Goal: Information Seeking & Learning: Find specific fact

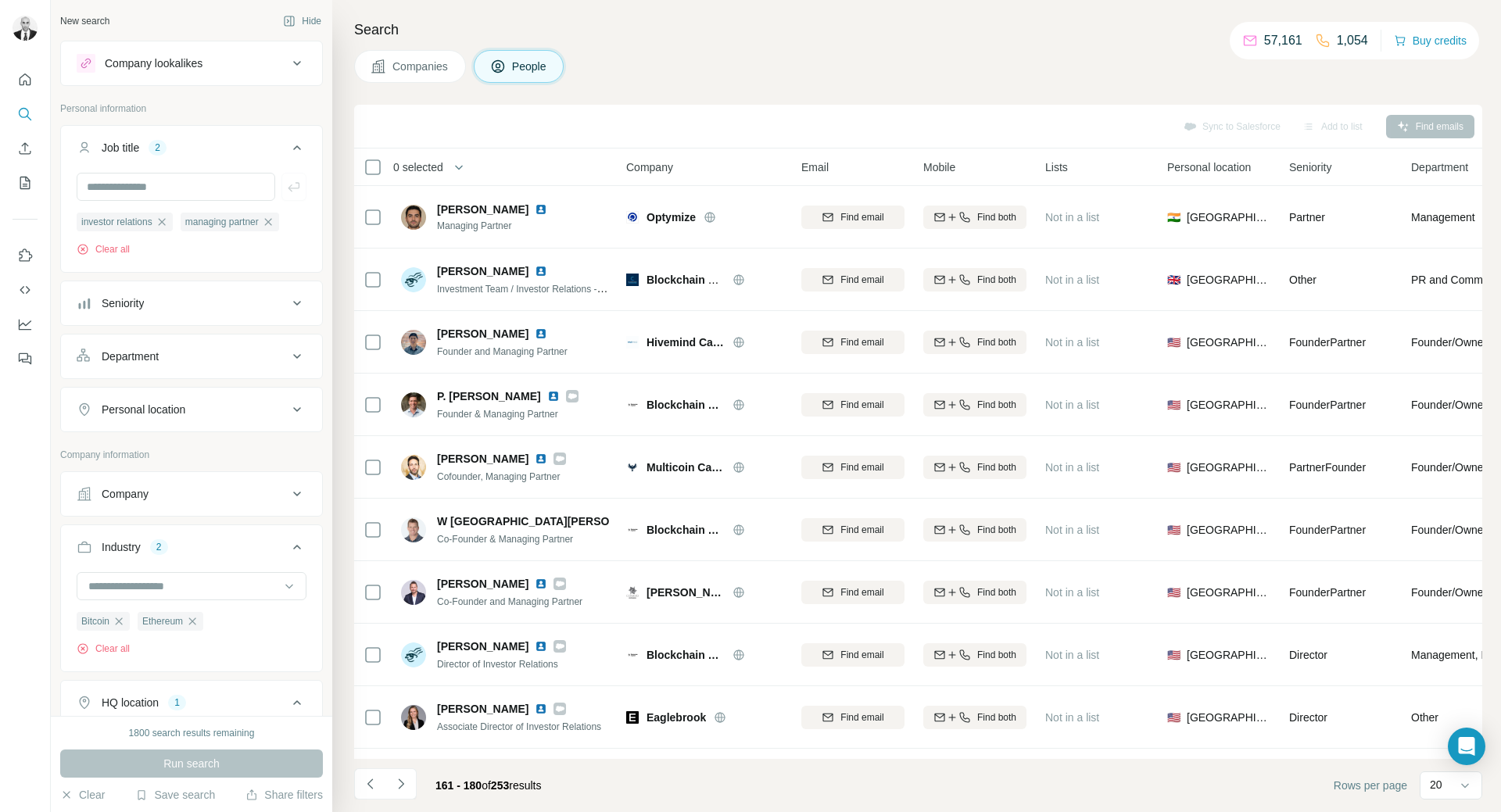
scroll to position [5840, 0]
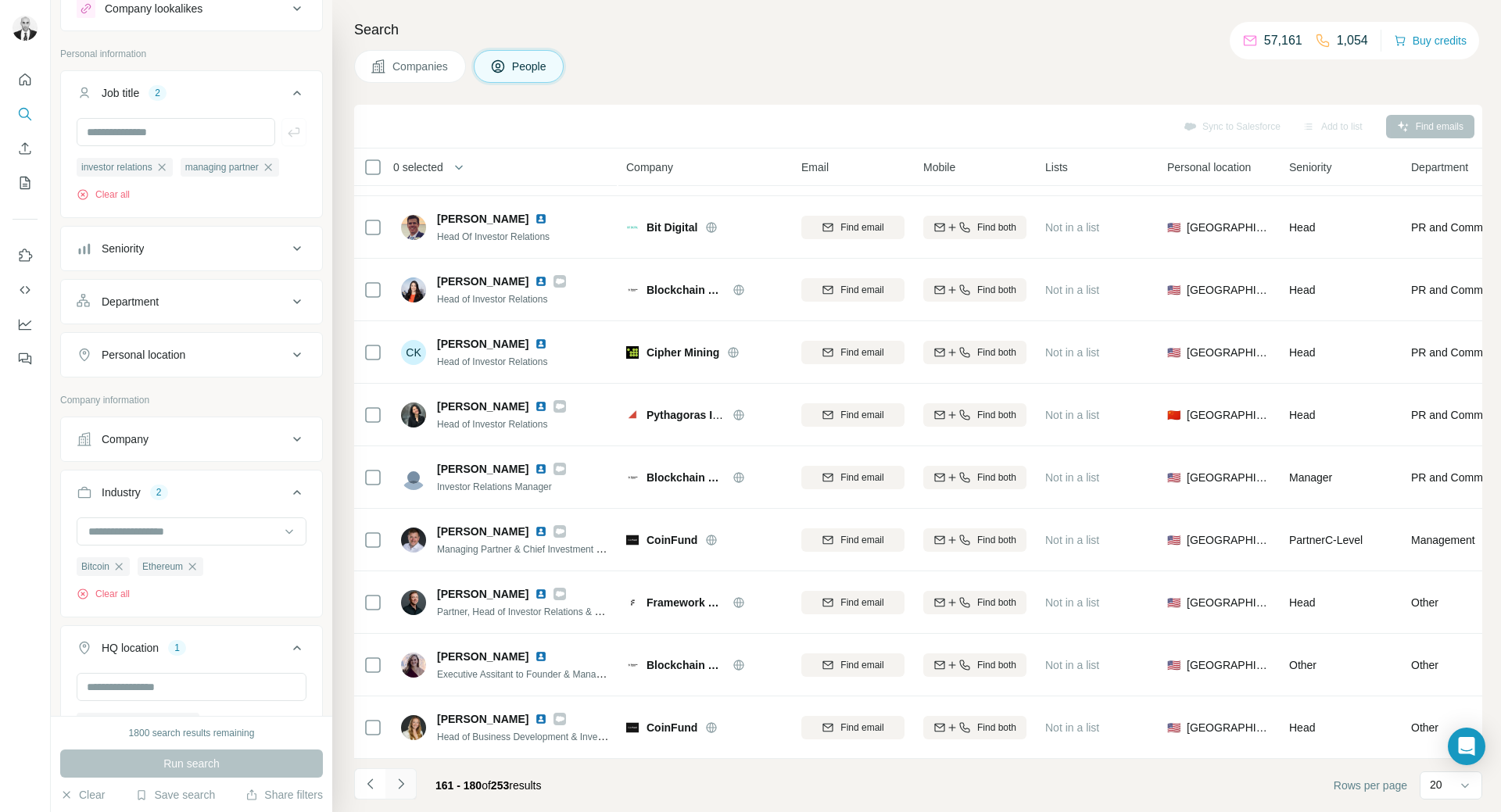
drag, startPoint x: 0, startPoint y: 0, endPoint x: 404, endPoint y: 773, distance: 872.2
click at [404, 773] on button "Navigate to next page" at bounding box center [401, 784] width 31 height 31
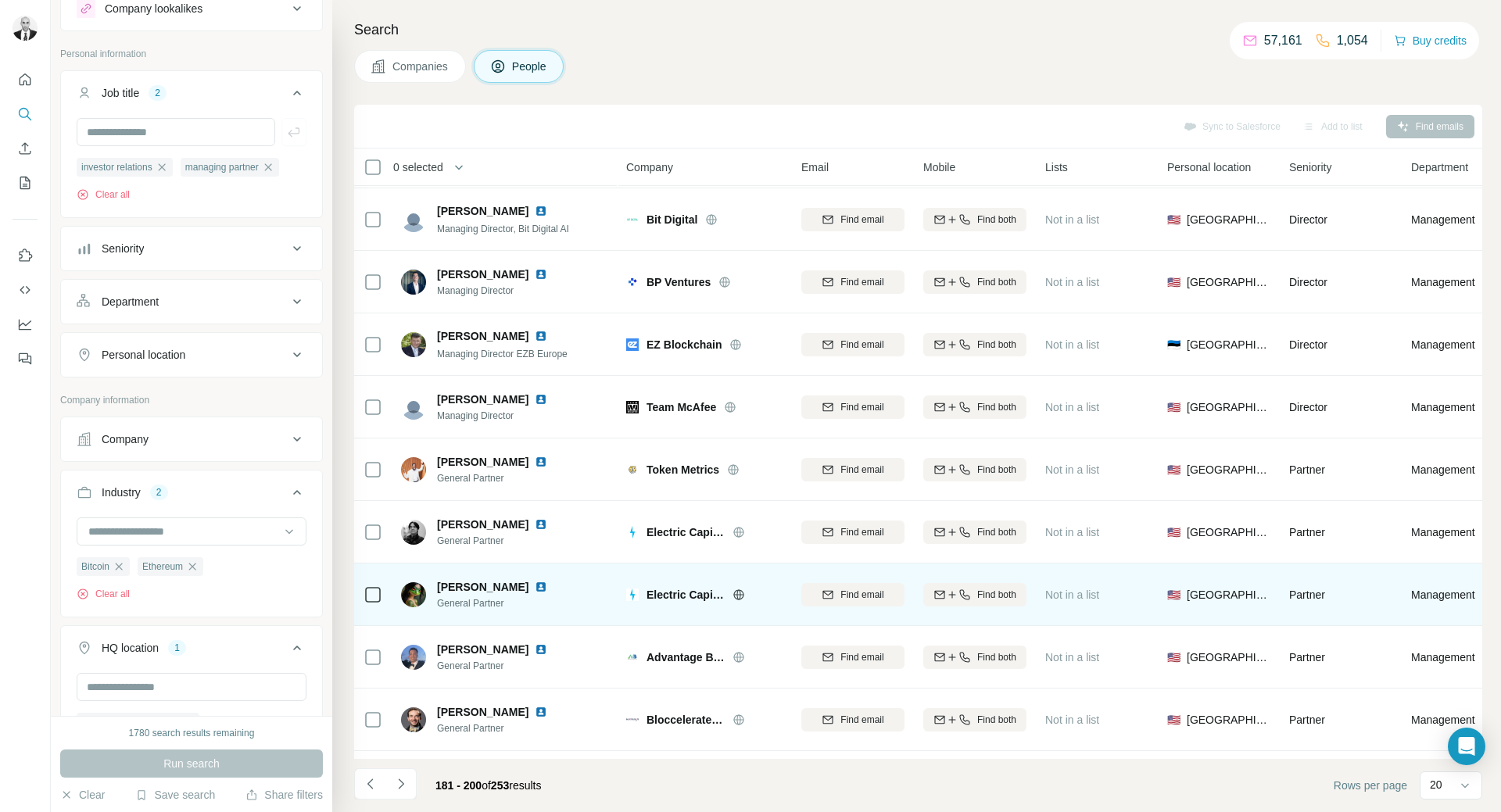
scroll to position [0, 0]
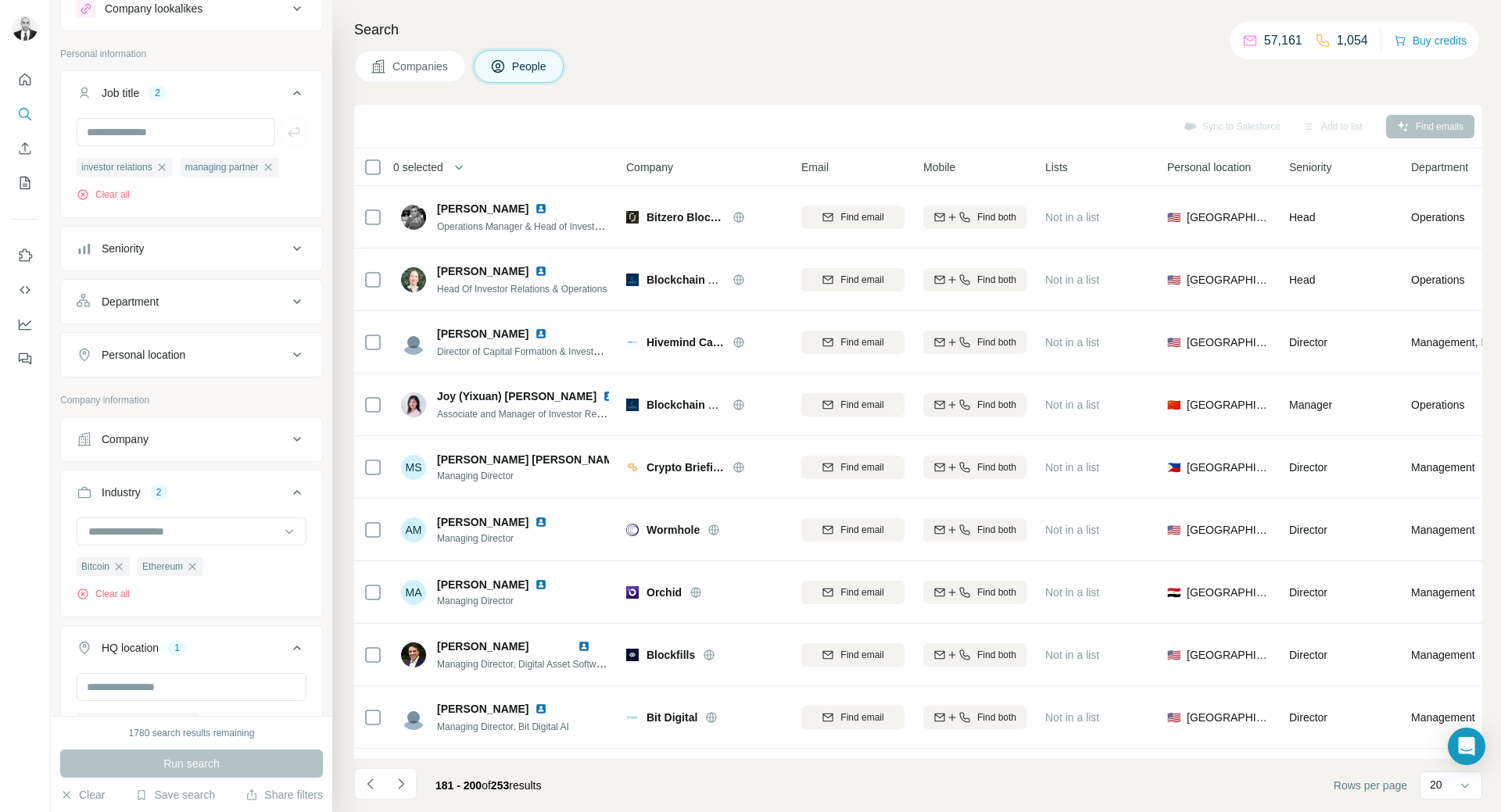
click at [547, 205] on img at bounding box center [541, 209] width 13 height 13
drag, startPoint x: 561, startPoint y: 270, endPoint x: 752, endPoint y: 42, distance: 297.4
click at [547, 269] on img at bounding box center [541, 271] width 13 height 13
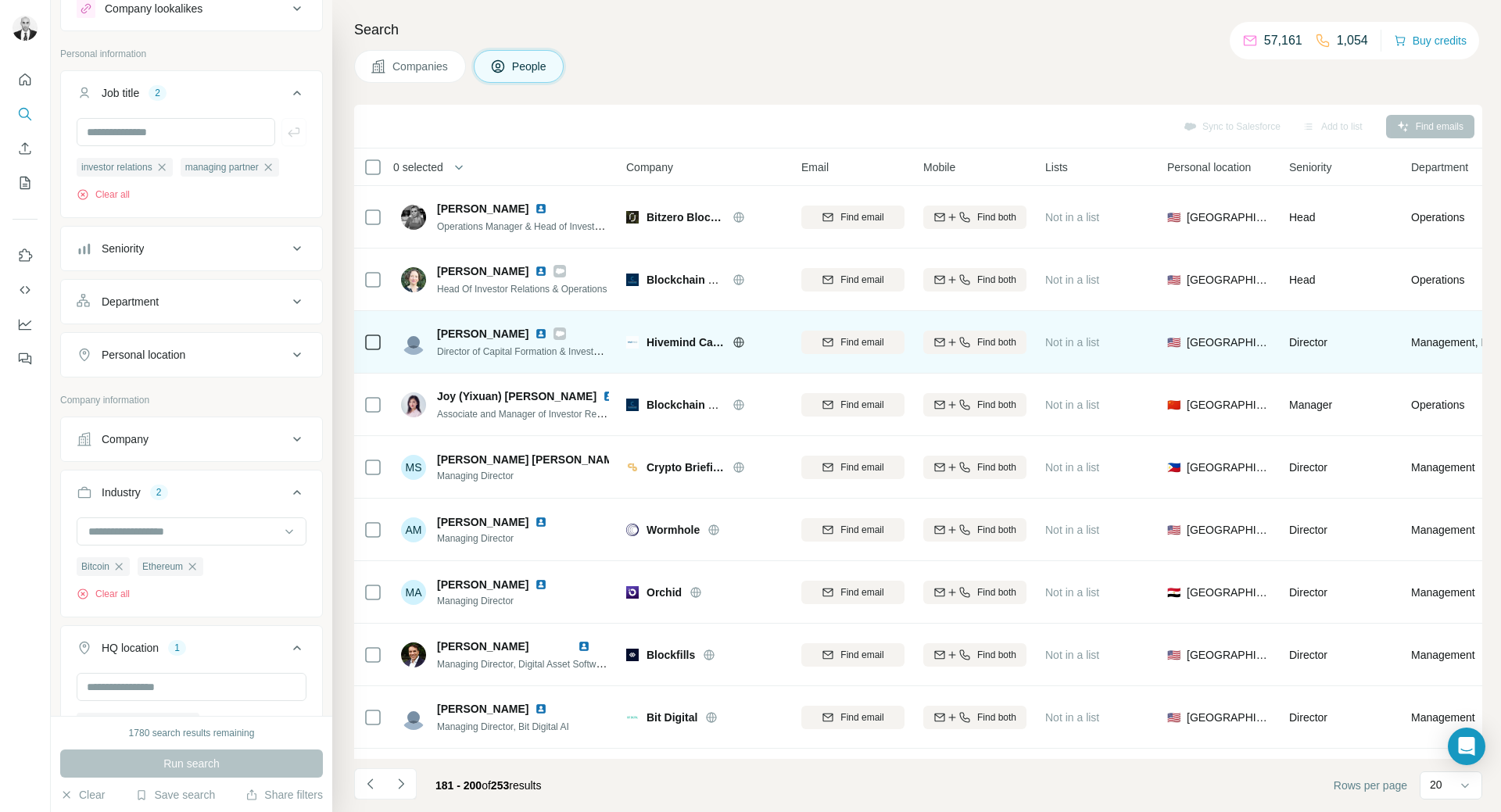
click at [535, 333] on img at bounding box center [541, 334] width 13 height 13
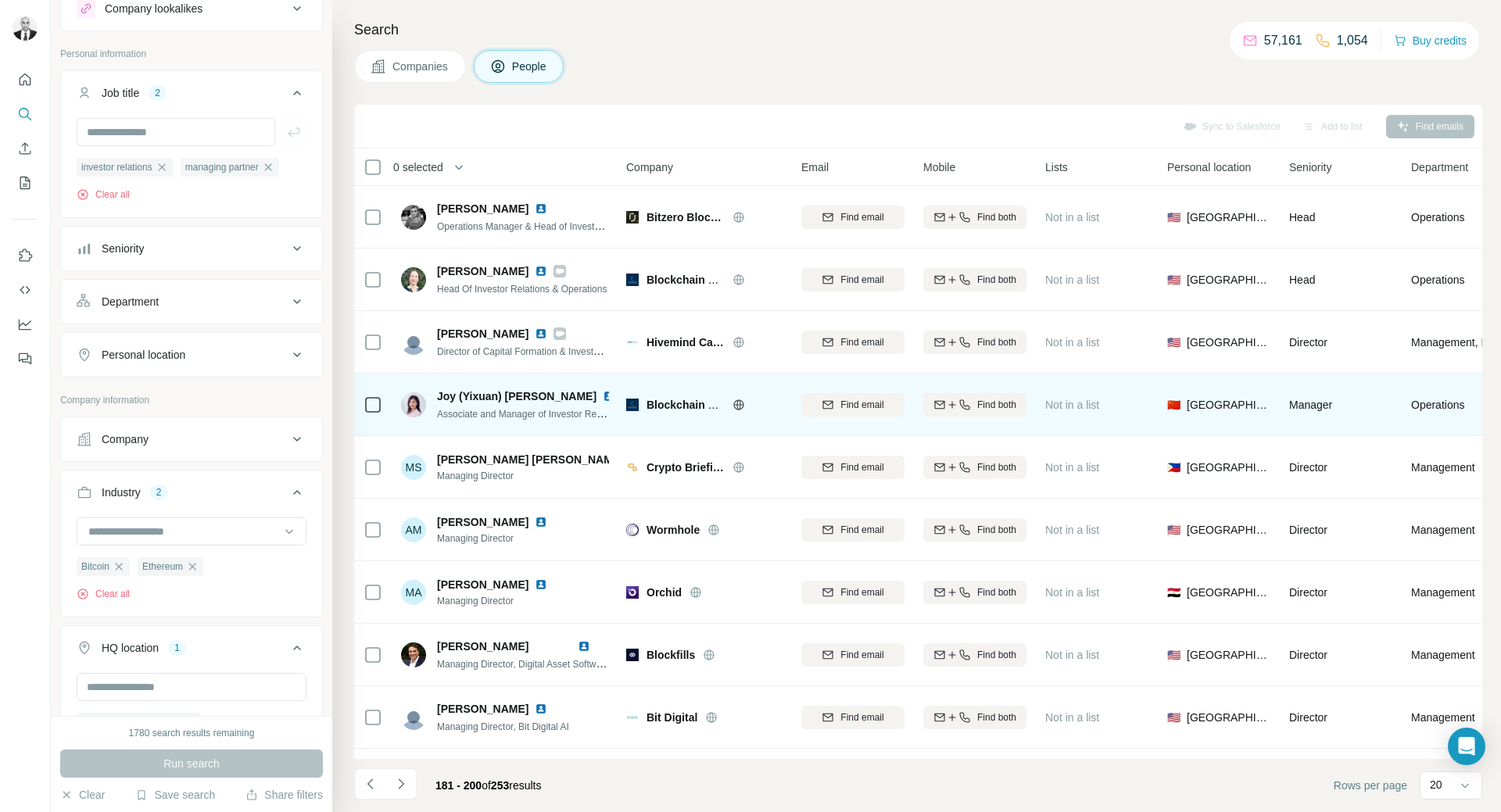
click at [603, 394] on img at bounding box center [609, 396] width 13 height 13
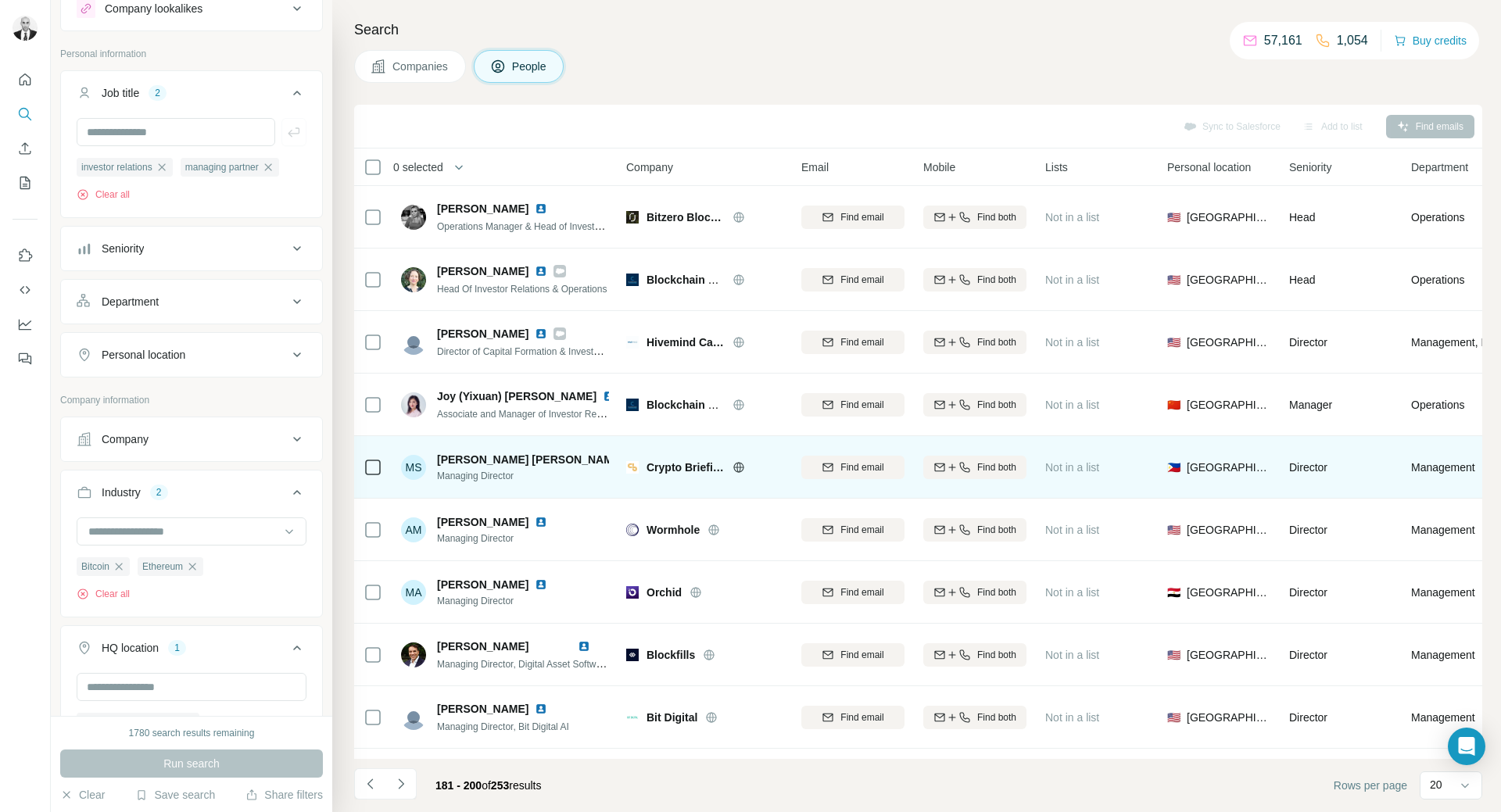
scroll to position [156, 0]
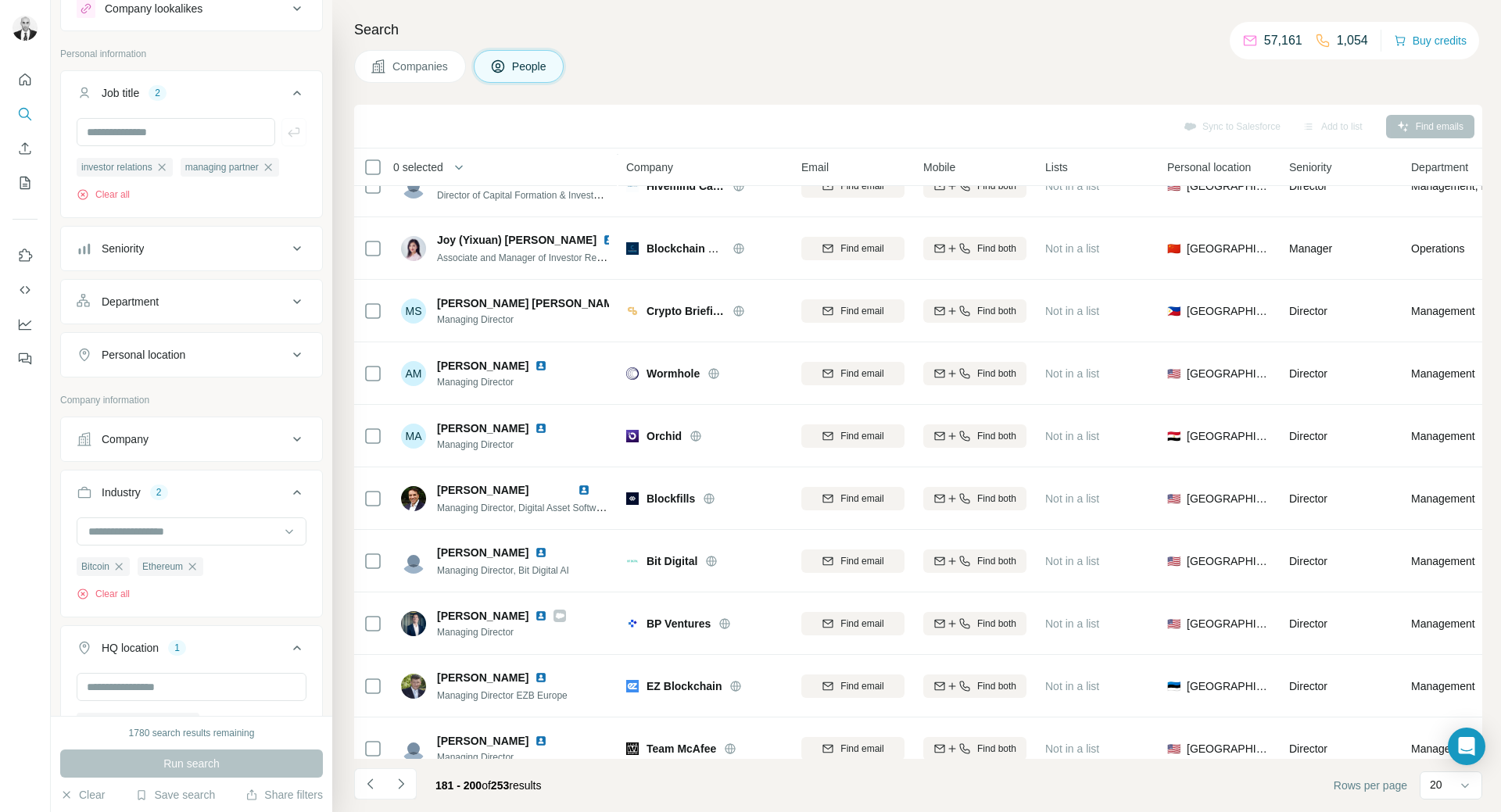
drag, startPoint x: 581, startPoint y: 487, endPoint x: 850, endPoint y: 62, distance: 503.0
click at [581, 487] on img at bounding box center [584, 490] width 13 height 13
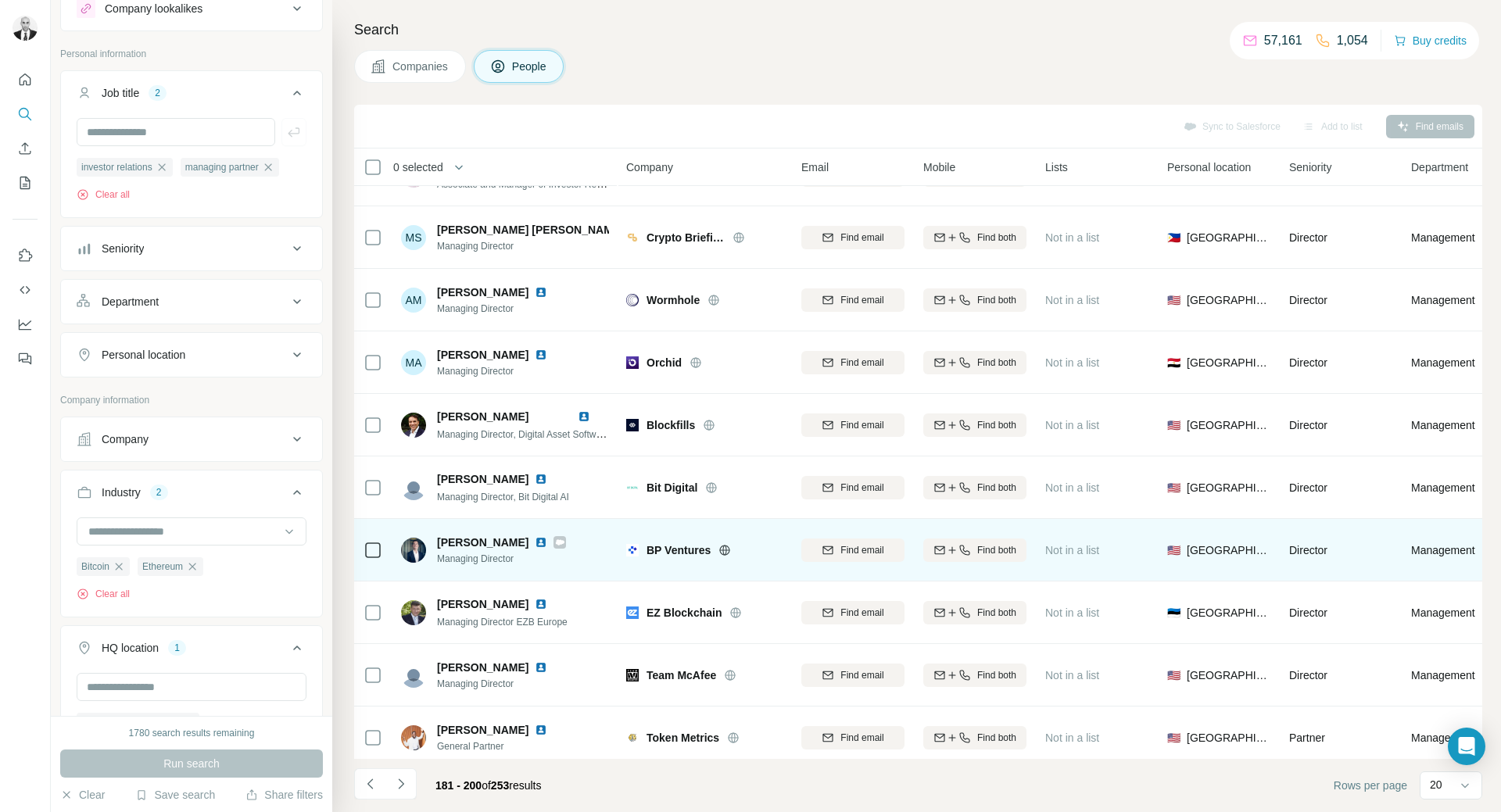
scroll to position [313, 0]
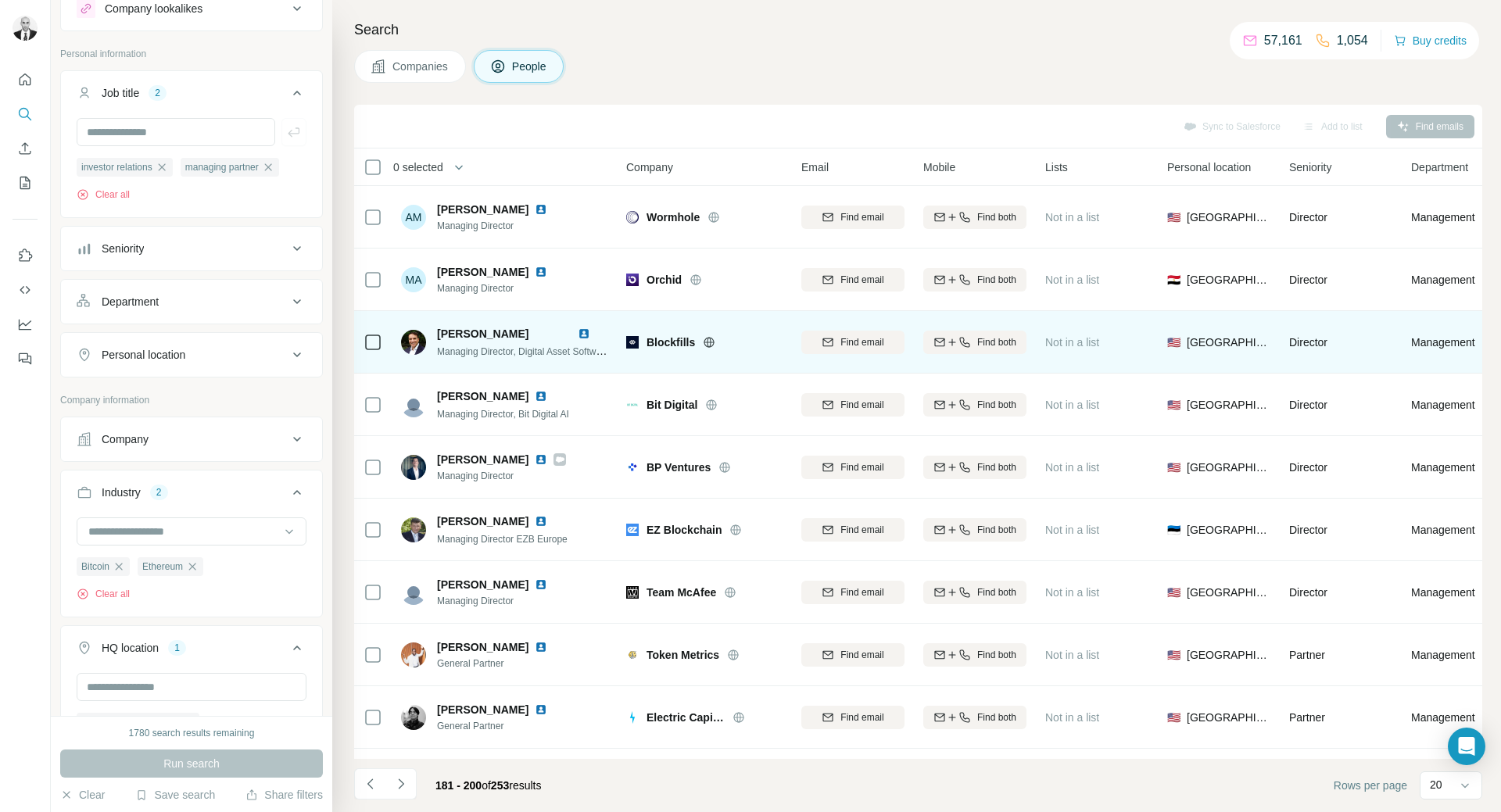
drag, startPoint x: 583, startPoint y: 458, endPoint x: 686, endPoint y: 335, distance: 160.4
click at [547, 458] on img at bounding box center [541, 460] width 13 height 13
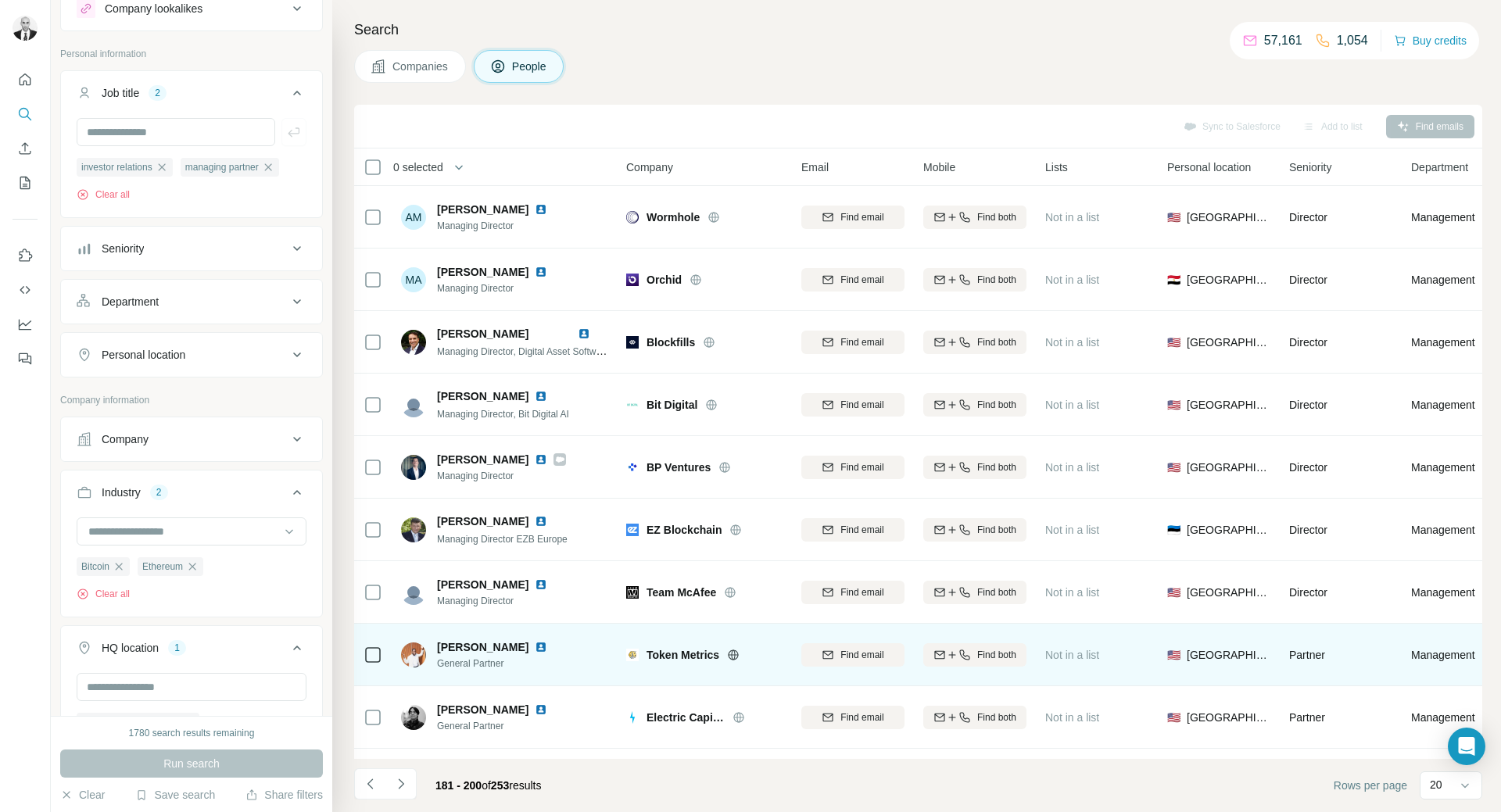
drag, startPoint x: 502, startPoint y: 648, endPoint x: 495, endPoint y: 662, distance: 15.7
click at [535, 648] on img at bounding box center [541, 647] width 13 height 13
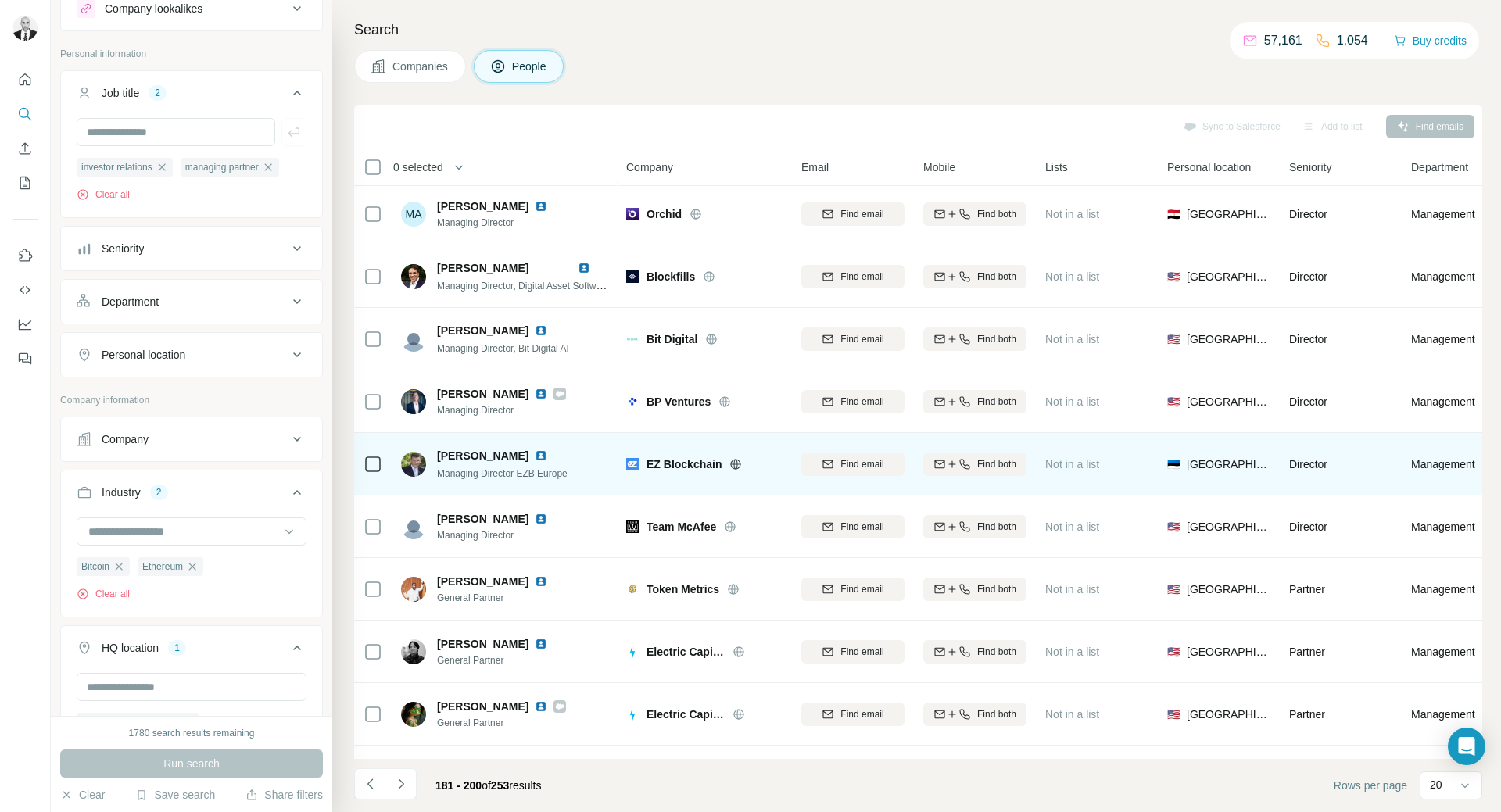
scroll to position [547, 0]
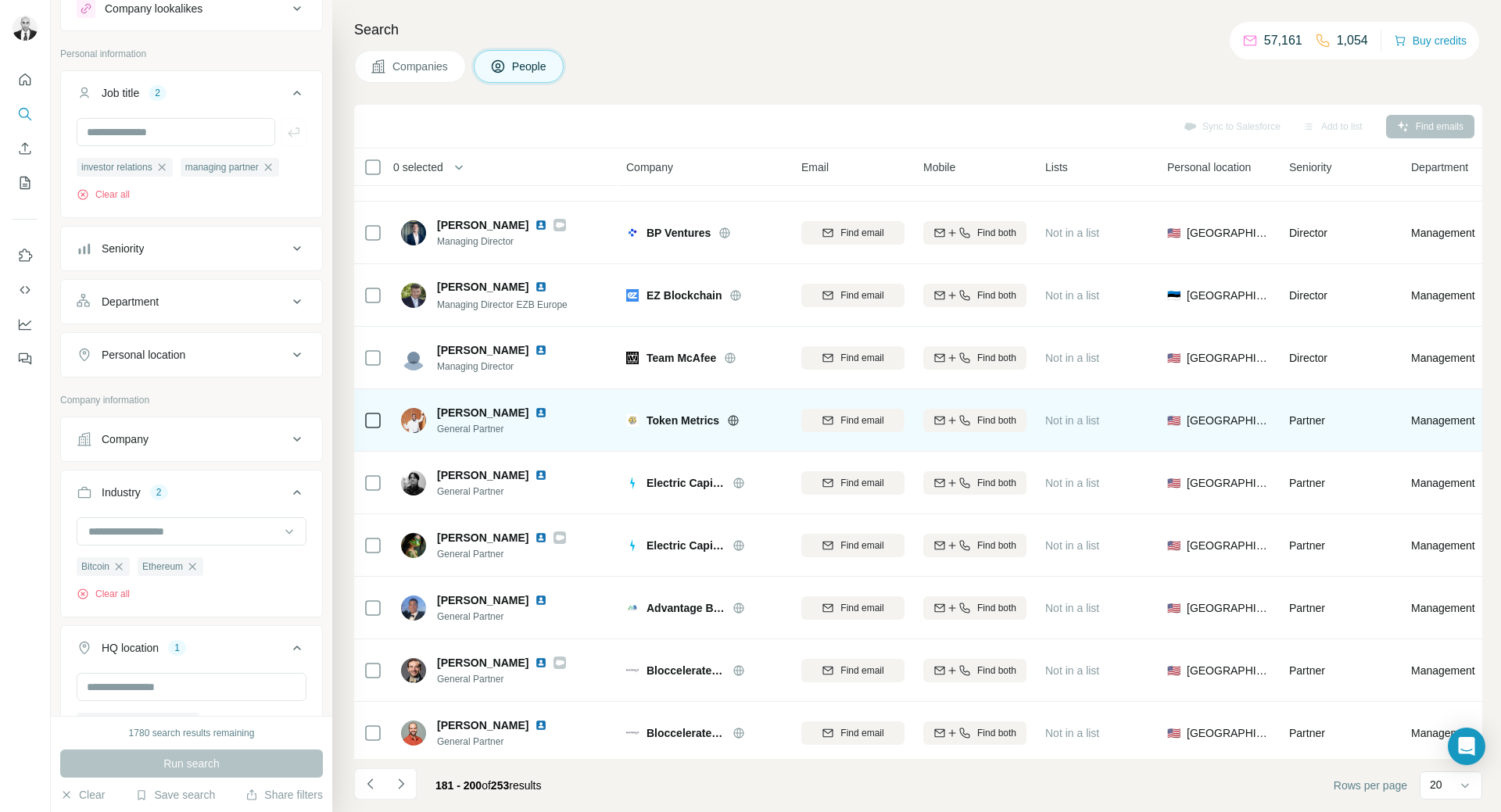
drag, startPoint x: 508, startPoint y: 479, endPoint x: 524, endPoint y: 450, distance: 33.1
click at [535, 479] on img at bounding box center [541, 476] width 13 height 13
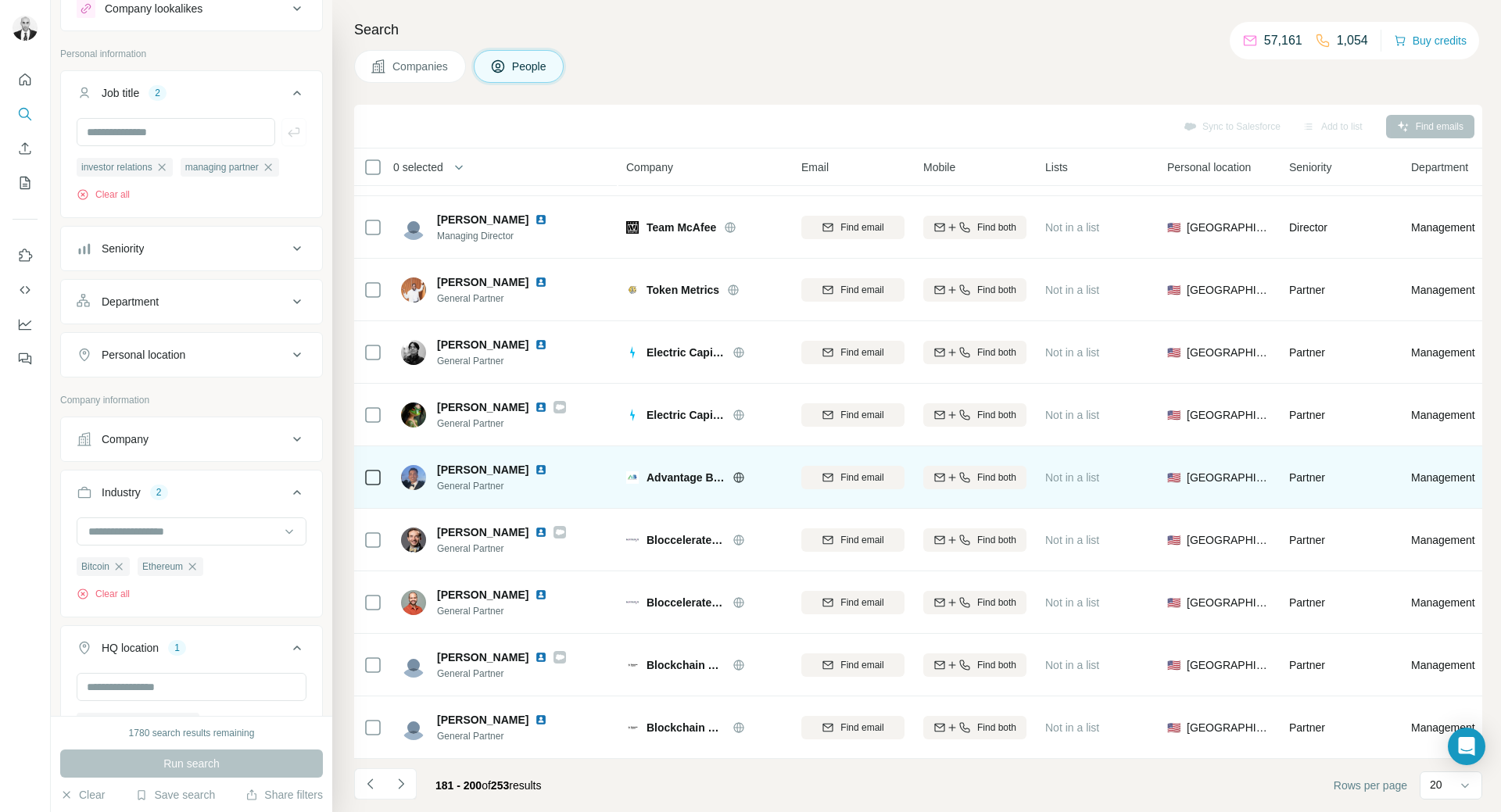
scroll to position [685, 0]
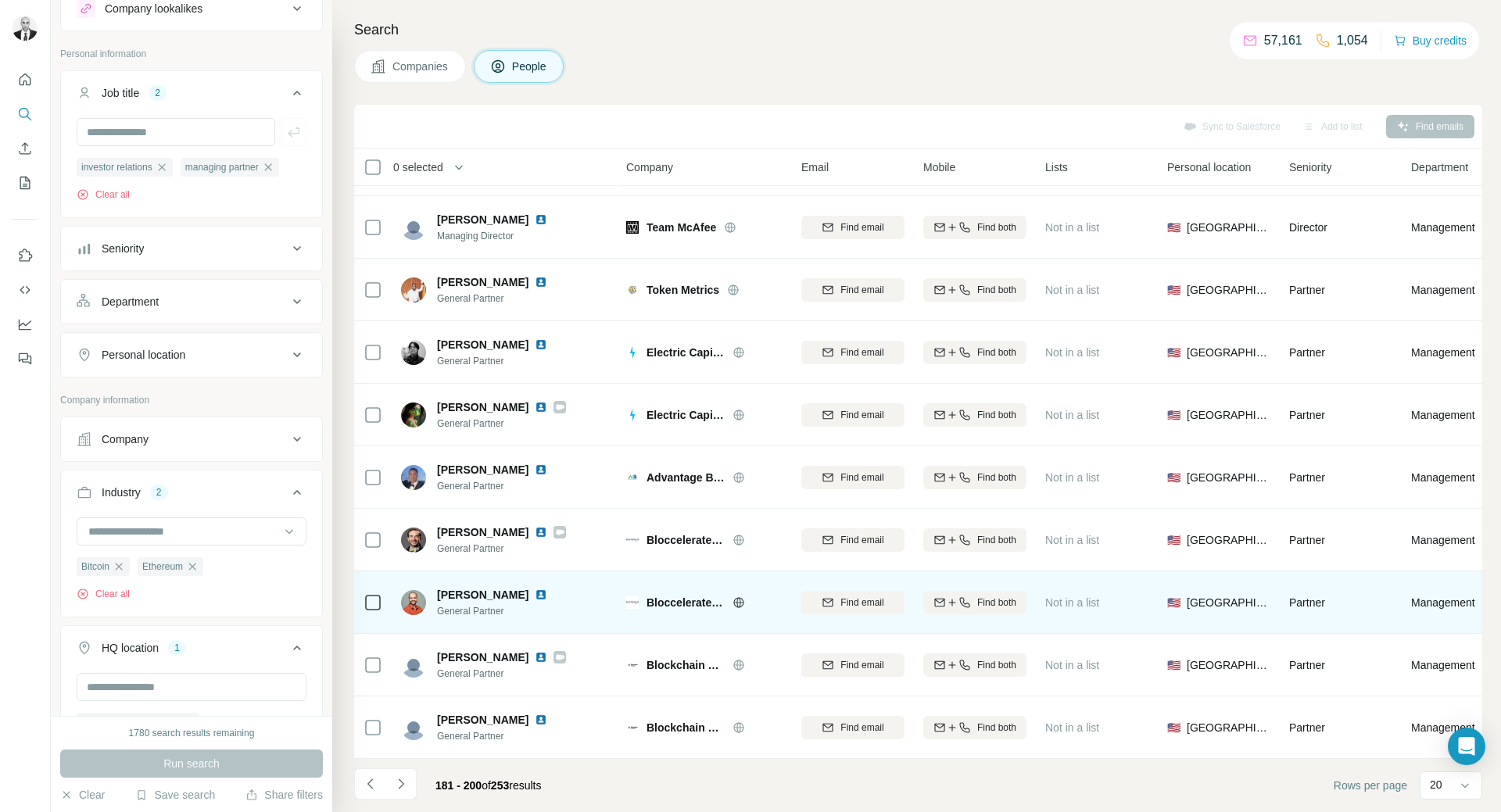
click at [535, 589] on img at bounding box center [541, 595] width 13 height 13
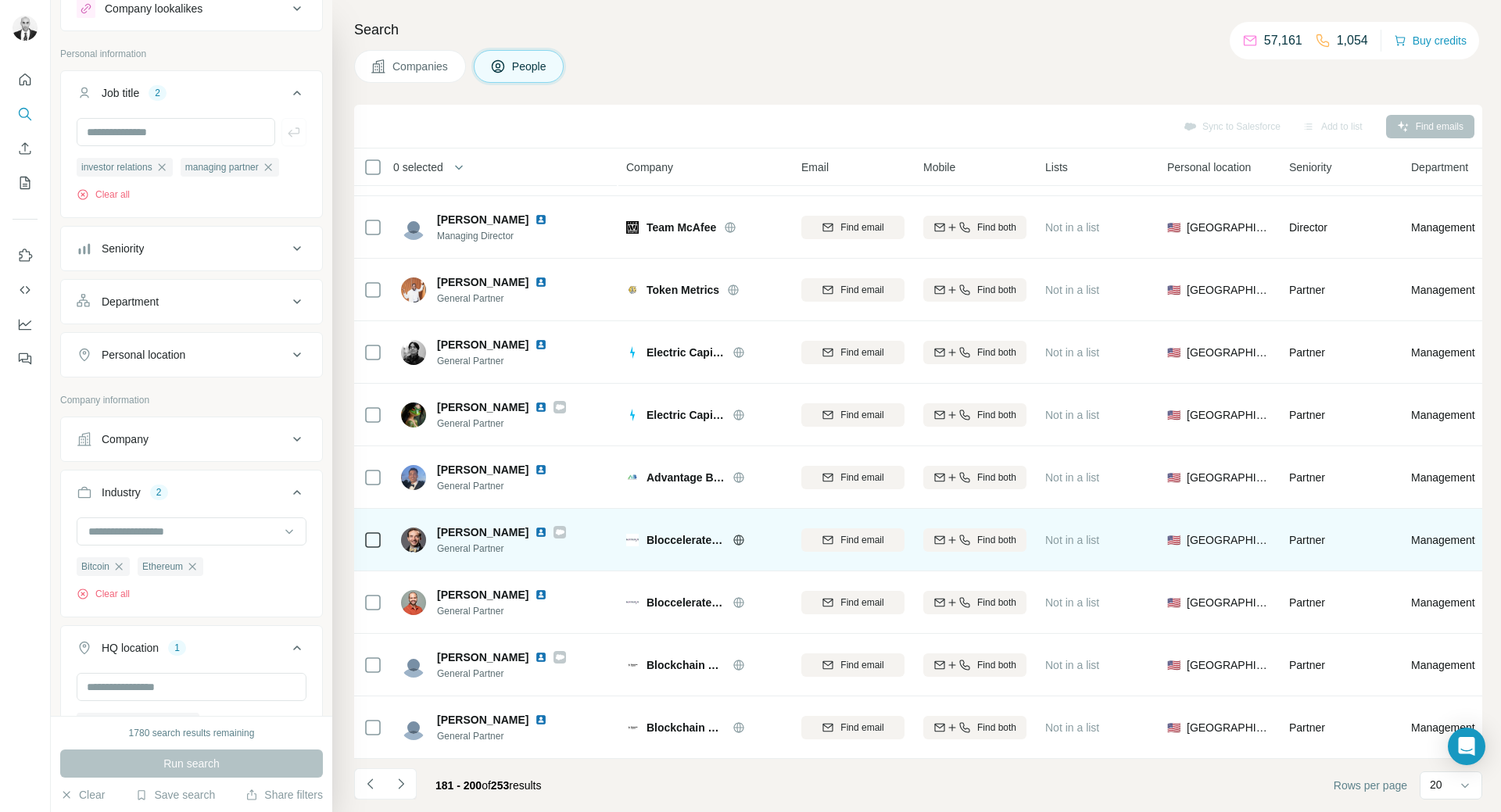
click at [535, 526] on img at bounding box center [541, 532] width 13 height 13
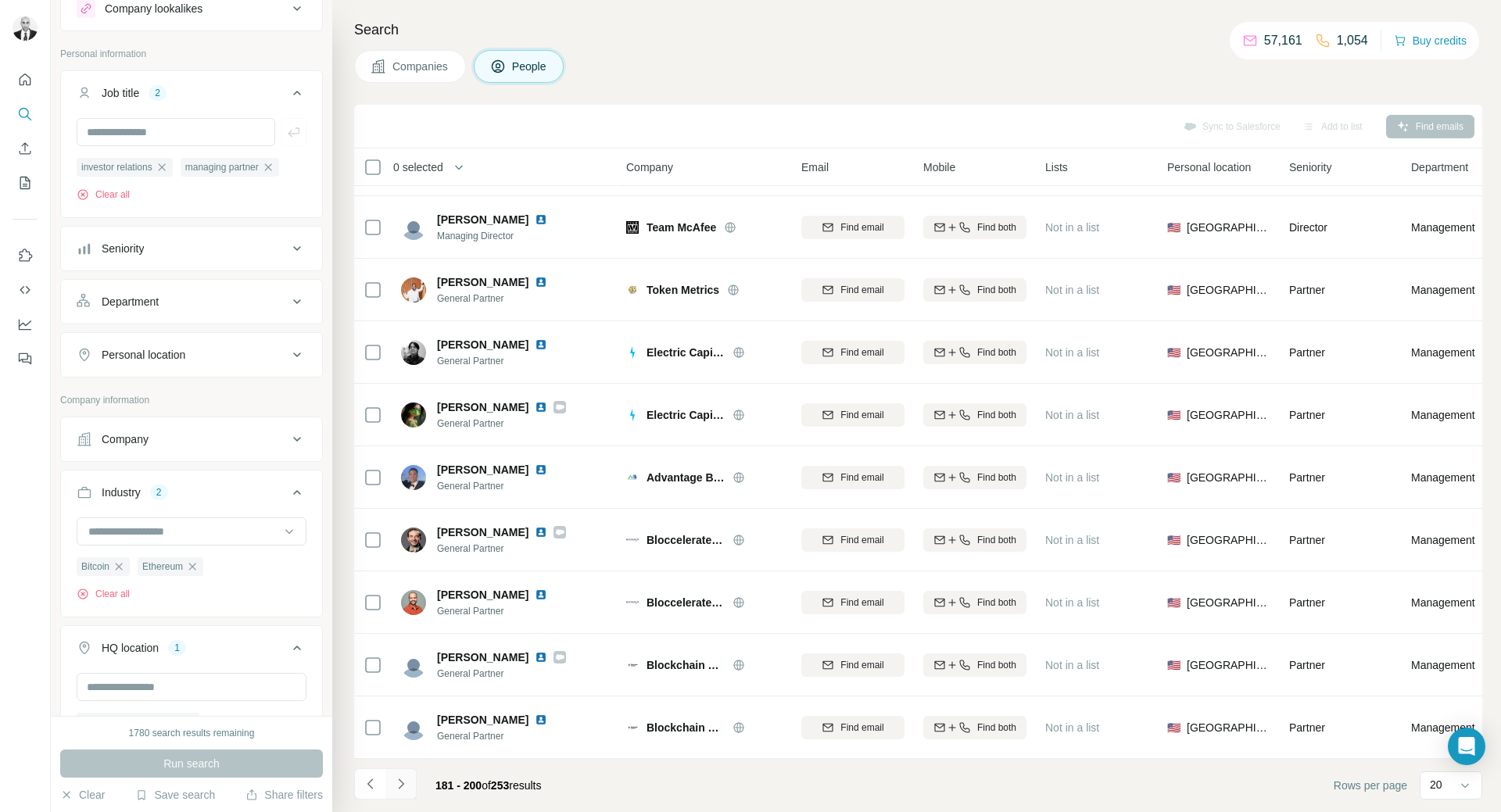
click at [401, 793] on button "Navigate to next page" at bounding box center [401, 784] width 31 height 31
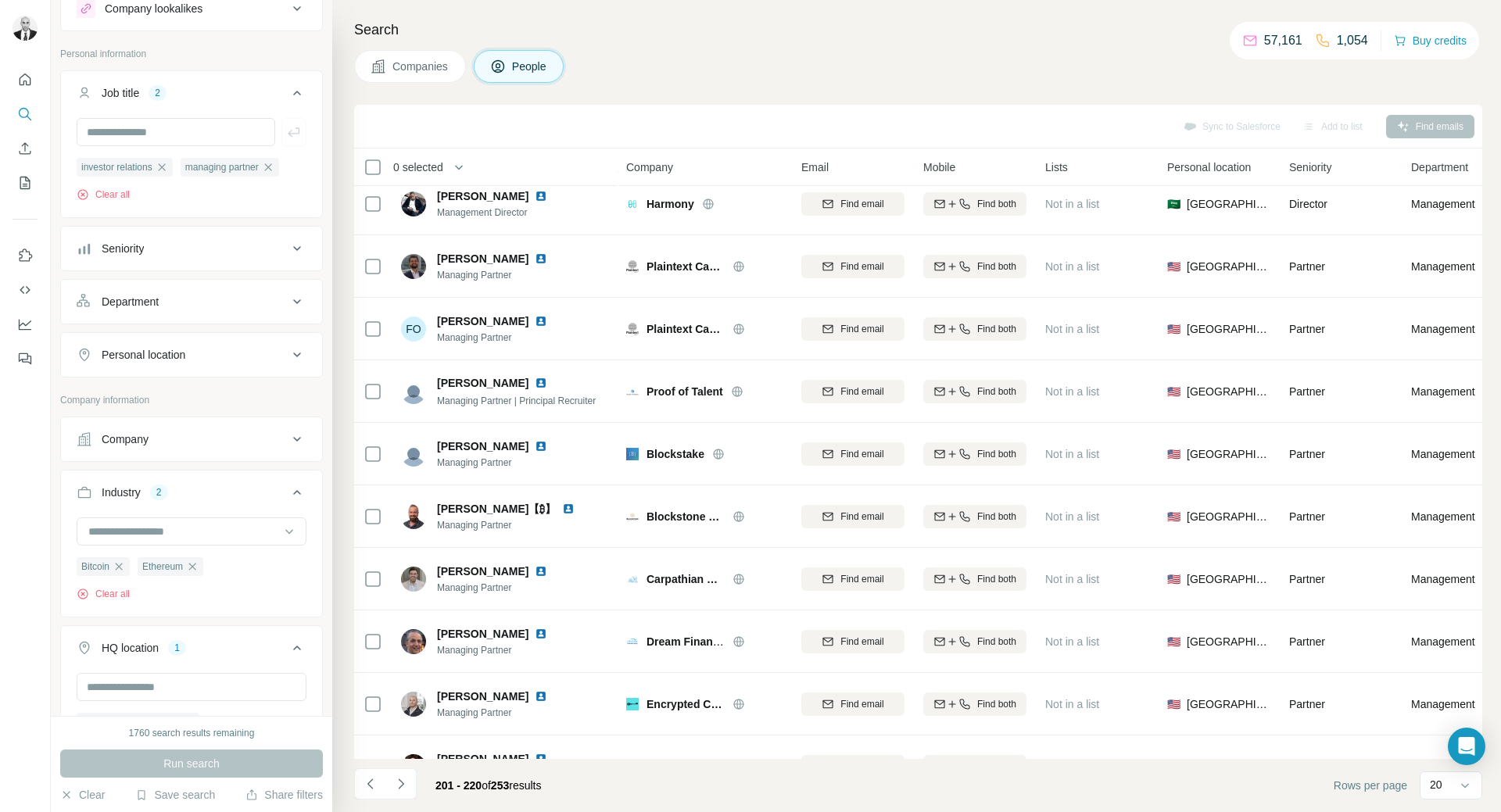
scroll to position [0, 0]
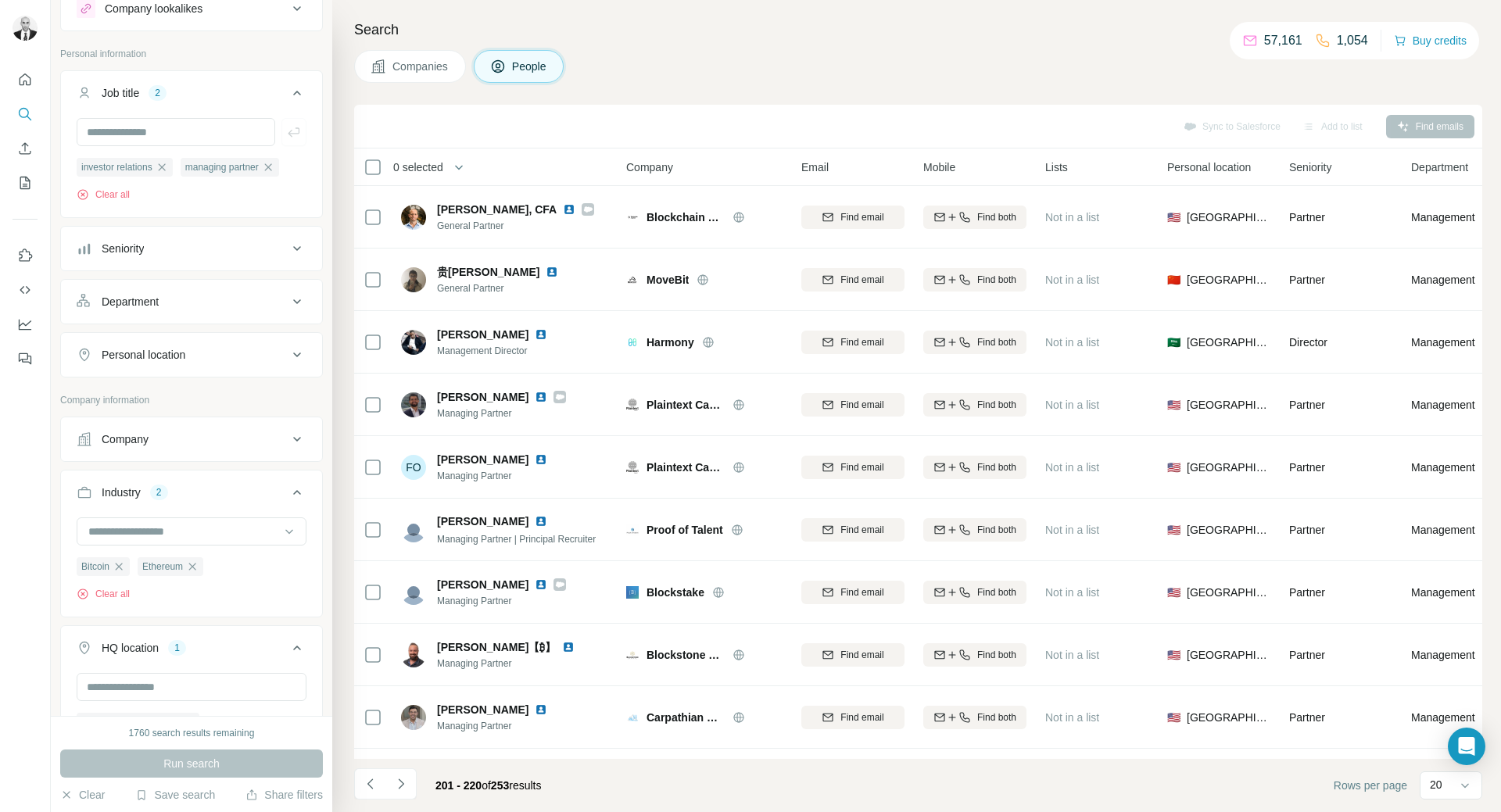
drag, startPoint x: 559, startPoint y: 209, endPoint x: 771, endPoint y: 107, distance: 235.3
click at [563, 209] on img at bounding box center [569, 209] width 13 height 13
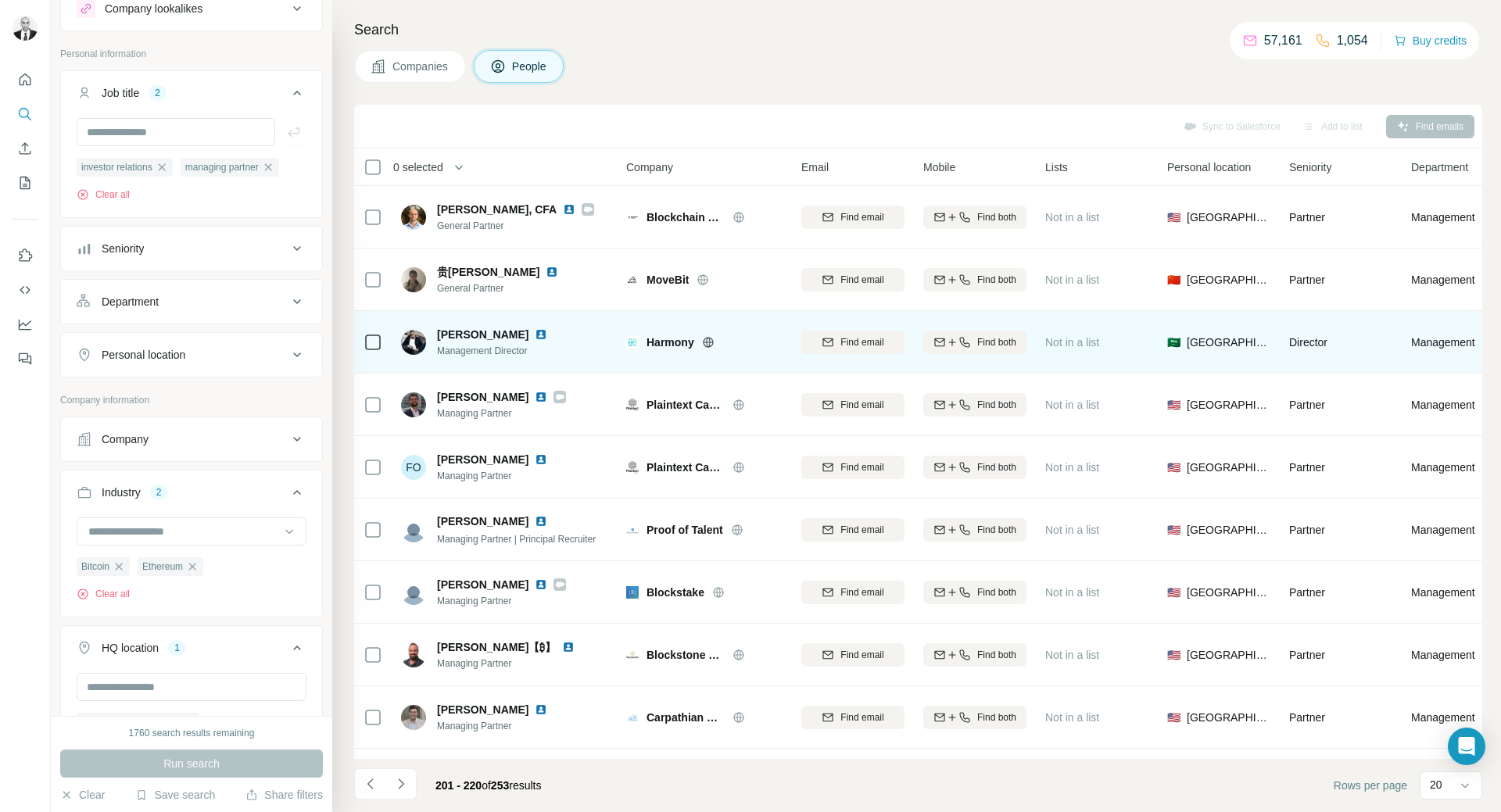
click at [547, 334] on img at bounding box center [541, 335] width 13 height 13
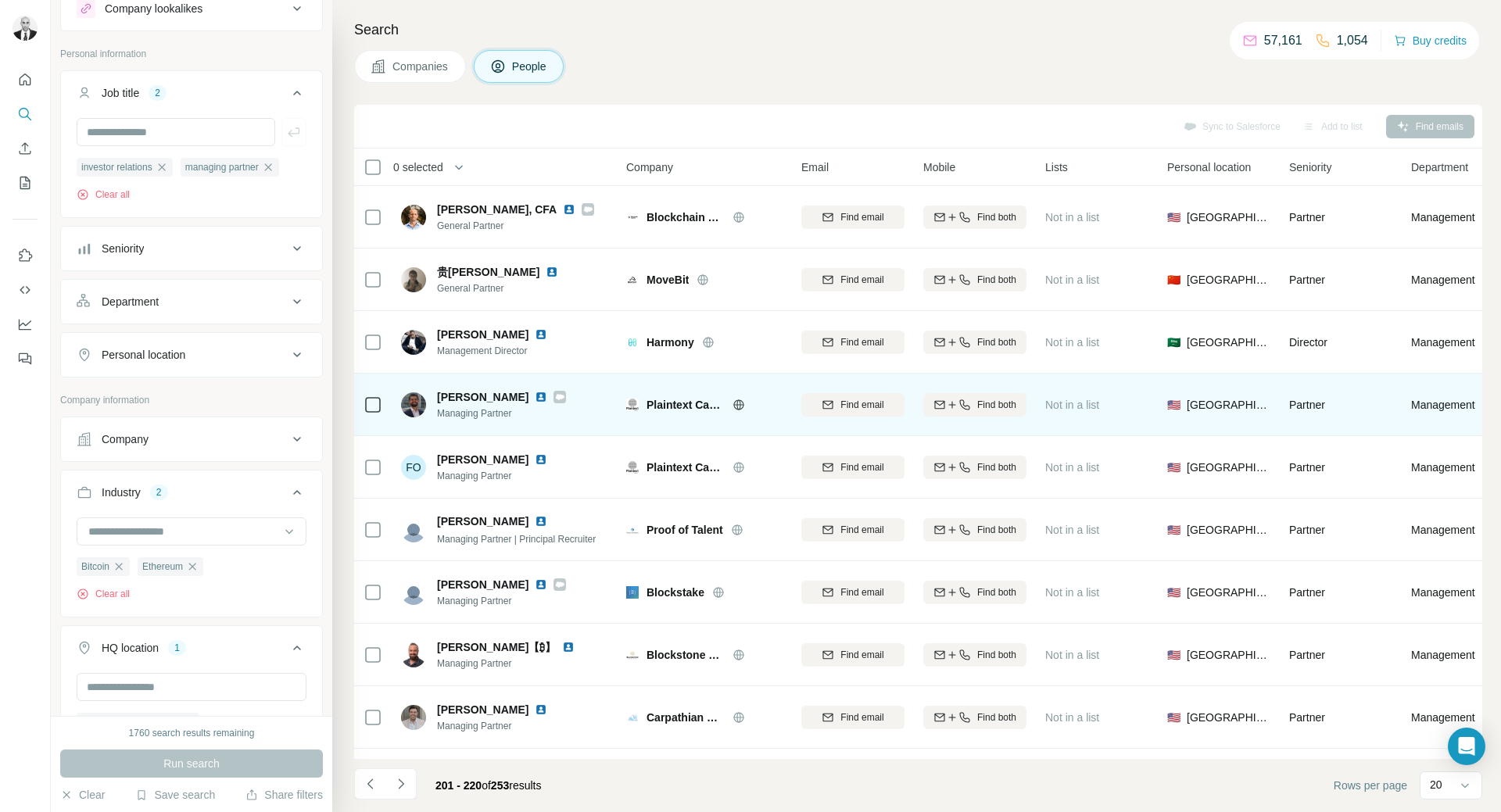
click at [535, 398] on img at bounding box center [541, 397] width 13 height 13
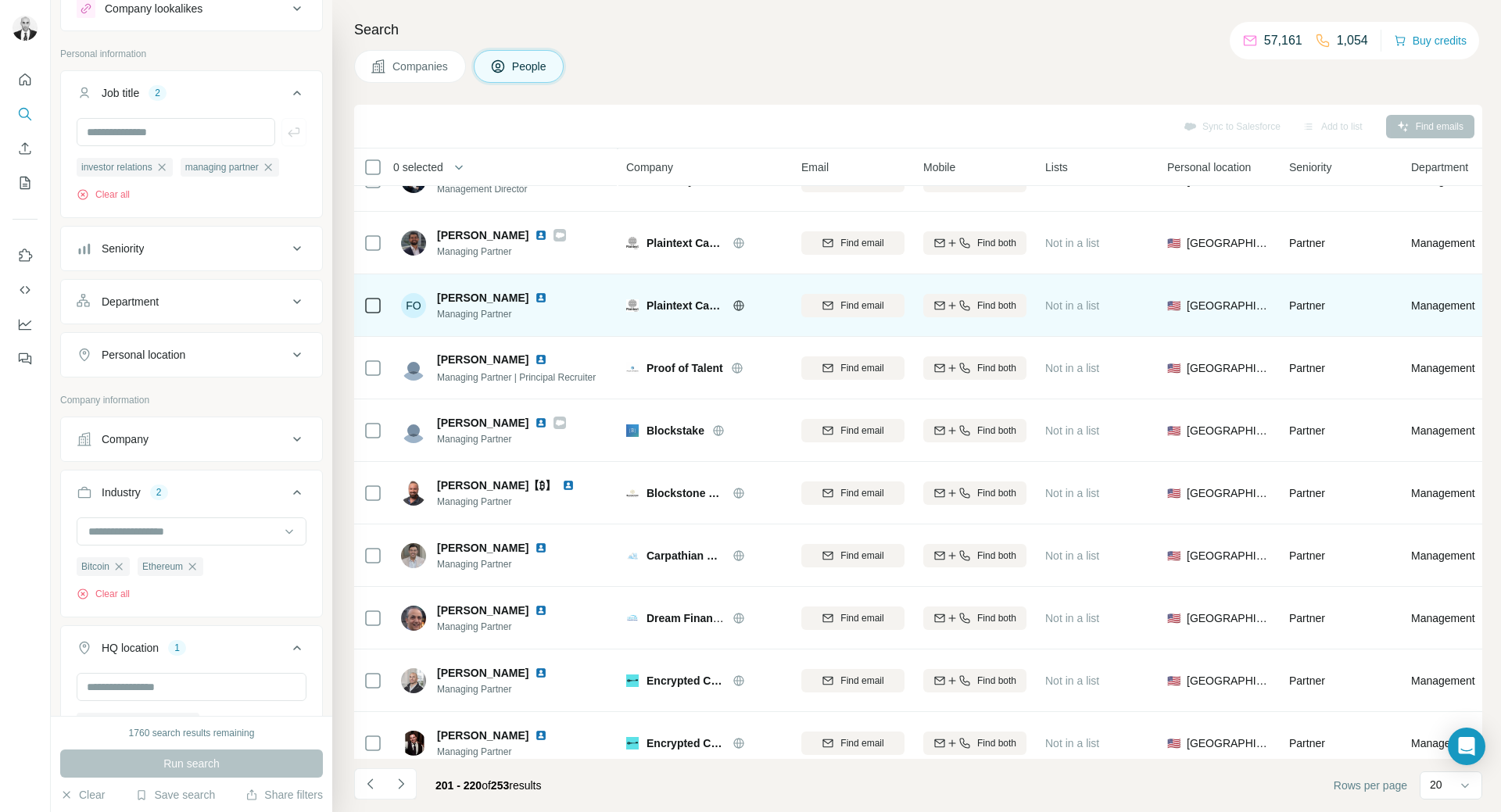
scroll to position [234, 0]
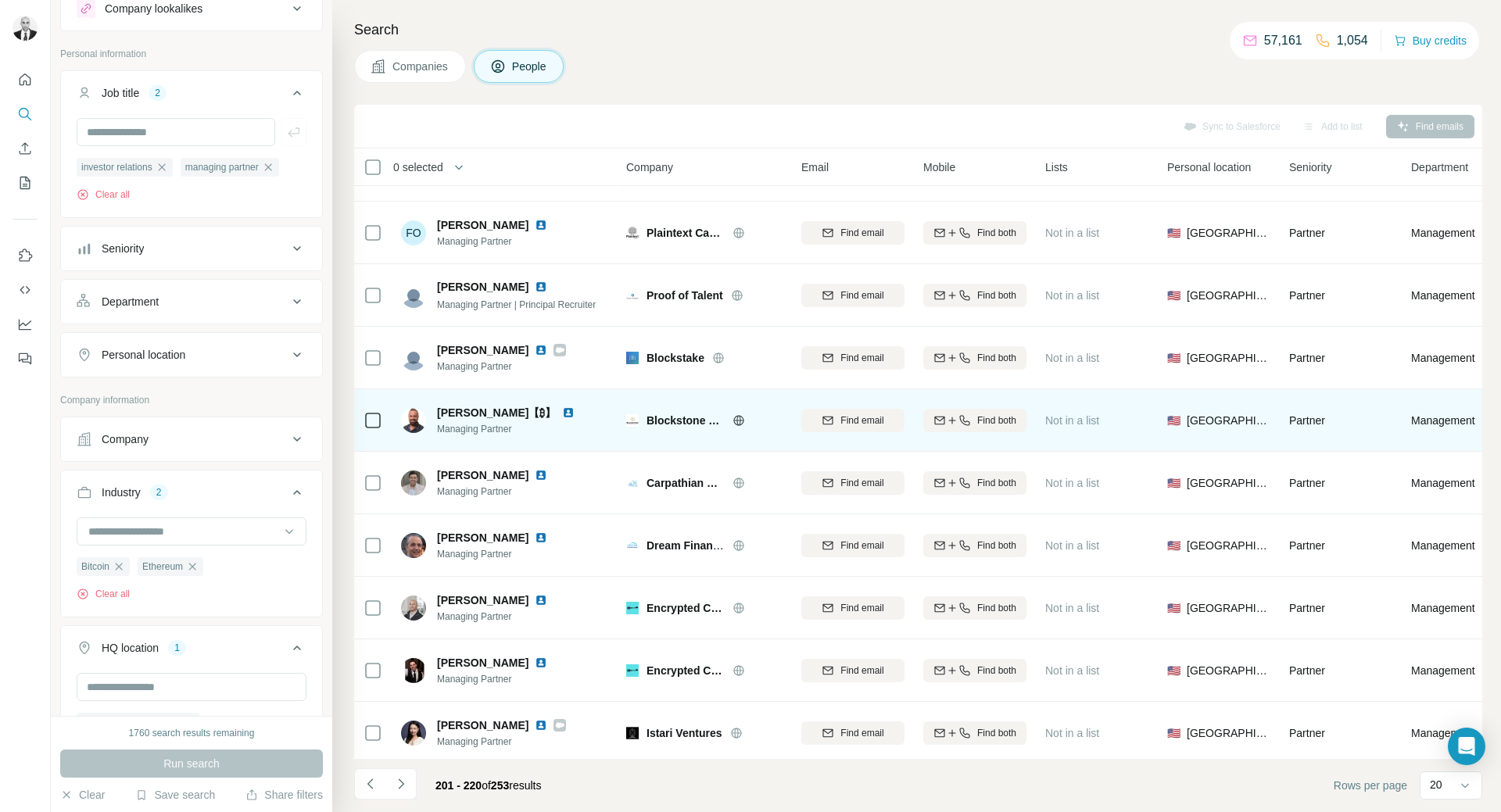
click at [562, 413] on img at bounding box center [568, 413] width 13 height 13
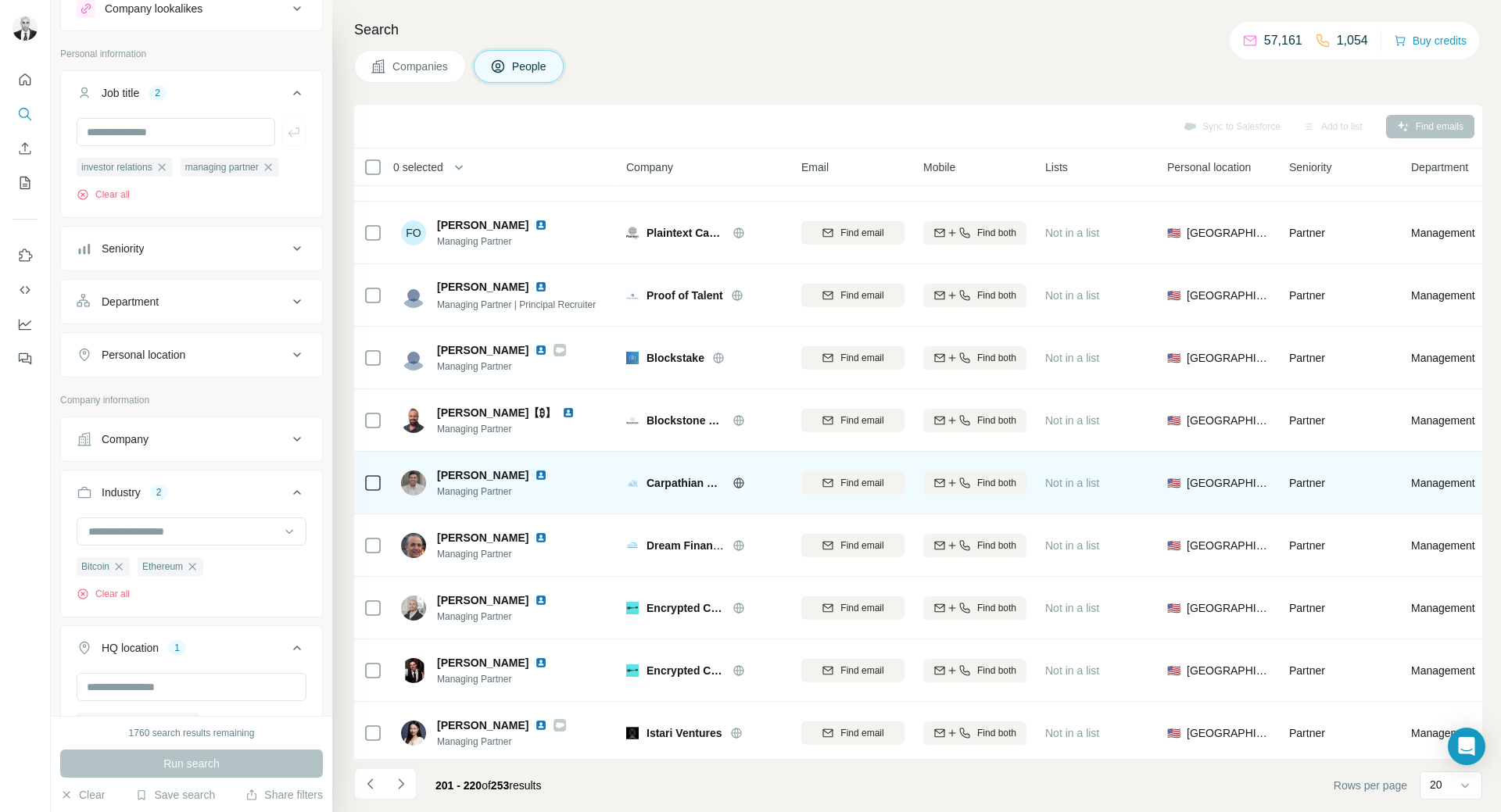
click at [535, 474] on img at bounding box center [541, 476] width 13 height 13
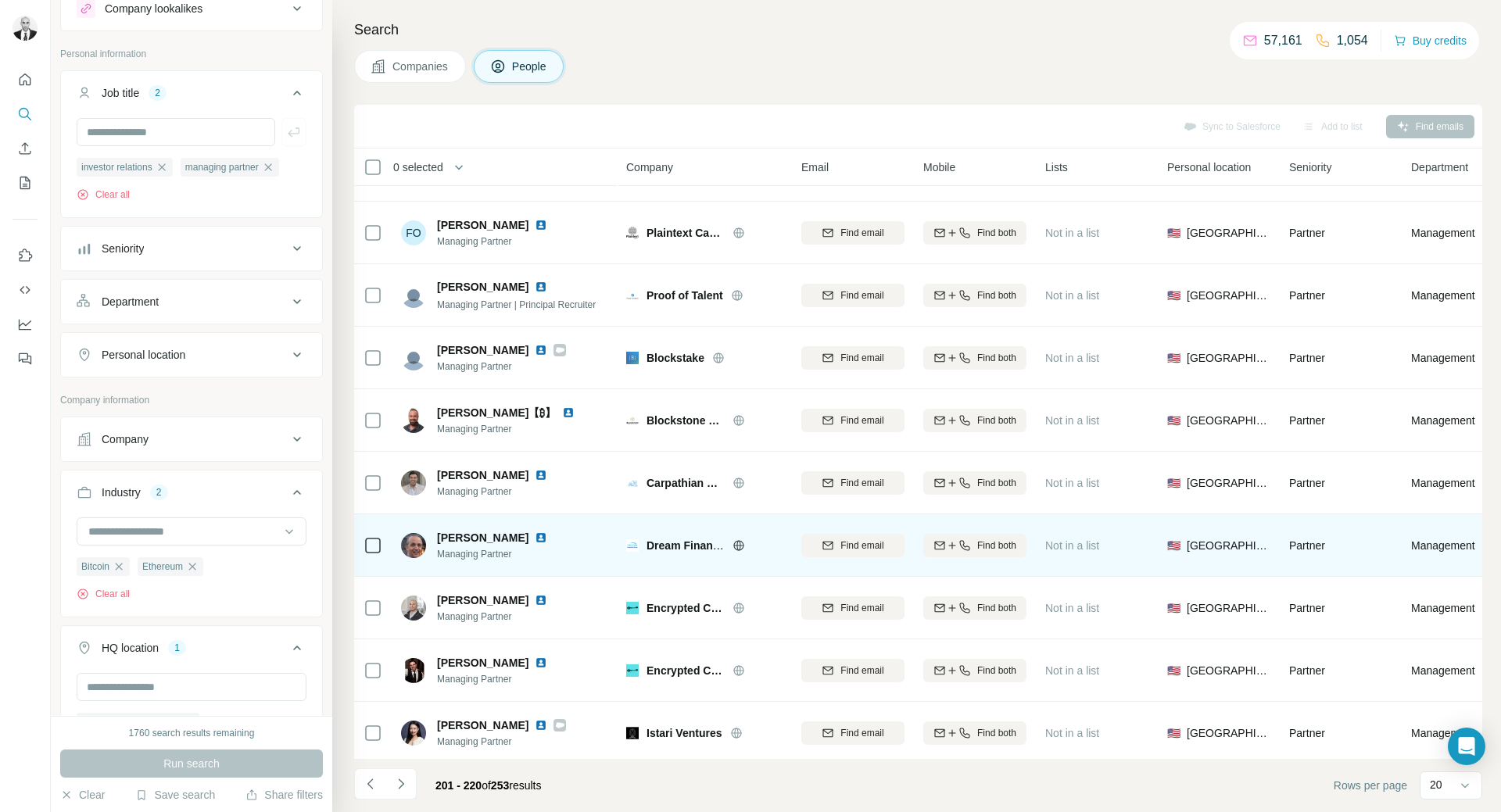
click at [538, 542] on img at bounding box center [541, 538] width 13 height 13
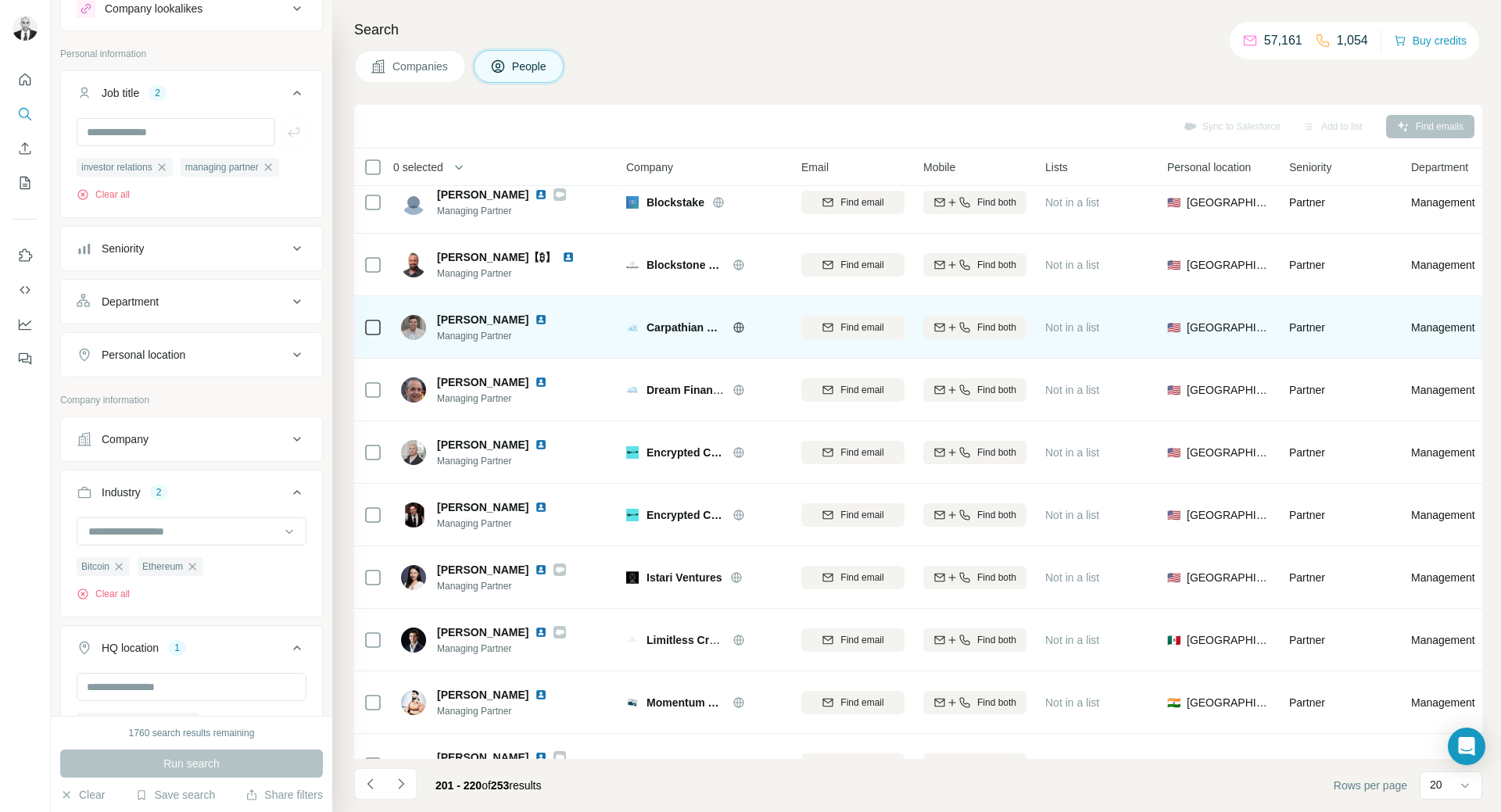
scroll to position [391, 0]
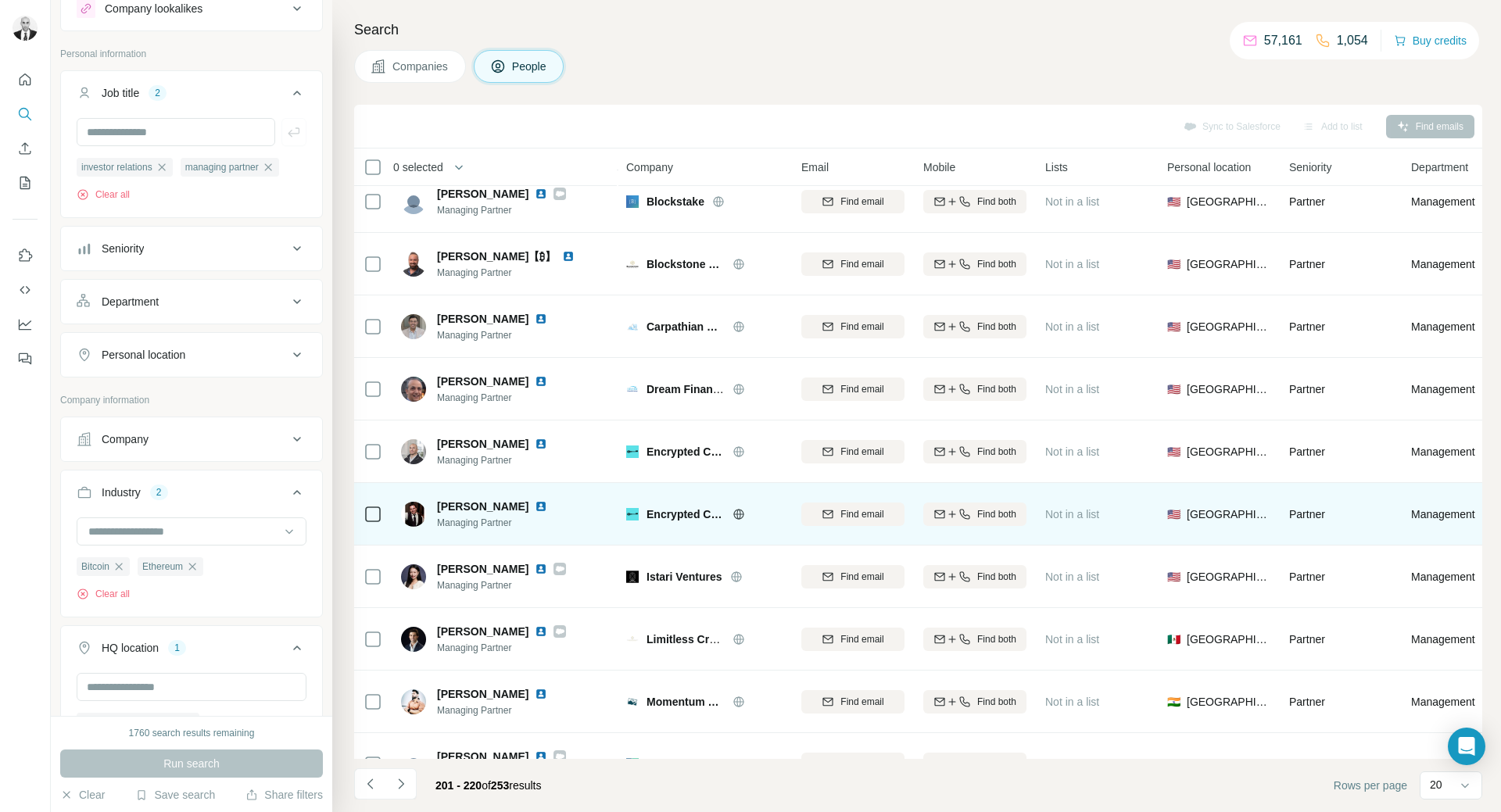
click at [535, 510] on img at bounding box center [541, 506] width 13 height 13
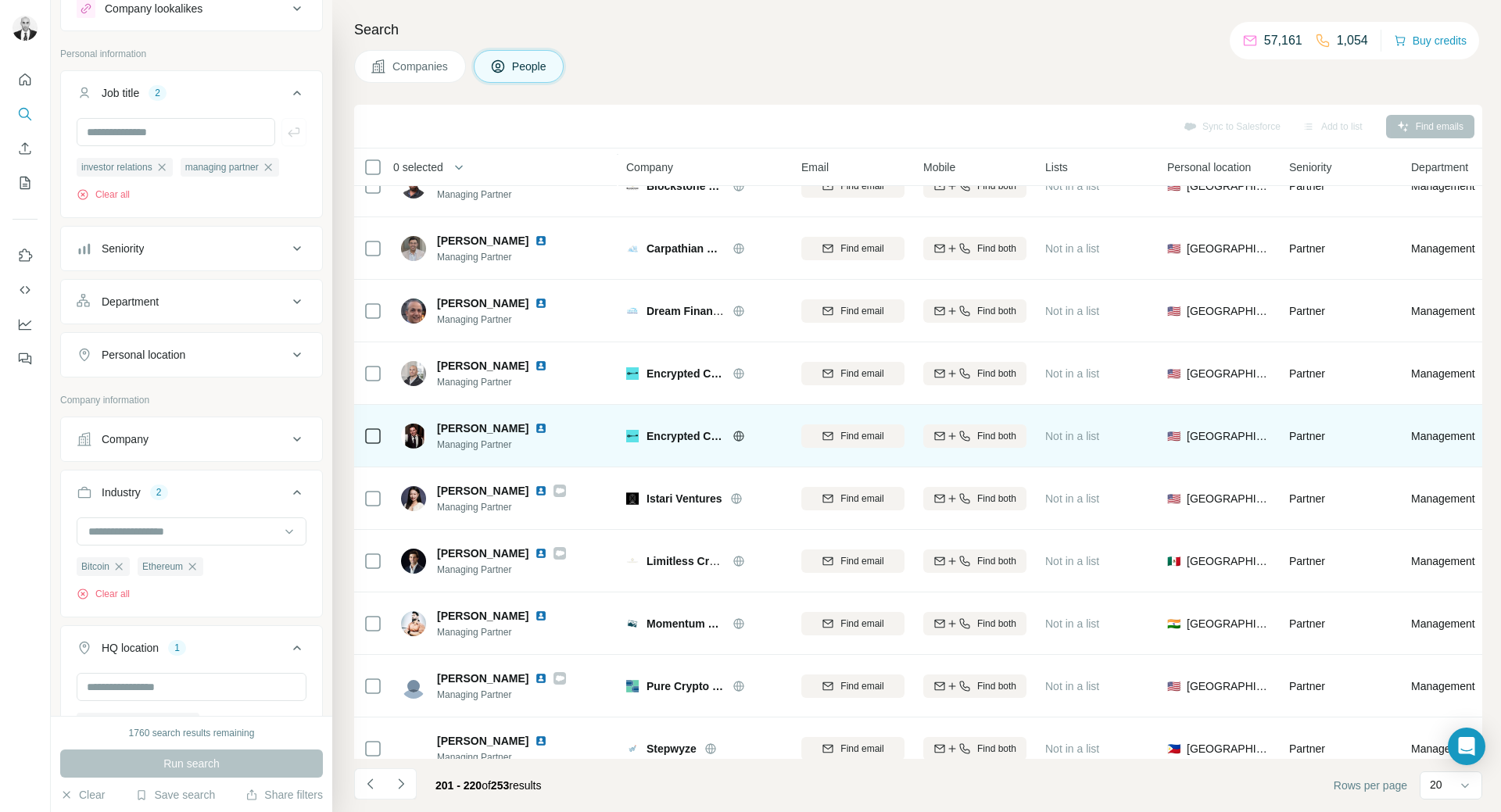
scroll to position [547, 0]
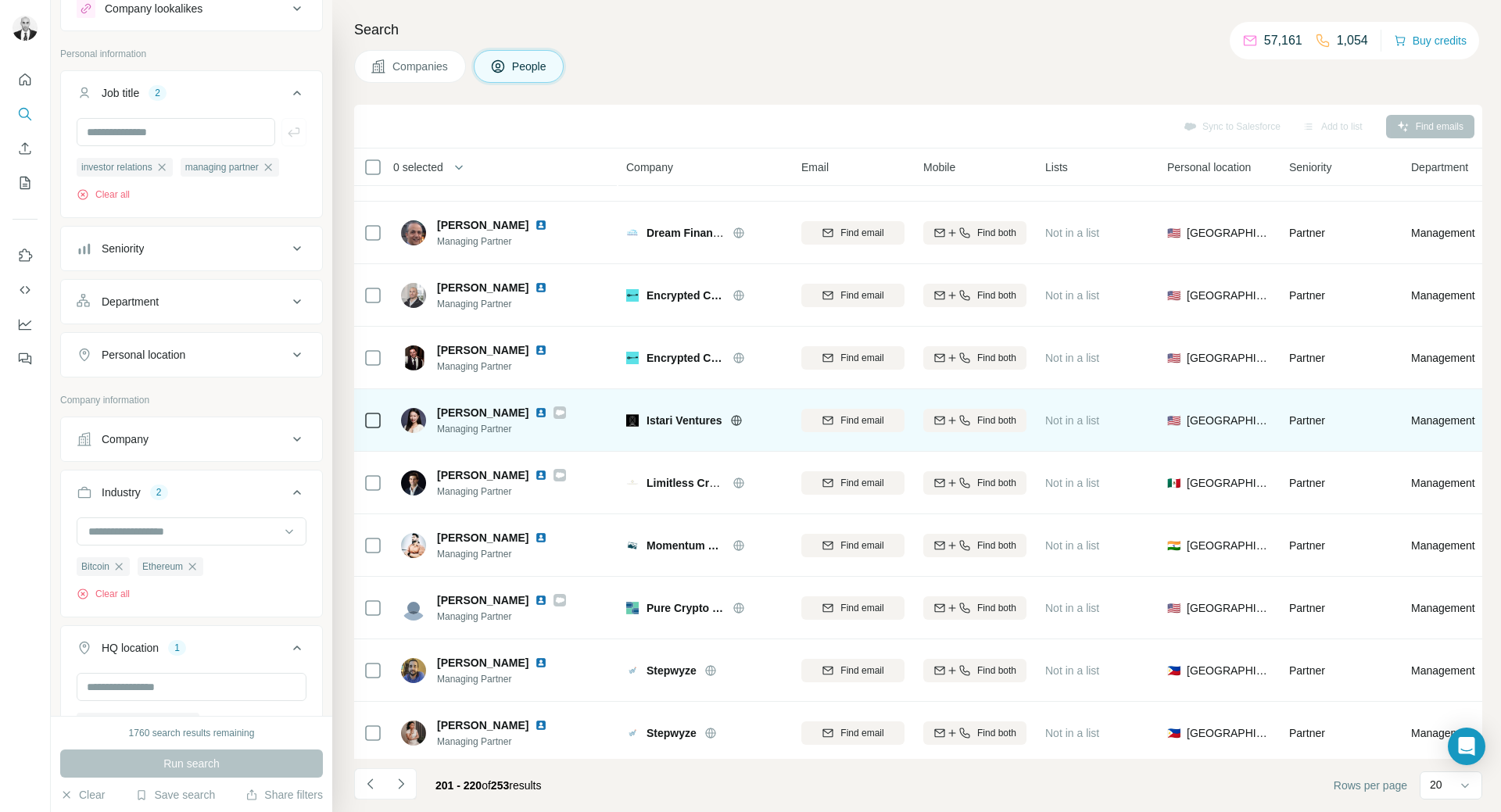
click at [535, 411] on img at bounding box center [541, 413] width 13 height 13
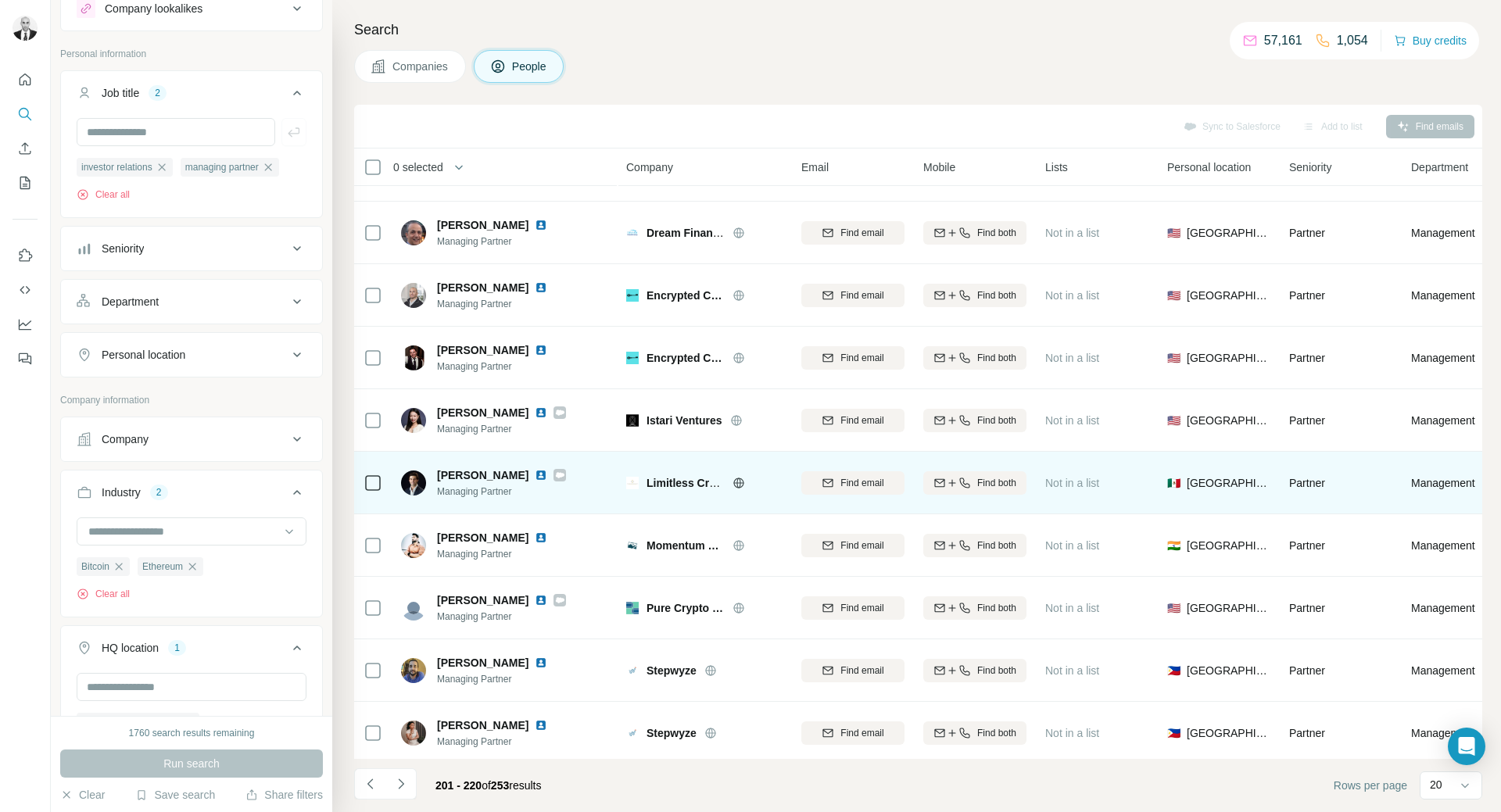
click at [536, 476] on img at bounding box center [541, 476] width 13 height 13
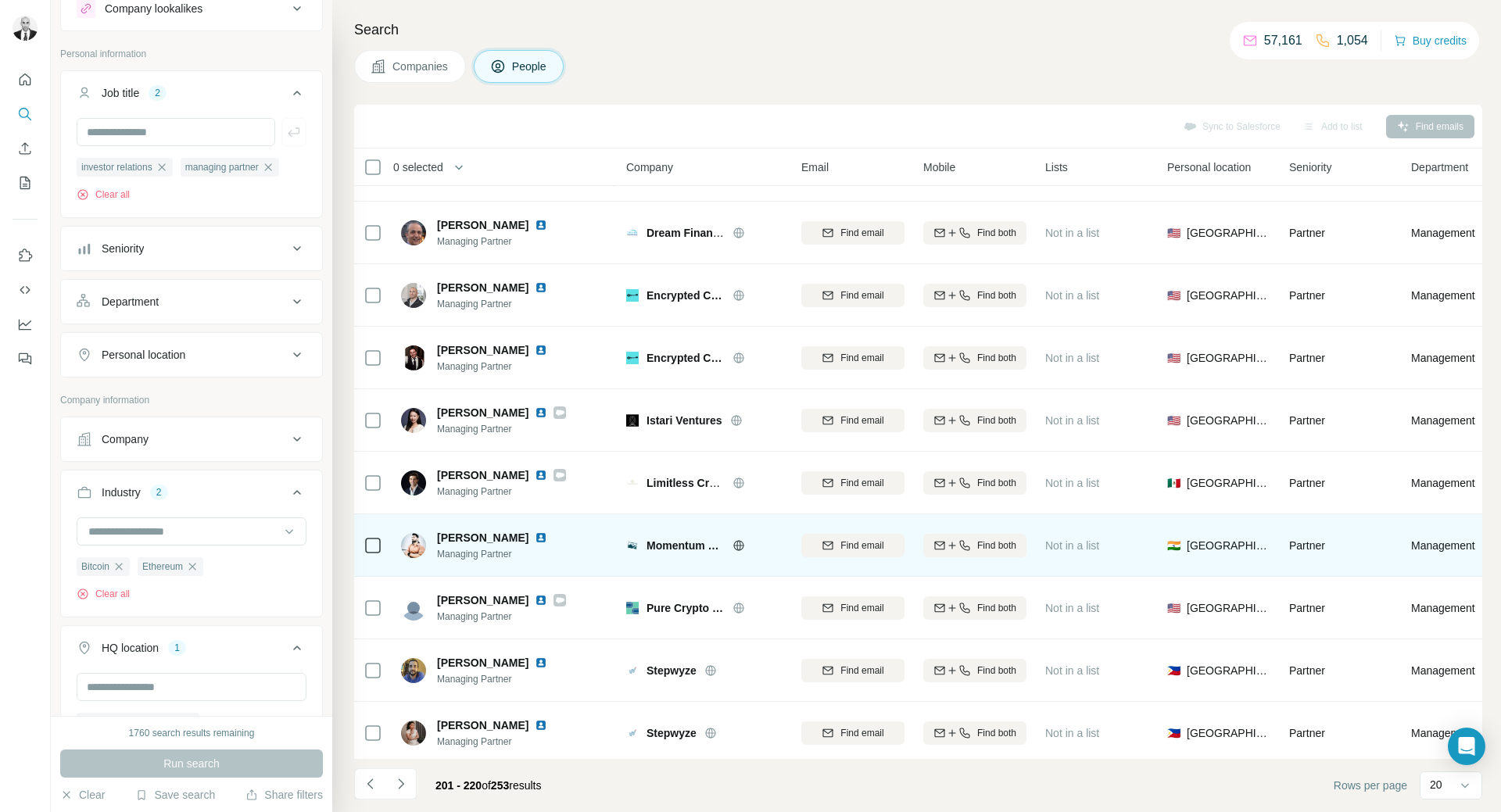
click at [535, 535] on img at bounding box center [541, 538] width 13 height 13
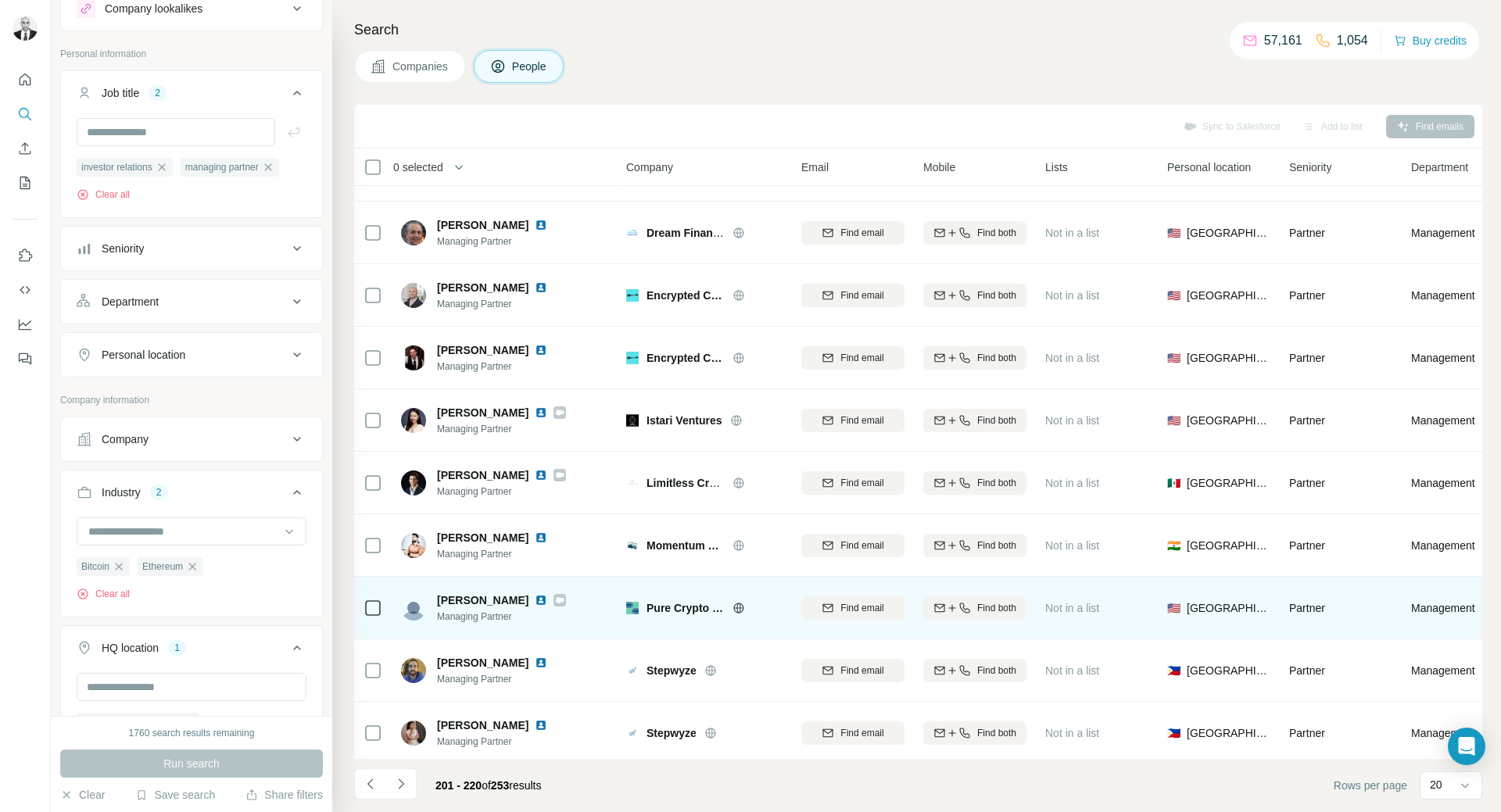
scroll to position [685, 0]
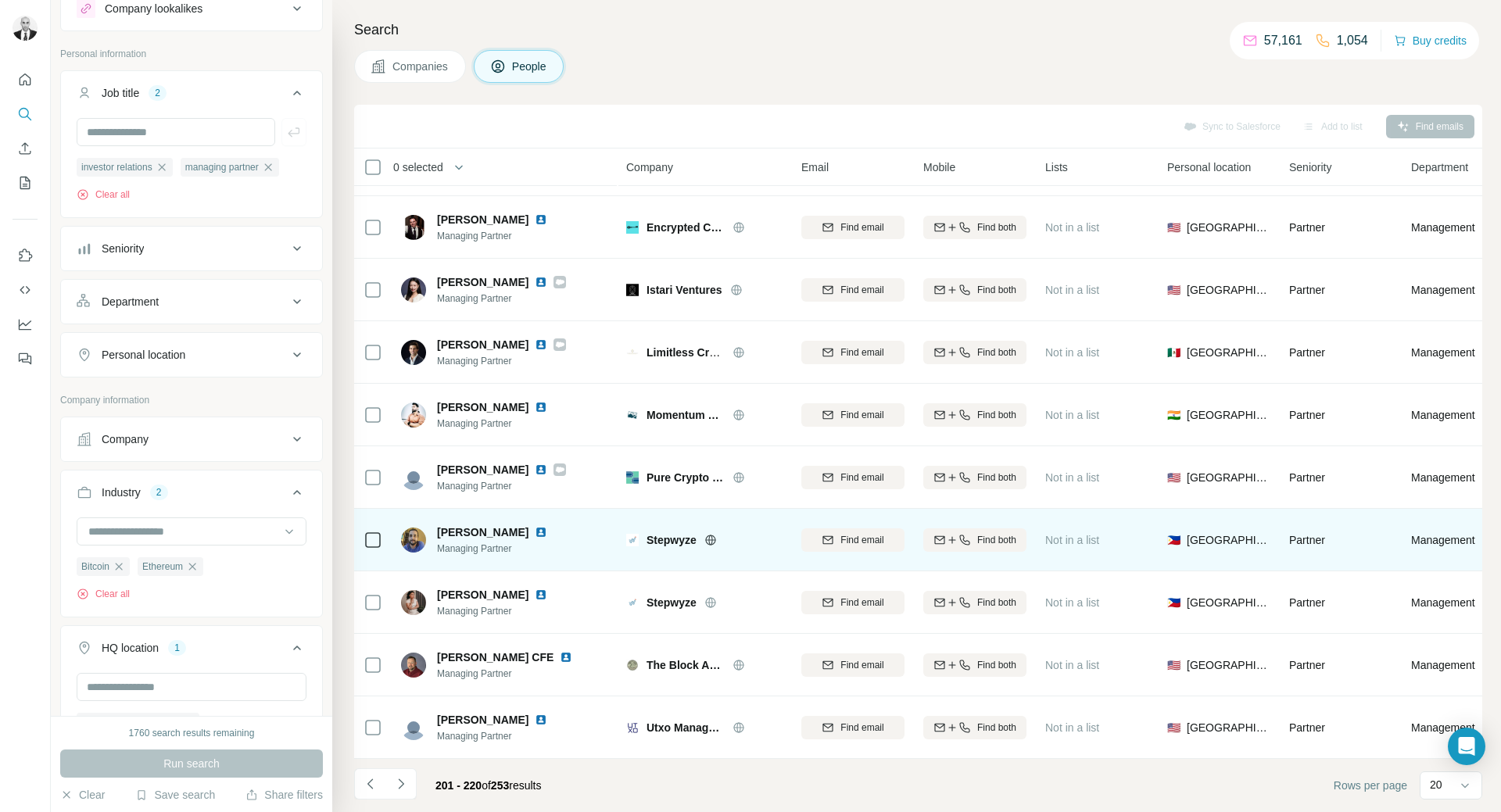
click at [542, 527] on img at bounding box center [541, 532] width 13 height 13
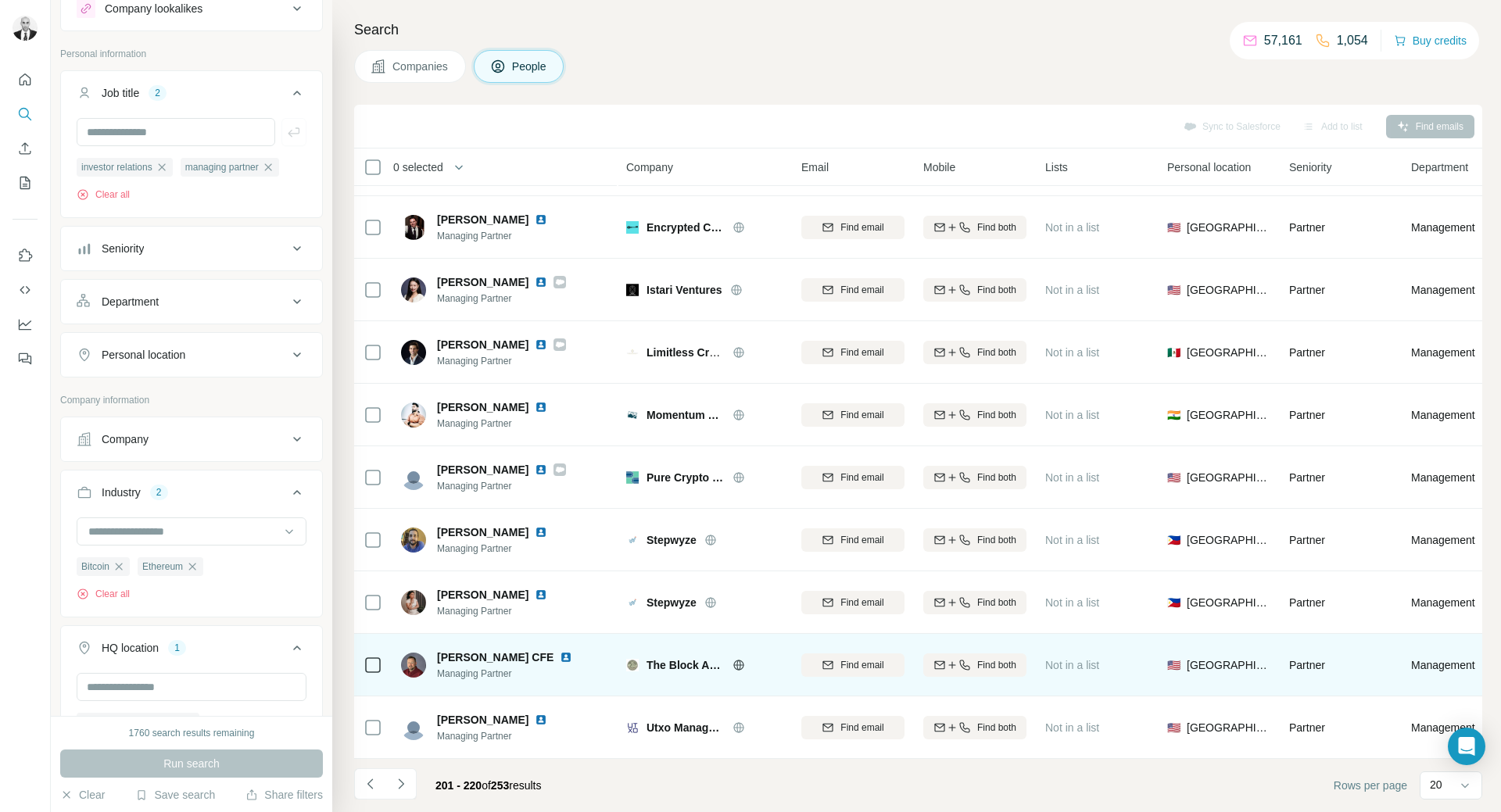
click at [560, 652] on img at bounding box center [566, 657] width 13 height 13
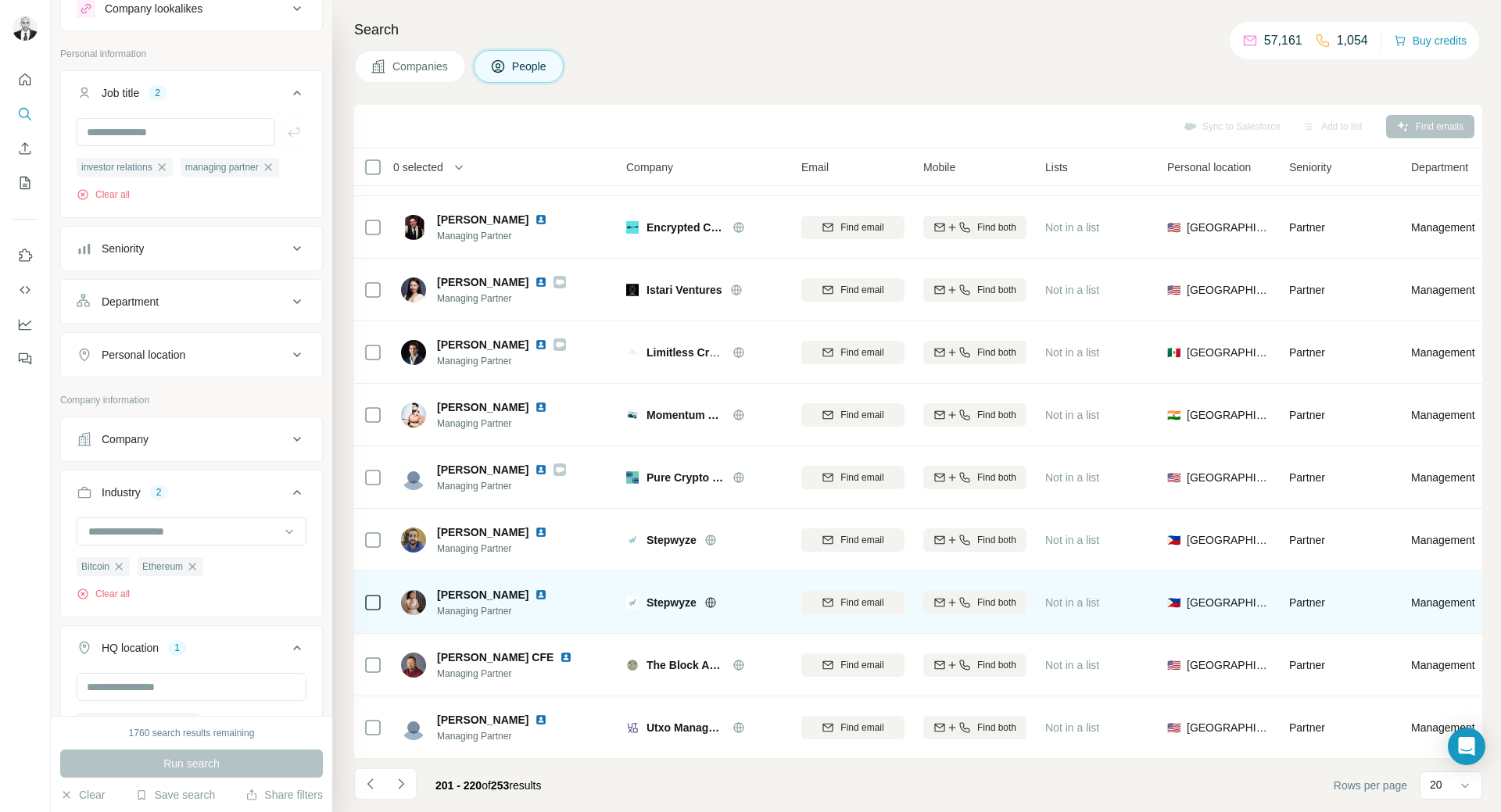
click at [535, 589] on img at bounding box center [541, 595] width 13 height 13
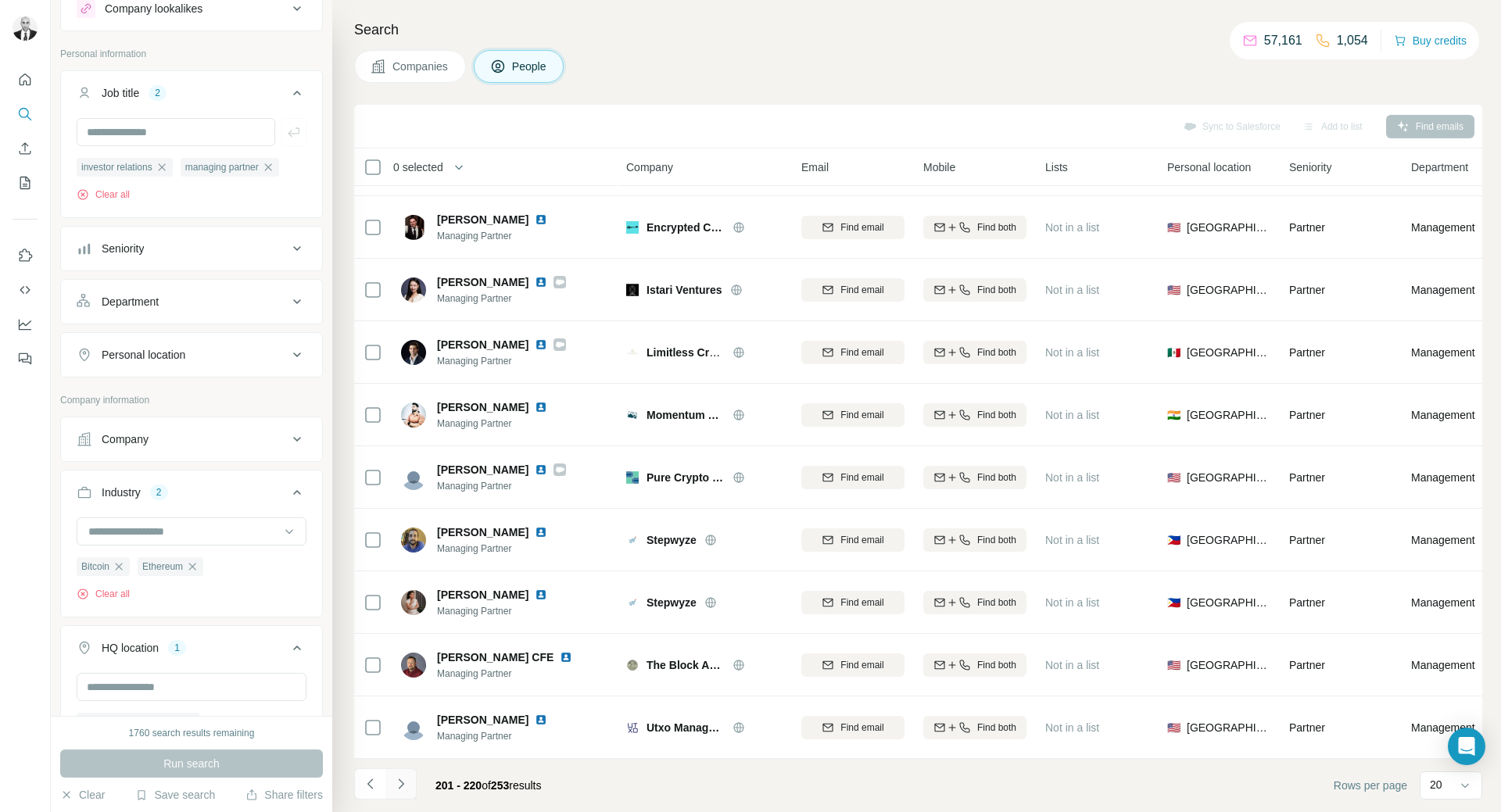
click at [412, 777] on button "Navigate to next page" at bounding box center [401, 784] width 31 height 31
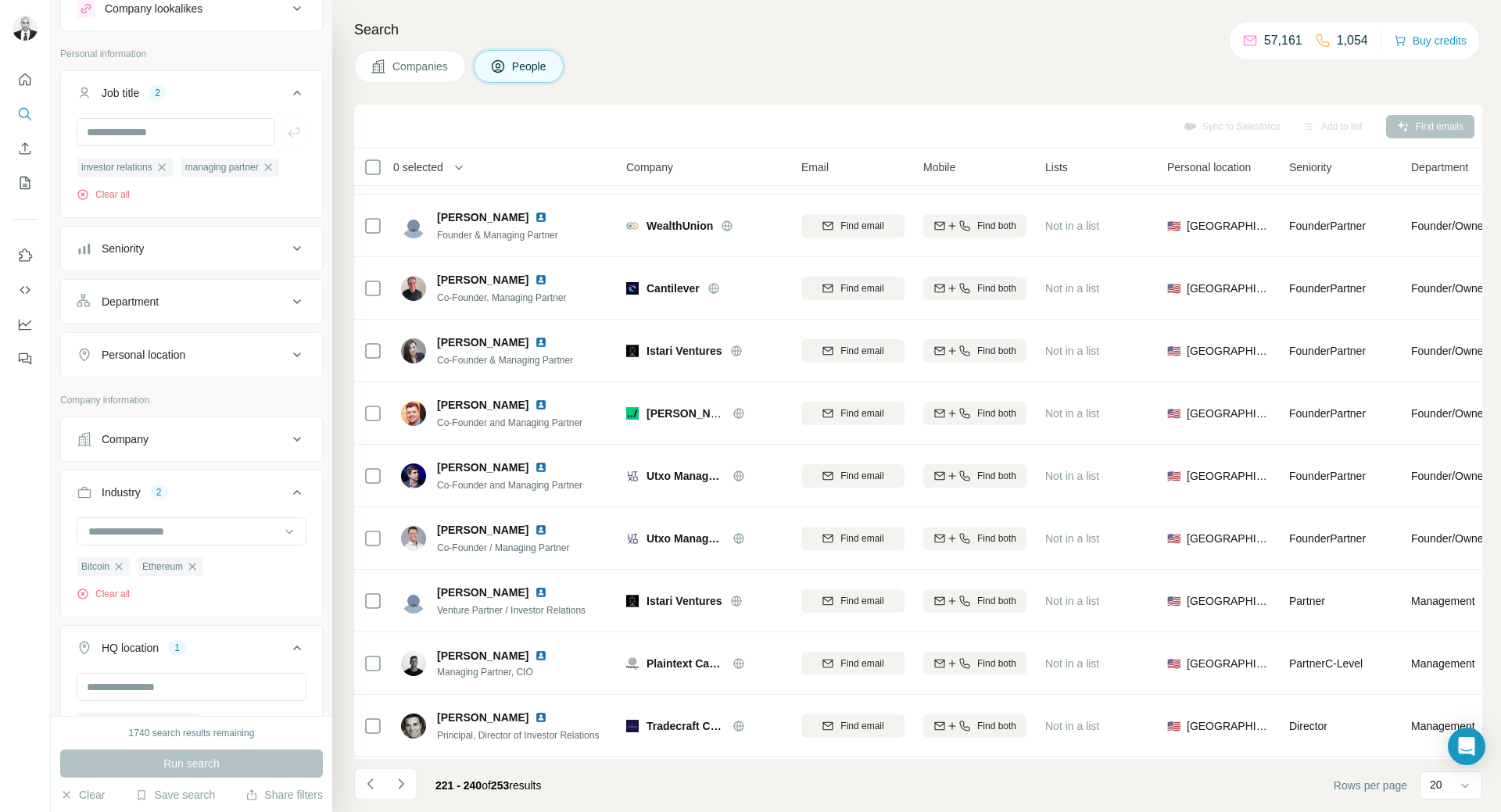
scroll to position [0, 0]
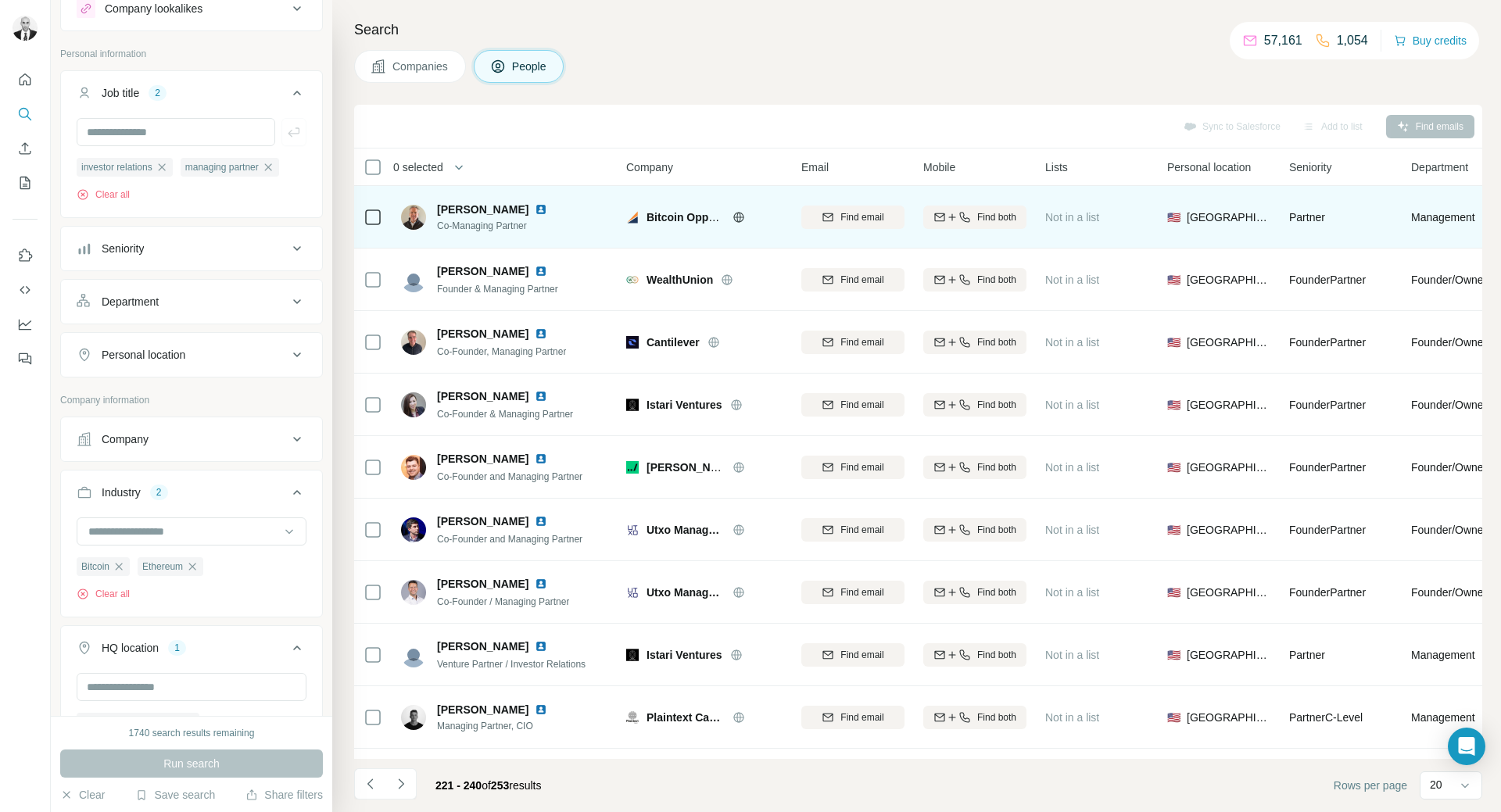
click at [535, 207] on img at bounding box center [541, 209] width 13 height 13
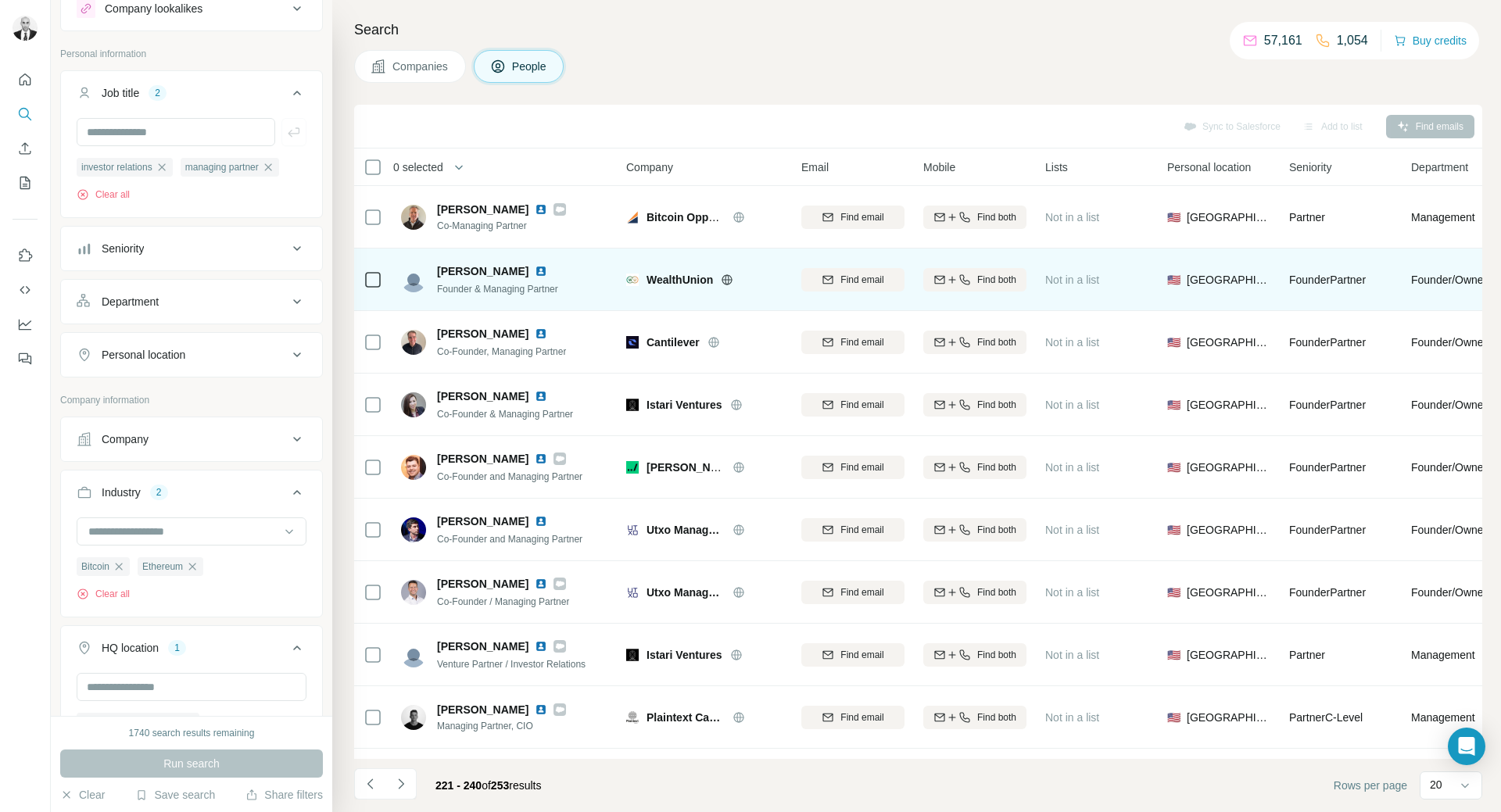
click at [535, 270] on img at bounding box center [541, 271] width 13 height 13
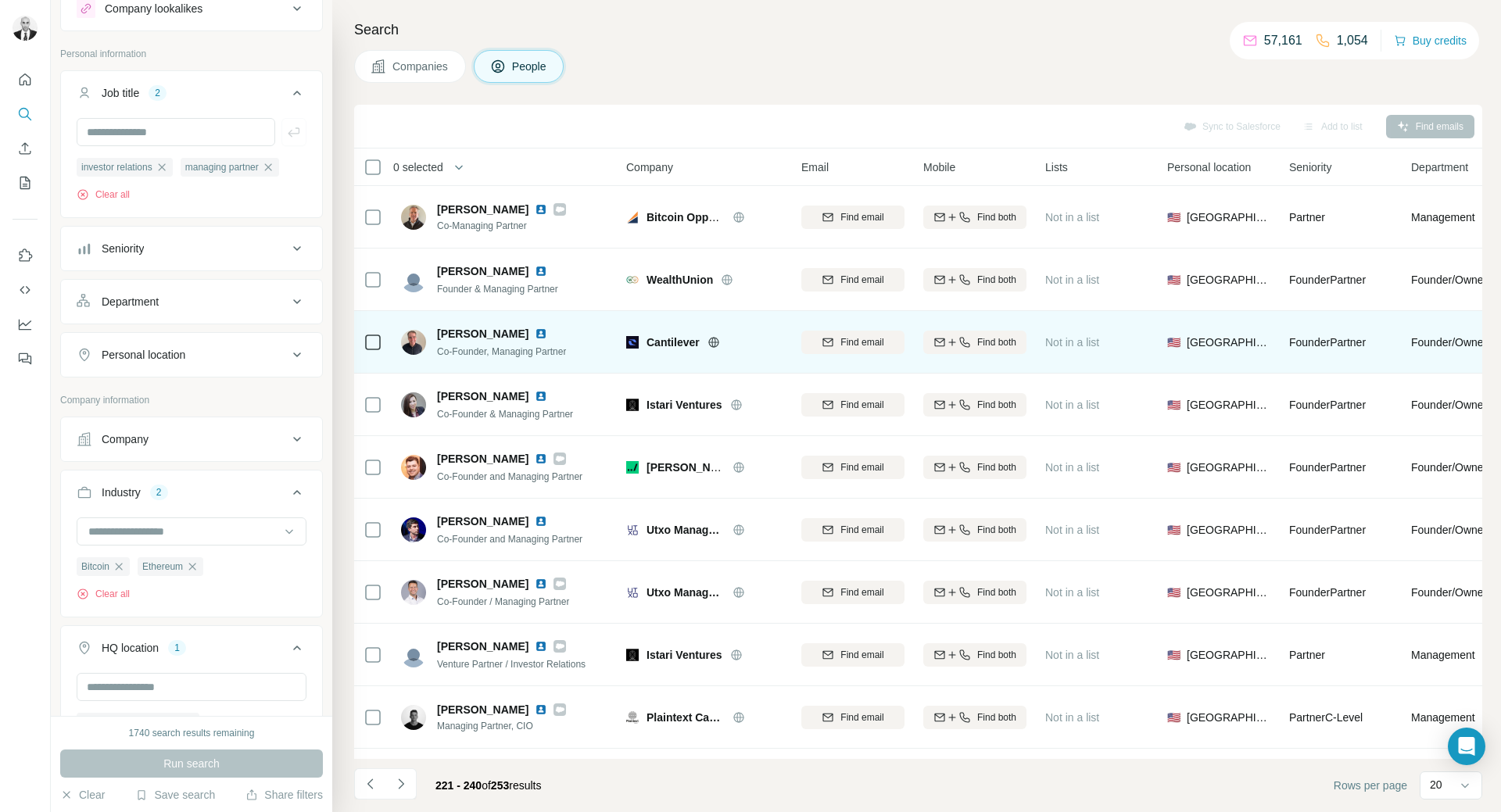
click at [535, 333] on img at bounding box center [541, 334] width 13 height 13
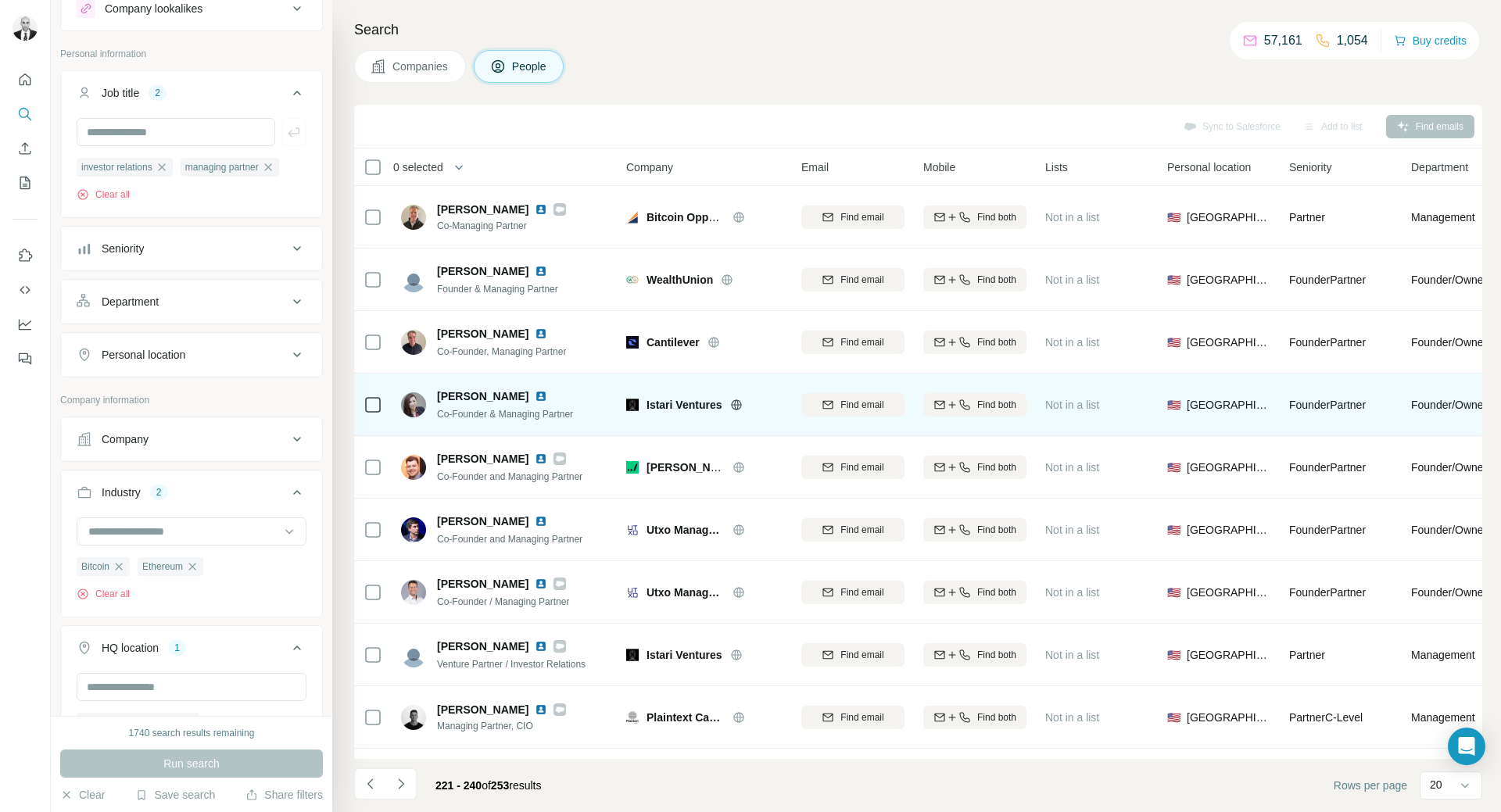
click at [535, 395] on img at bounding box center [541, 396] width 13 height 13
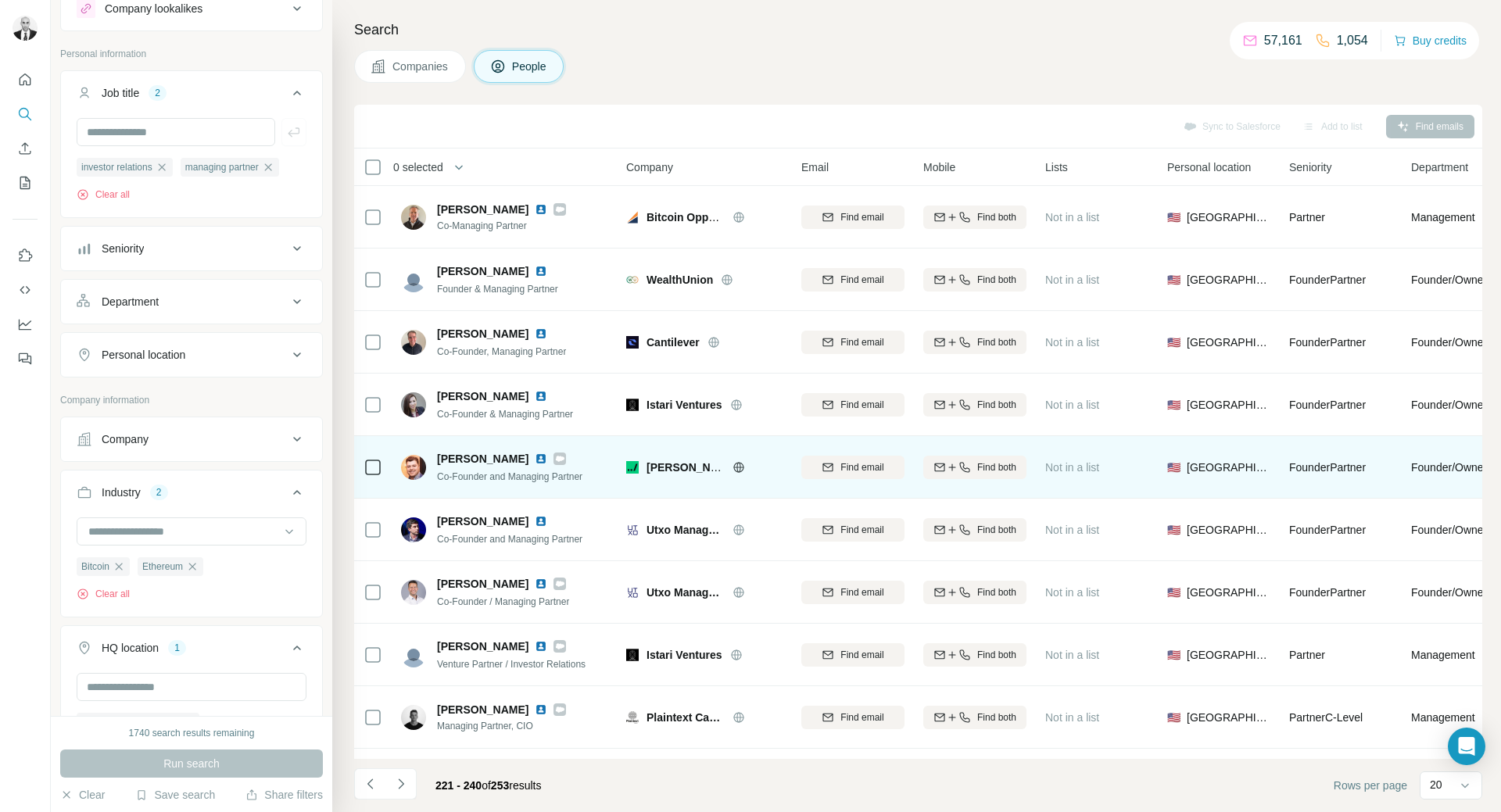
click at [535, 457] on img at bounding box center [541, 459] width 13 height 13
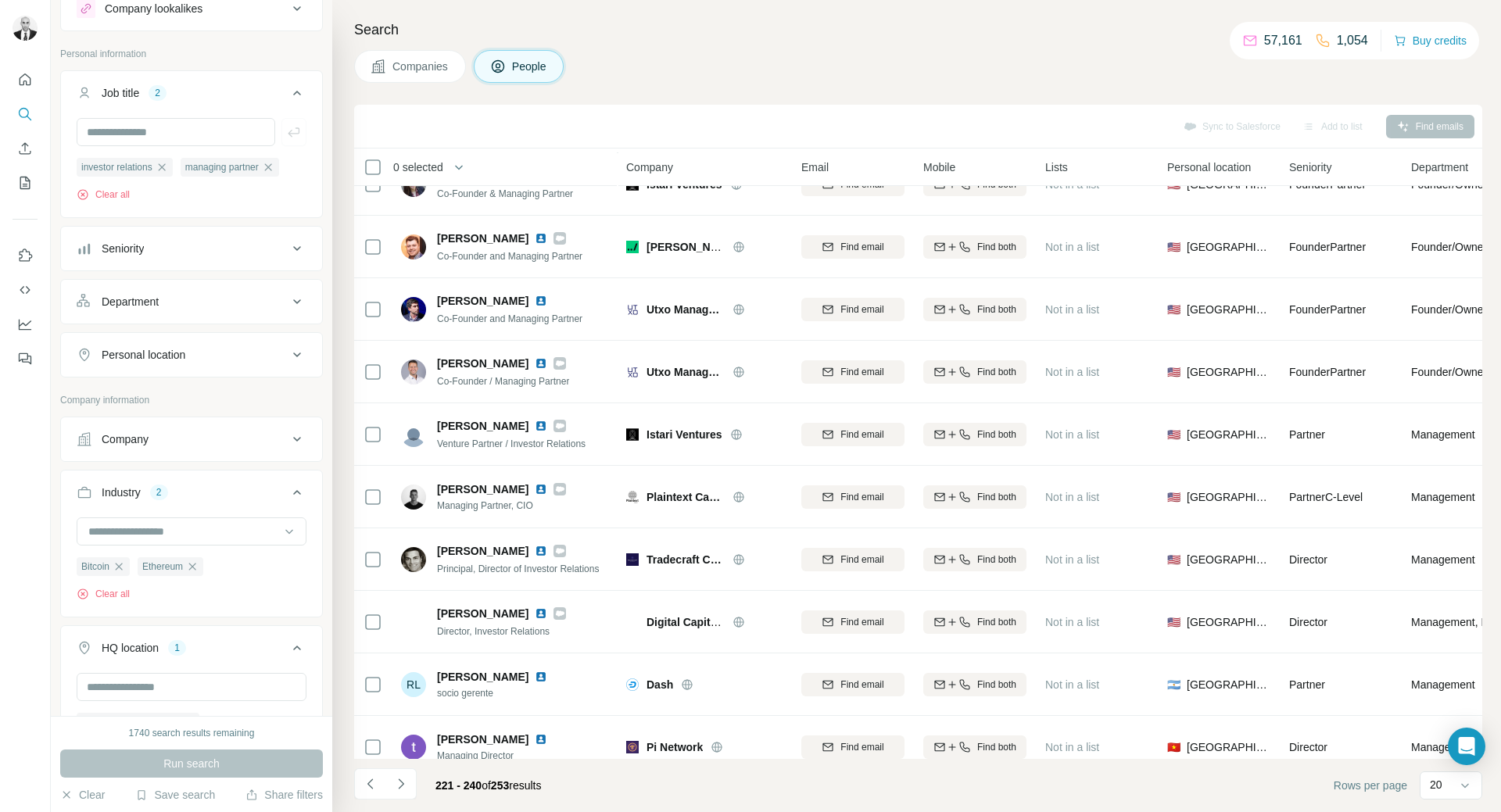
scroll to position [313, 0]
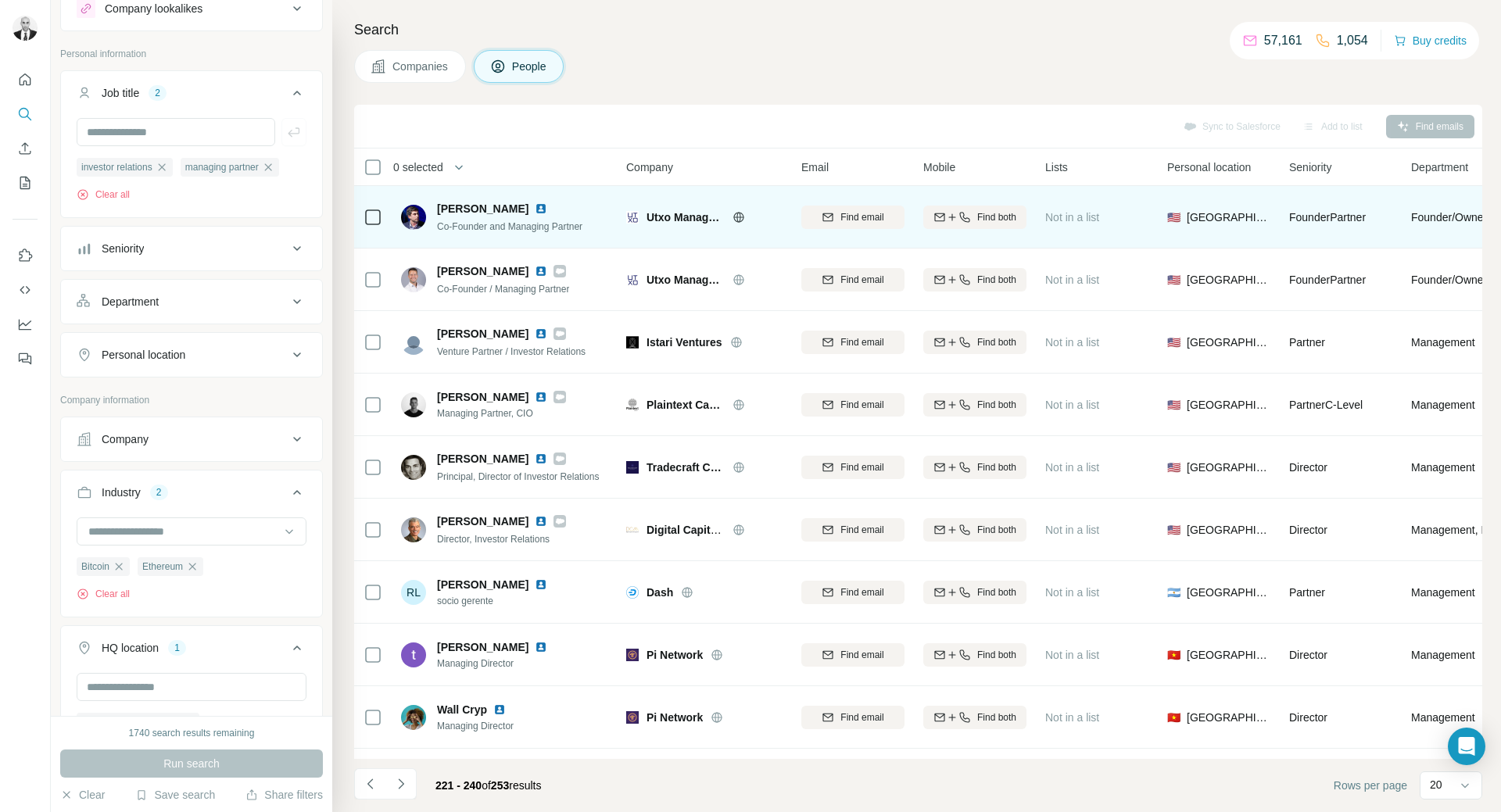
click at [535, 210] on img at bounding box center [541, 209] width 13 height 13
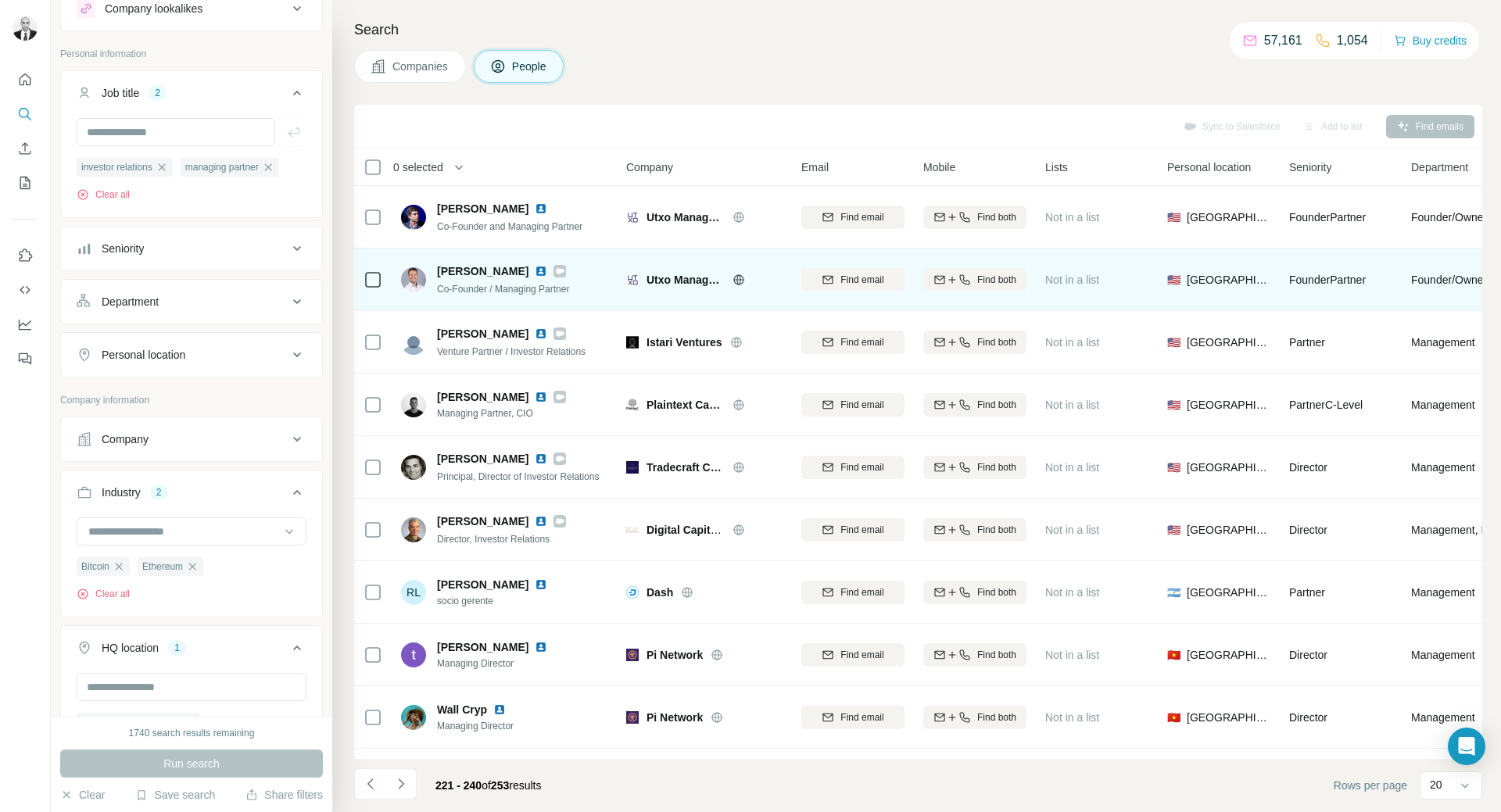
click at [535, 274] on img at bounding box center [541, 271] width 13 height 13
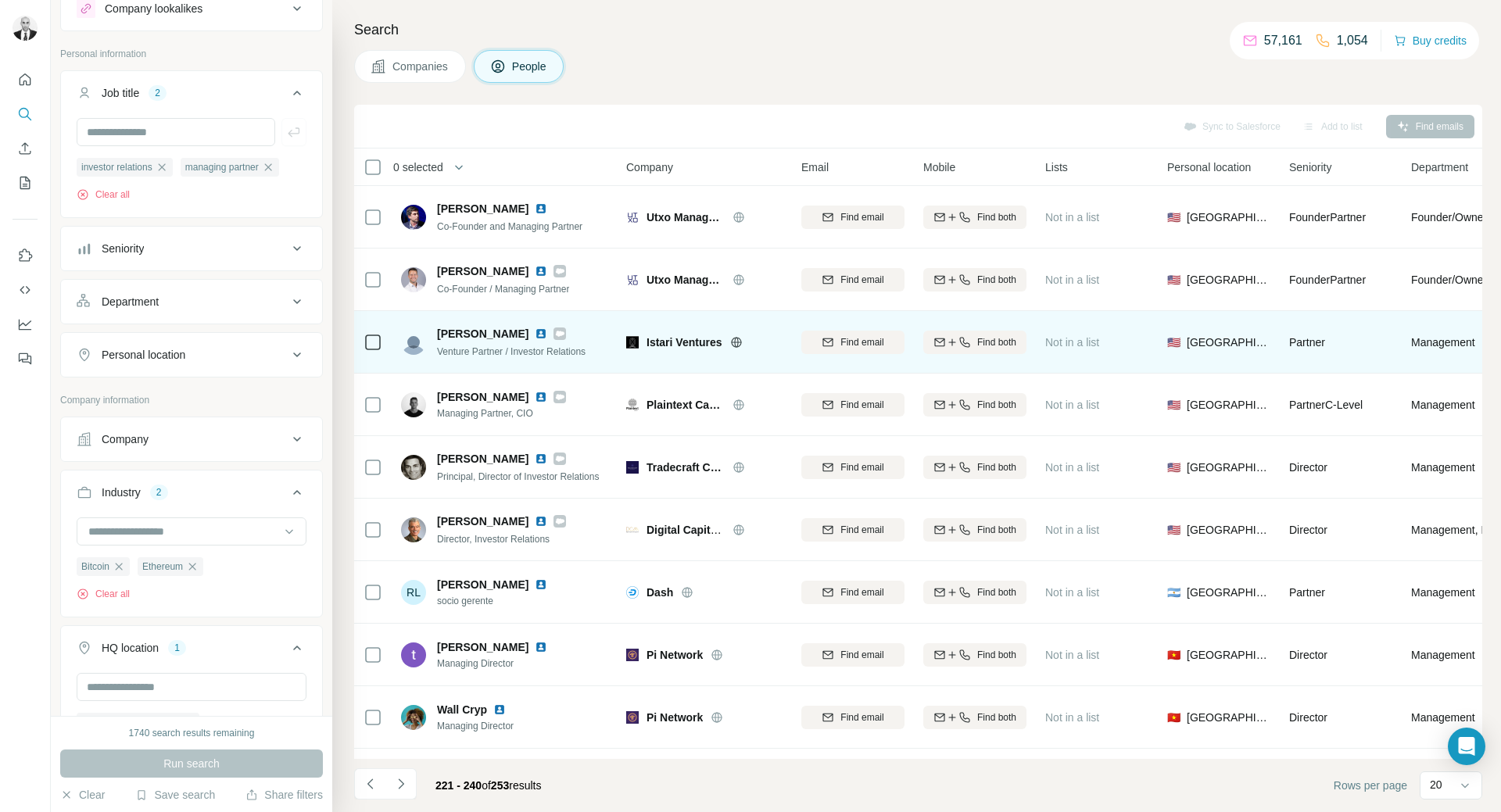
click at [535, 334] on img at bounding box center [541, 334] width 13 height 13
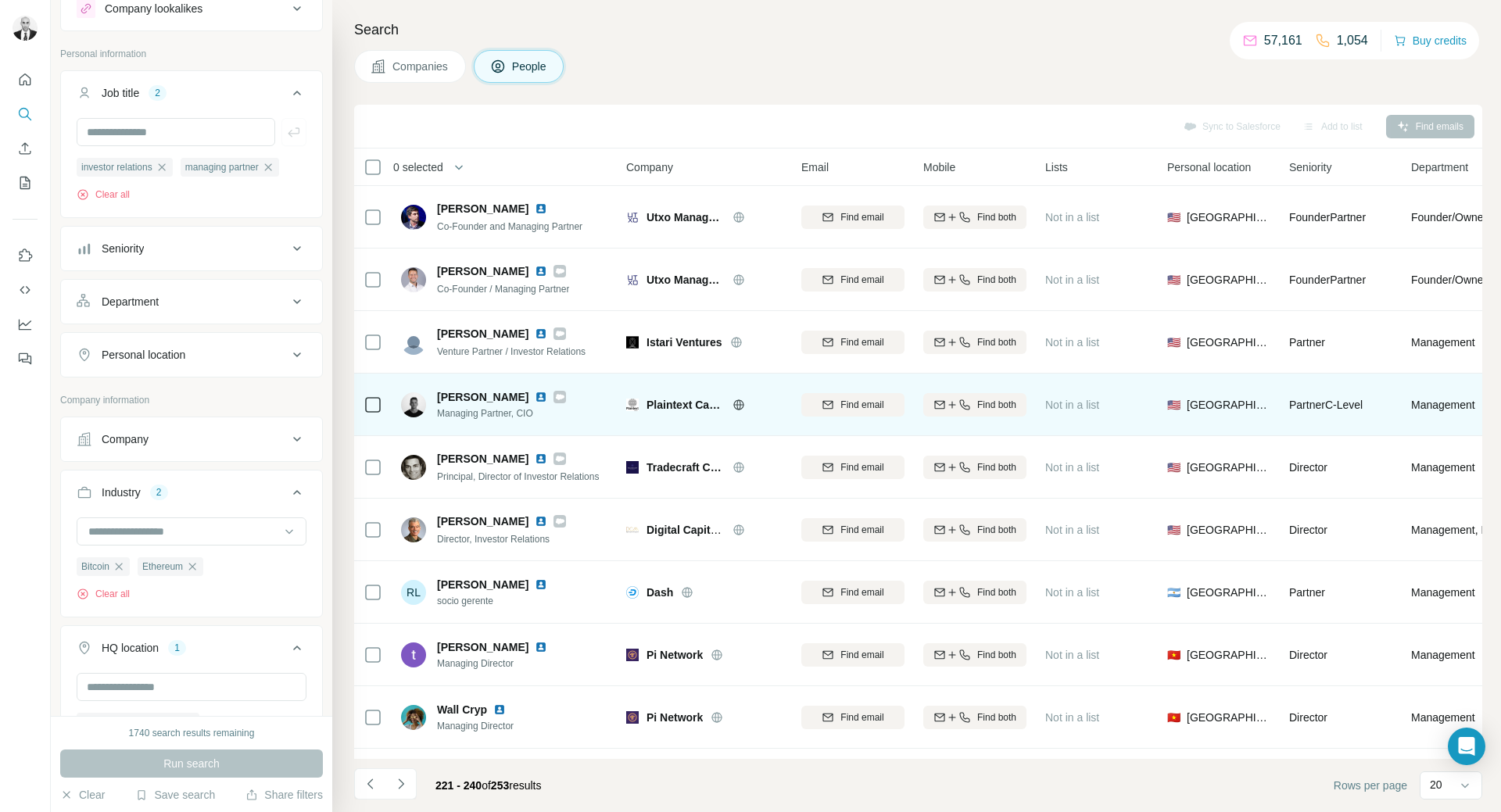
click at [535, 396] on img at bounding box center [541, 397] width 13 height 13
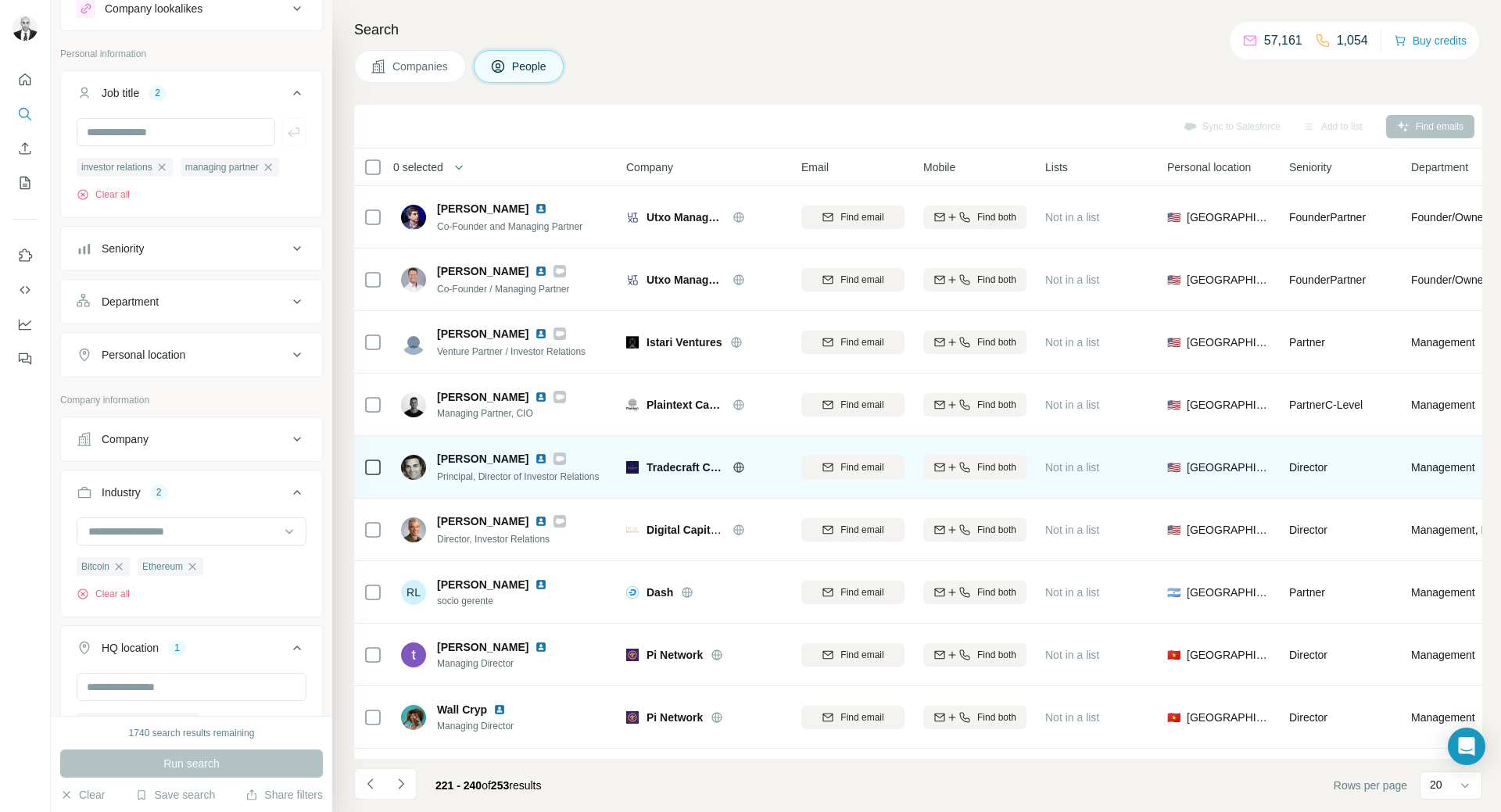
click at [535, 461] on img at bounding box center [541, 459] width 13 height 13
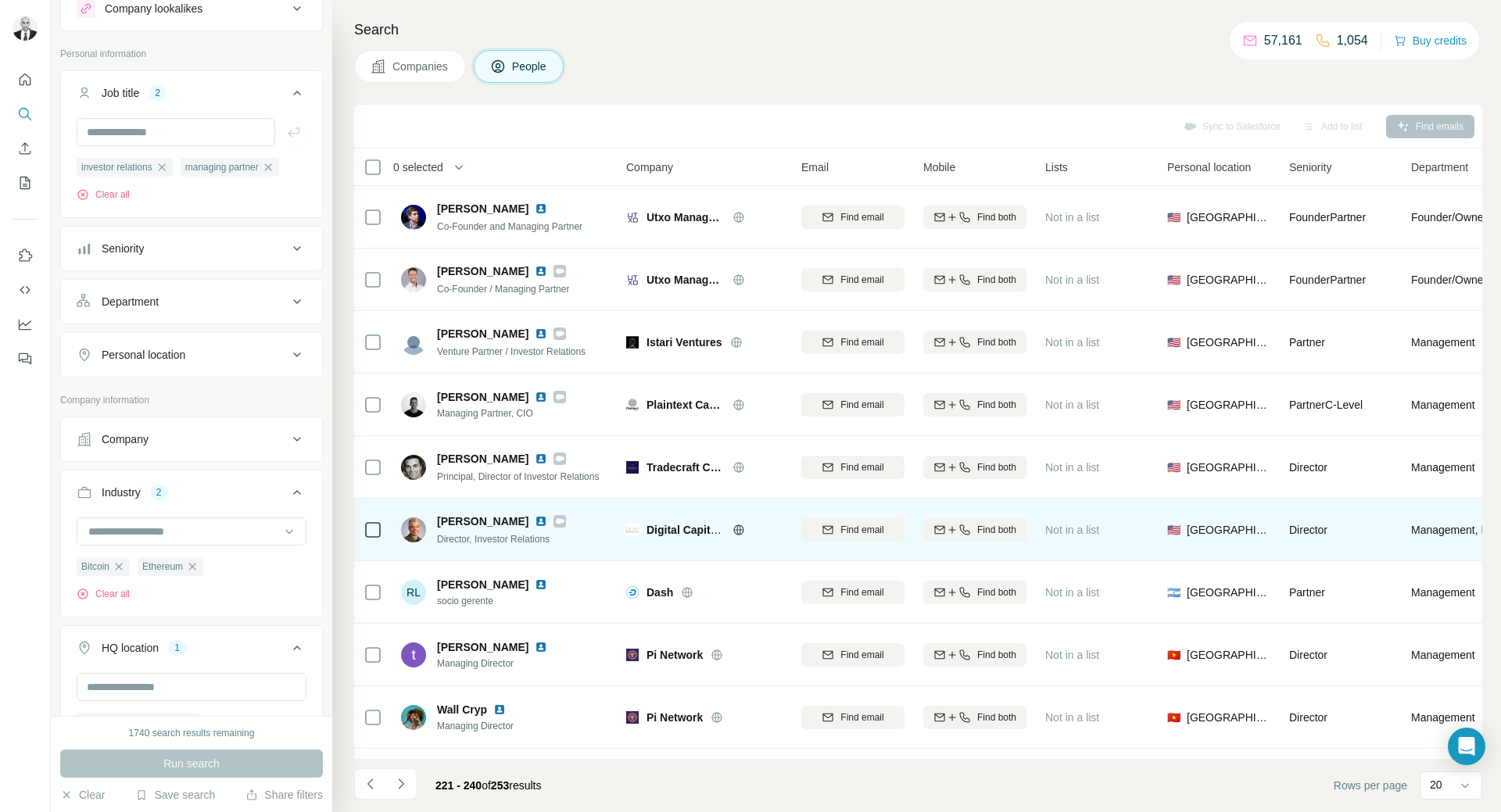
click at [535, 525] on img at bounding box center [541, 521] width 13 height 13
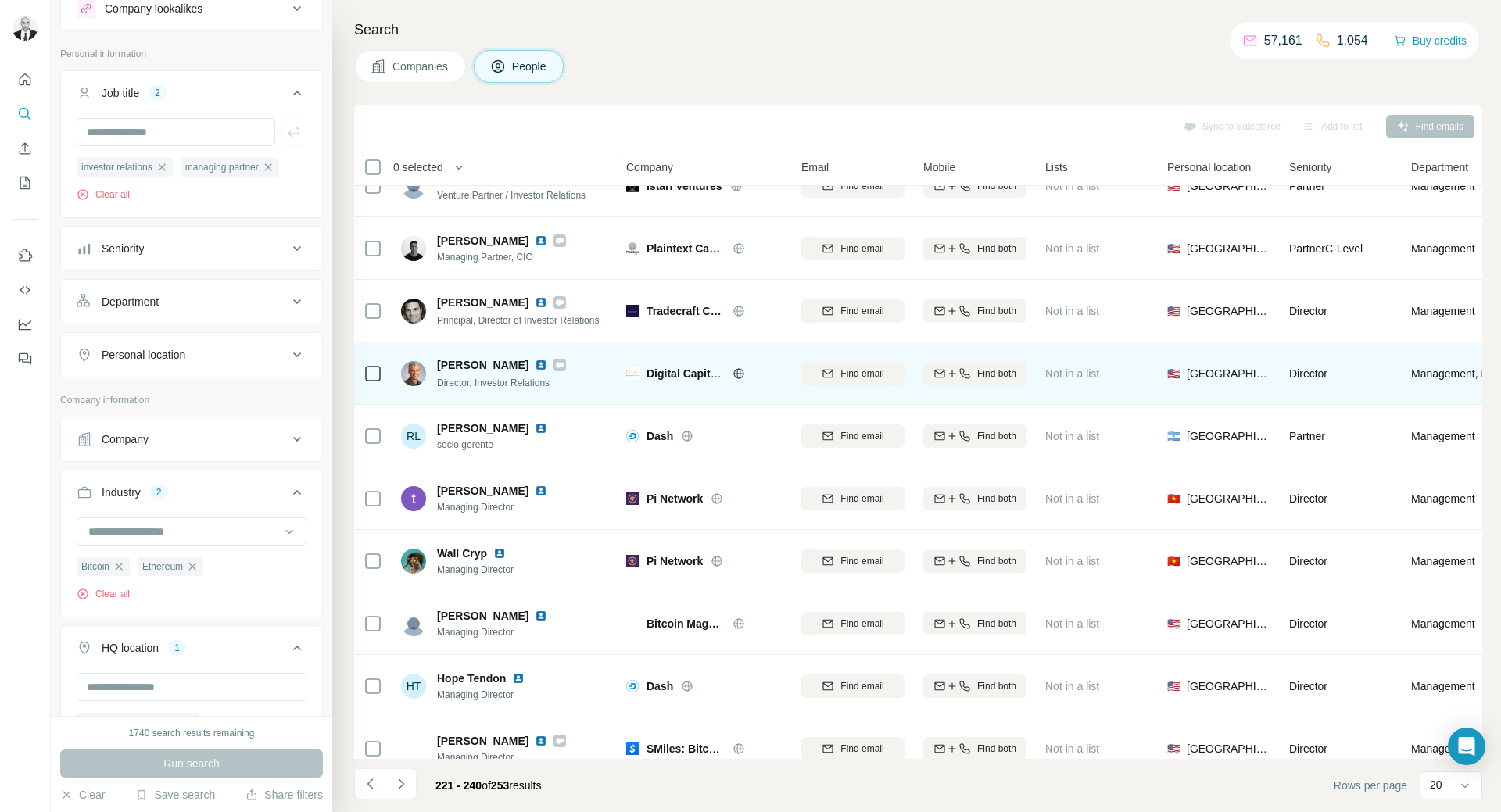
scroll to position [547, 0]
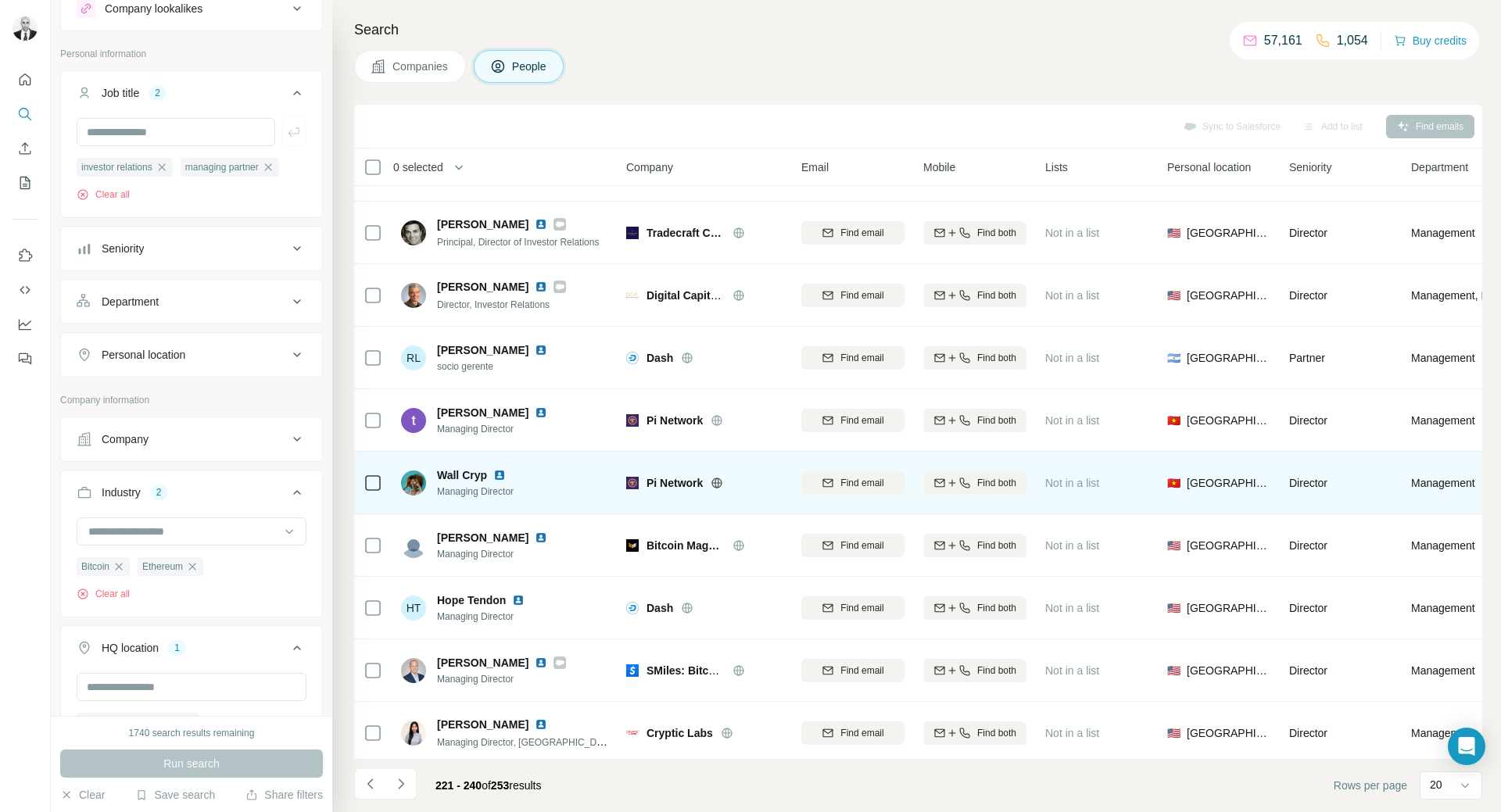
click at [497, 479] on img at bounding box center [499, 476] width 13 height 13
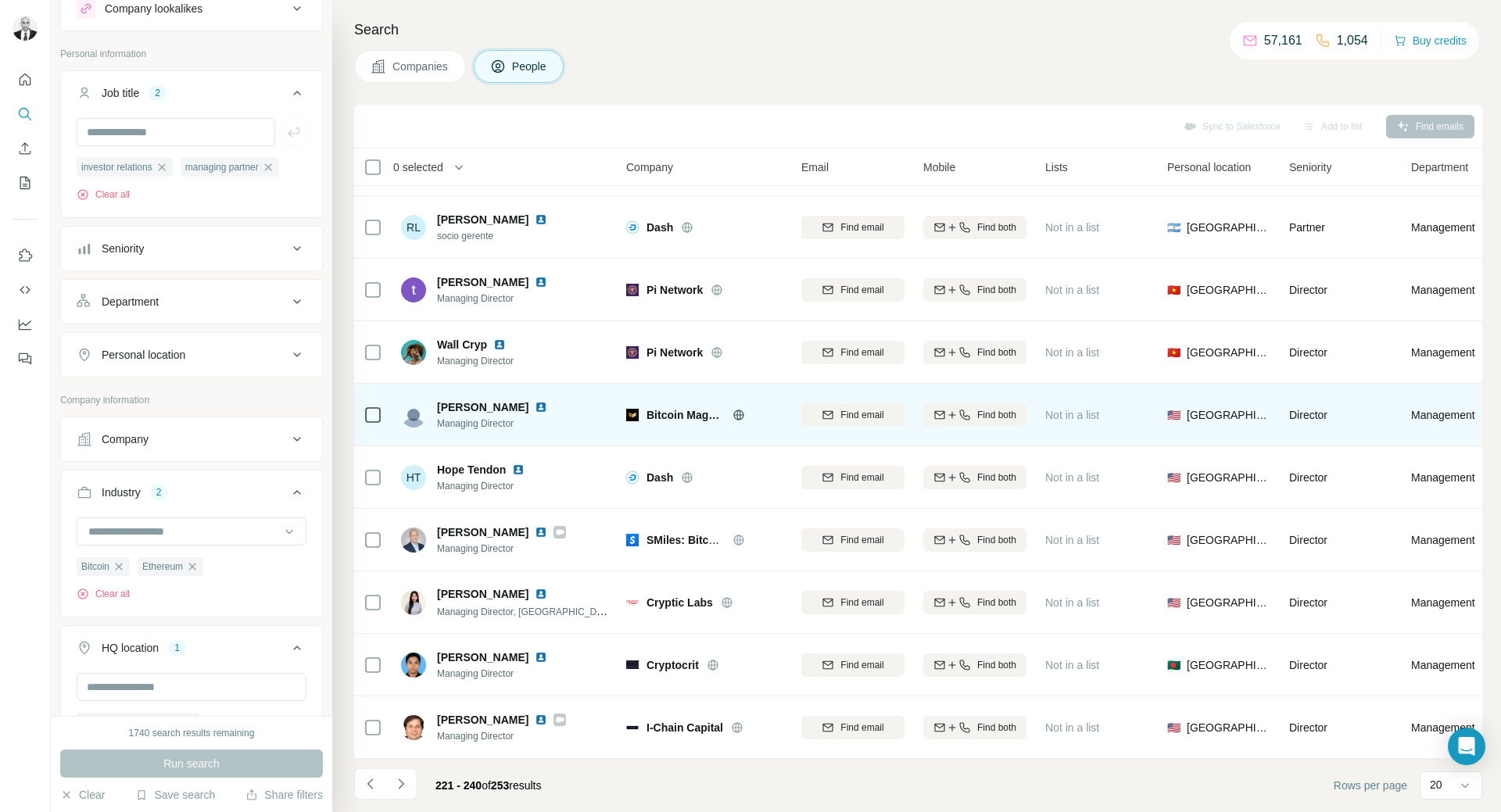
scroll to position [685, 0]
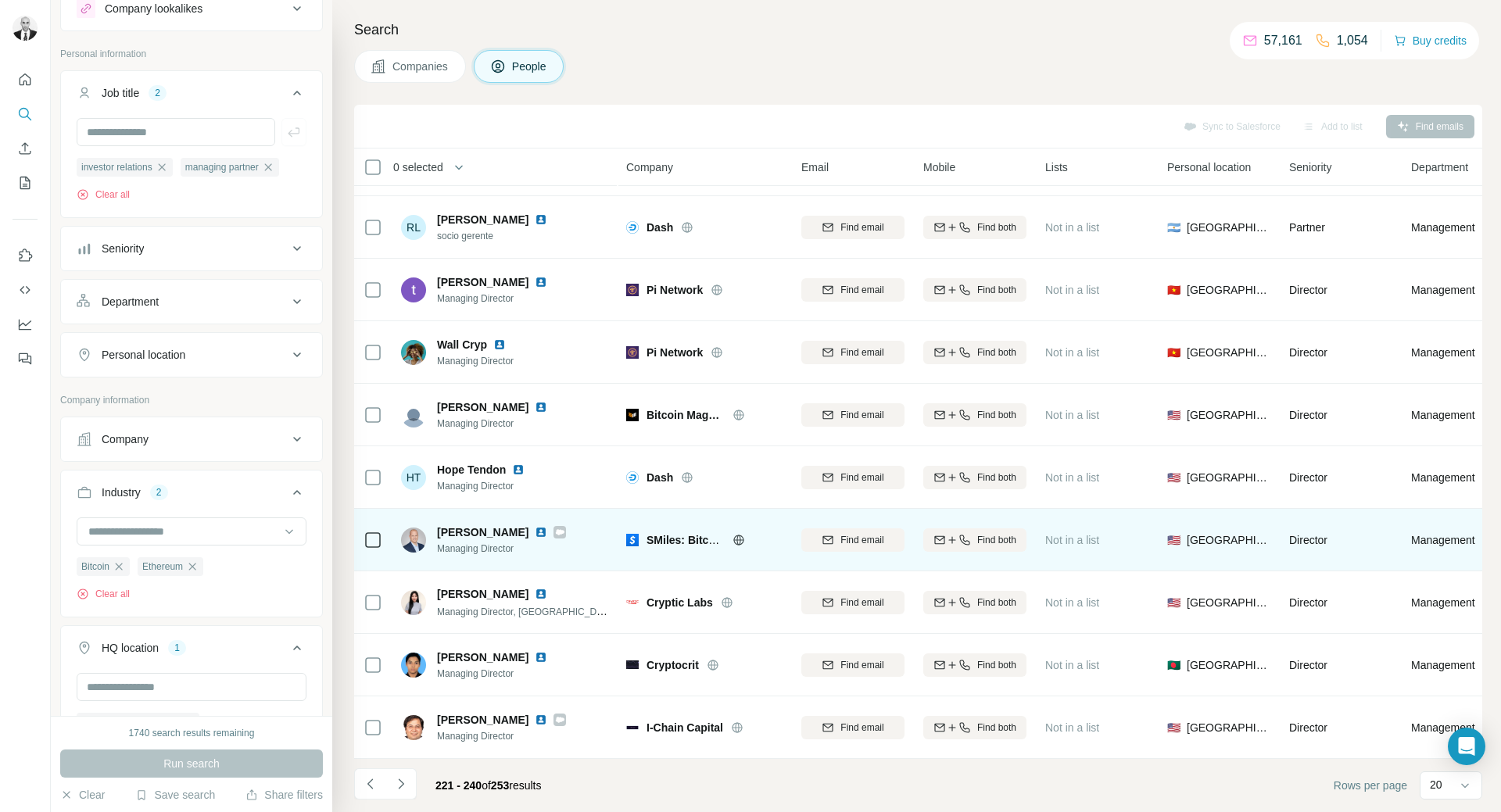
click at [535, 526] on img at bounding box center [541, 532] width 13 height 13
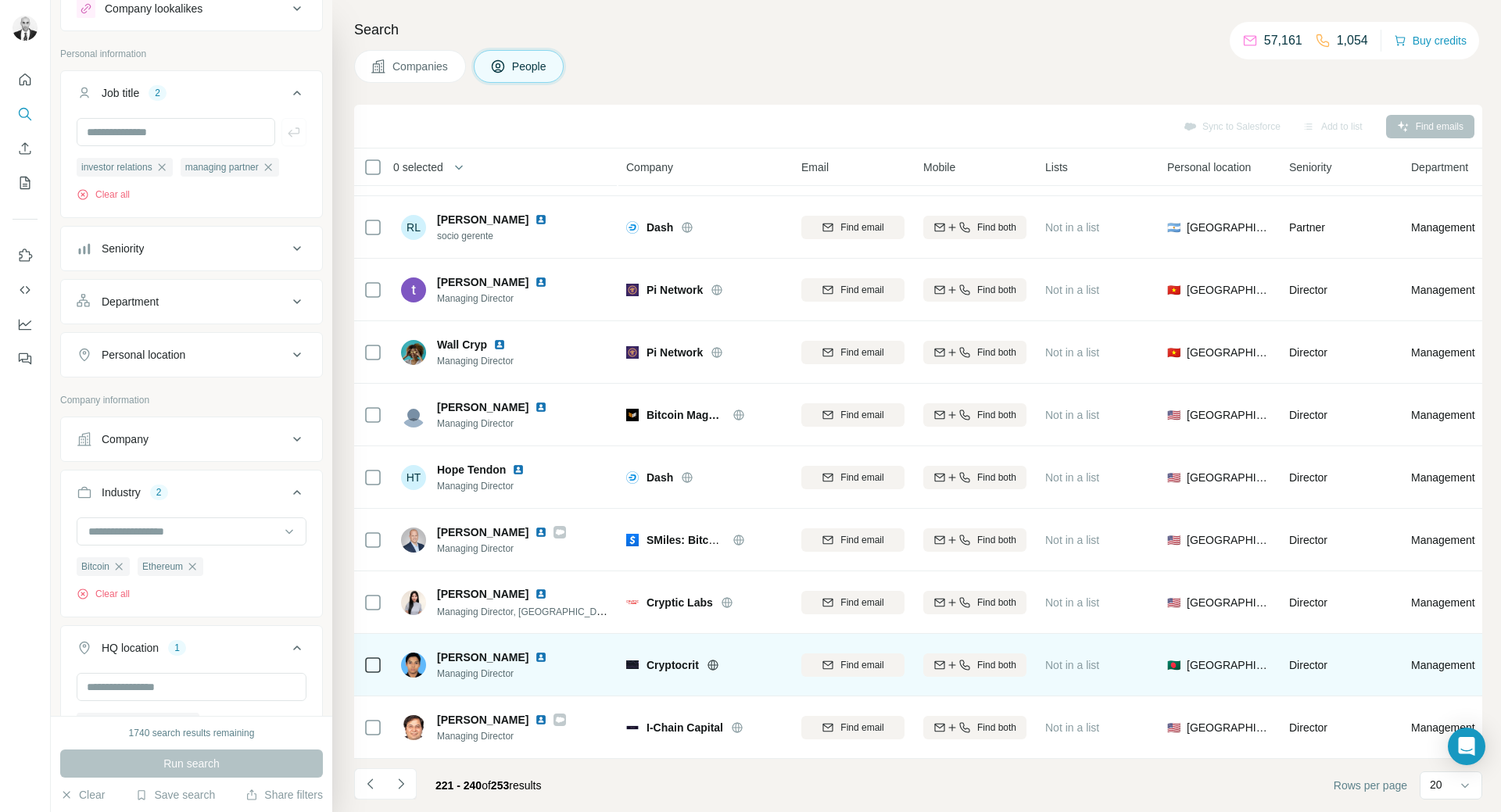
click at [535, 651] on img at bounding box center [541, 657] width 13 height 13
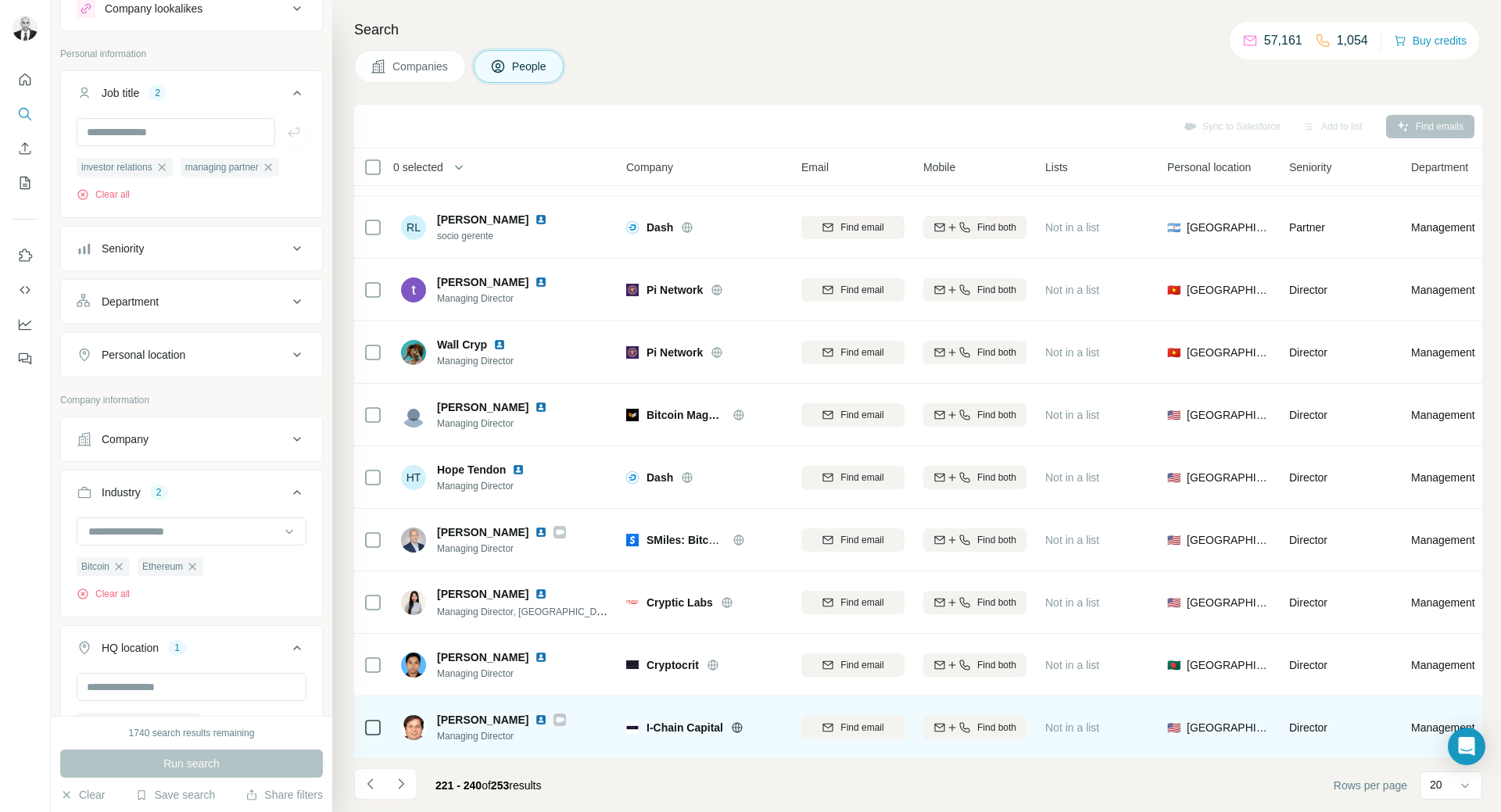
click at [535, 715] on img at bounding box center [541, 720] width 13 height 13
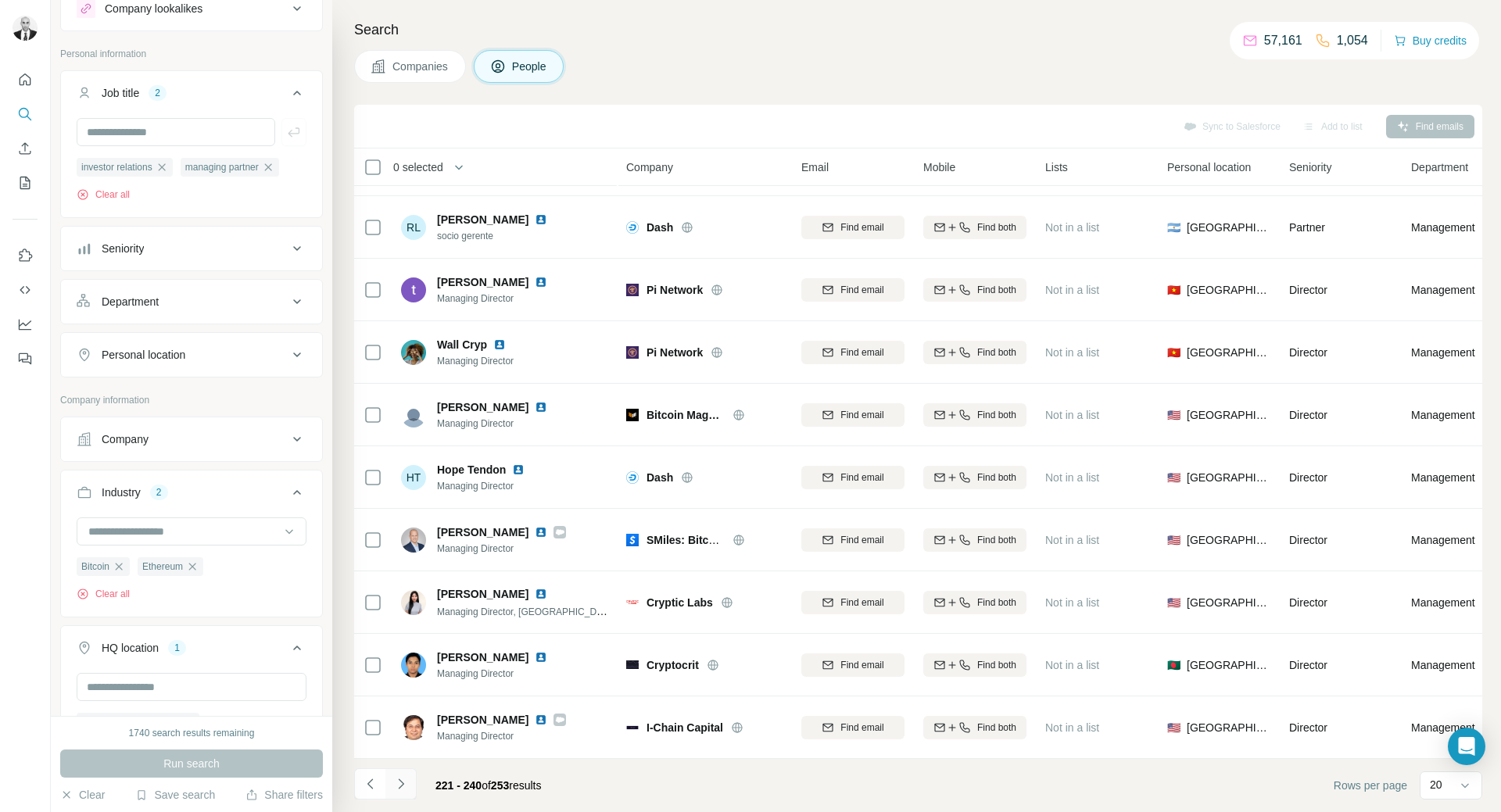
click at [402, 787] on icon "Navigate to next page" at bounding box center [401, 784] width 16 height 16
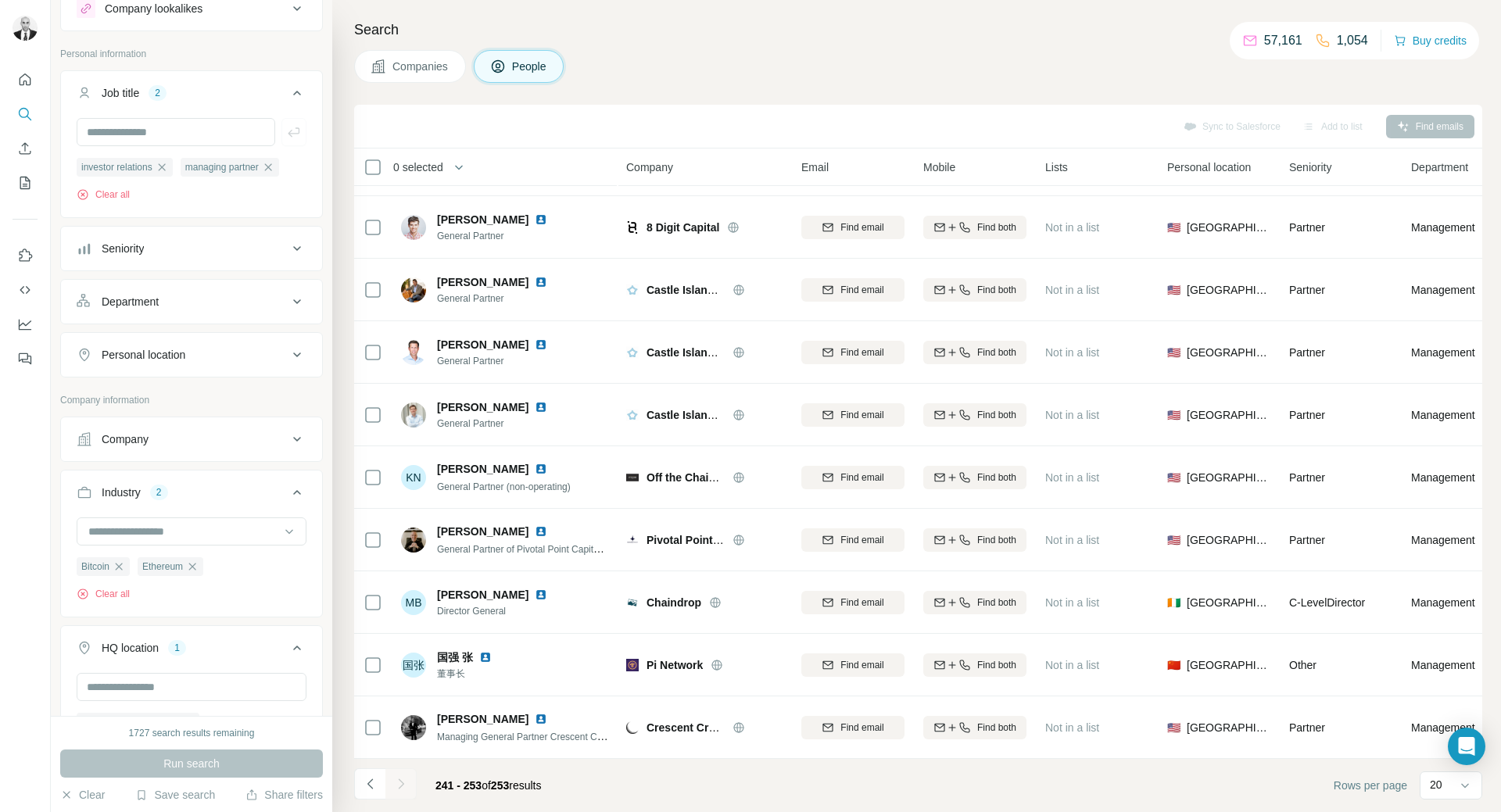
scroll to position [0, 0]
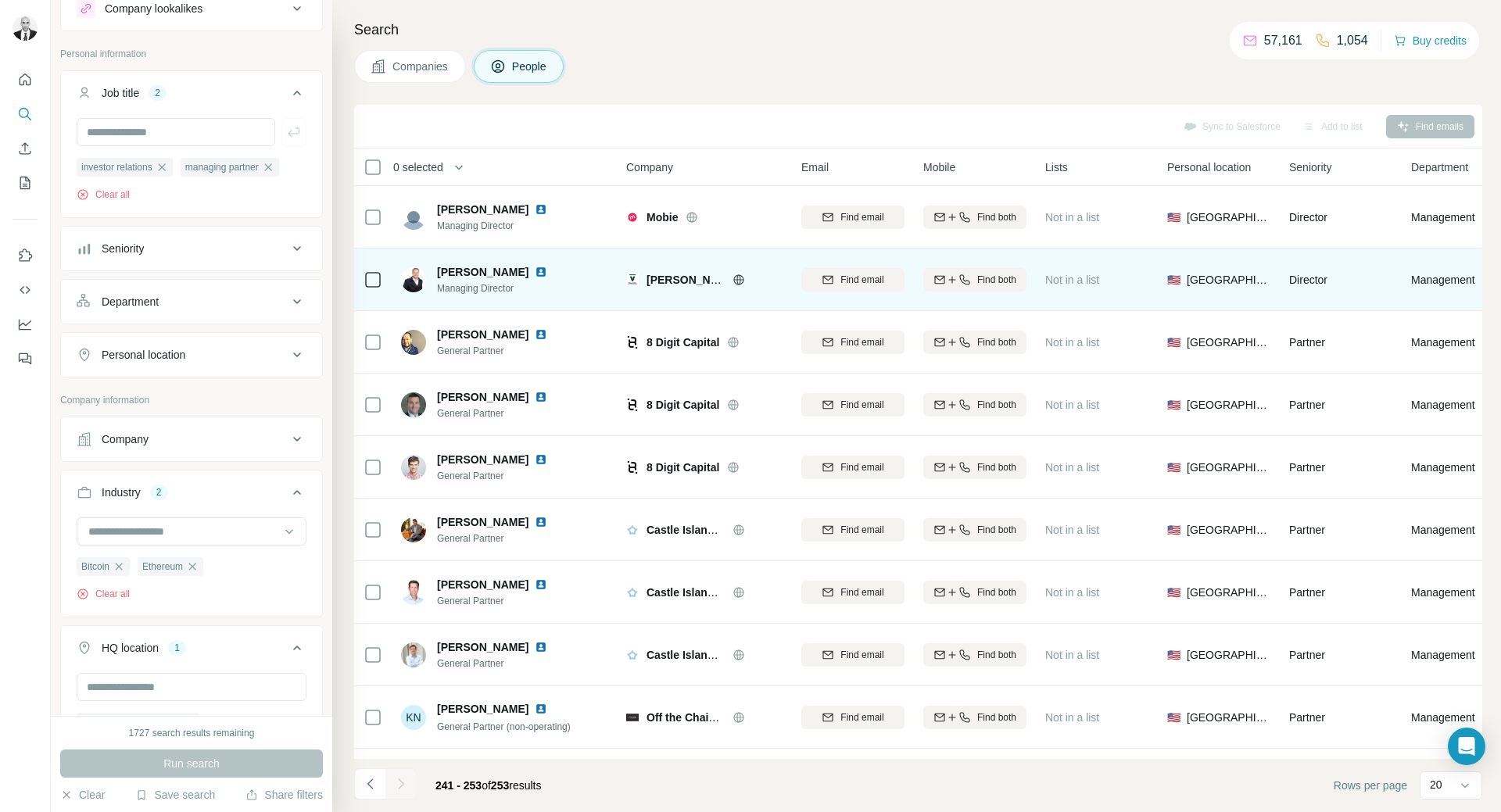
click at [547, 276] on img at bounding box center [541, 272] width 13 height 13
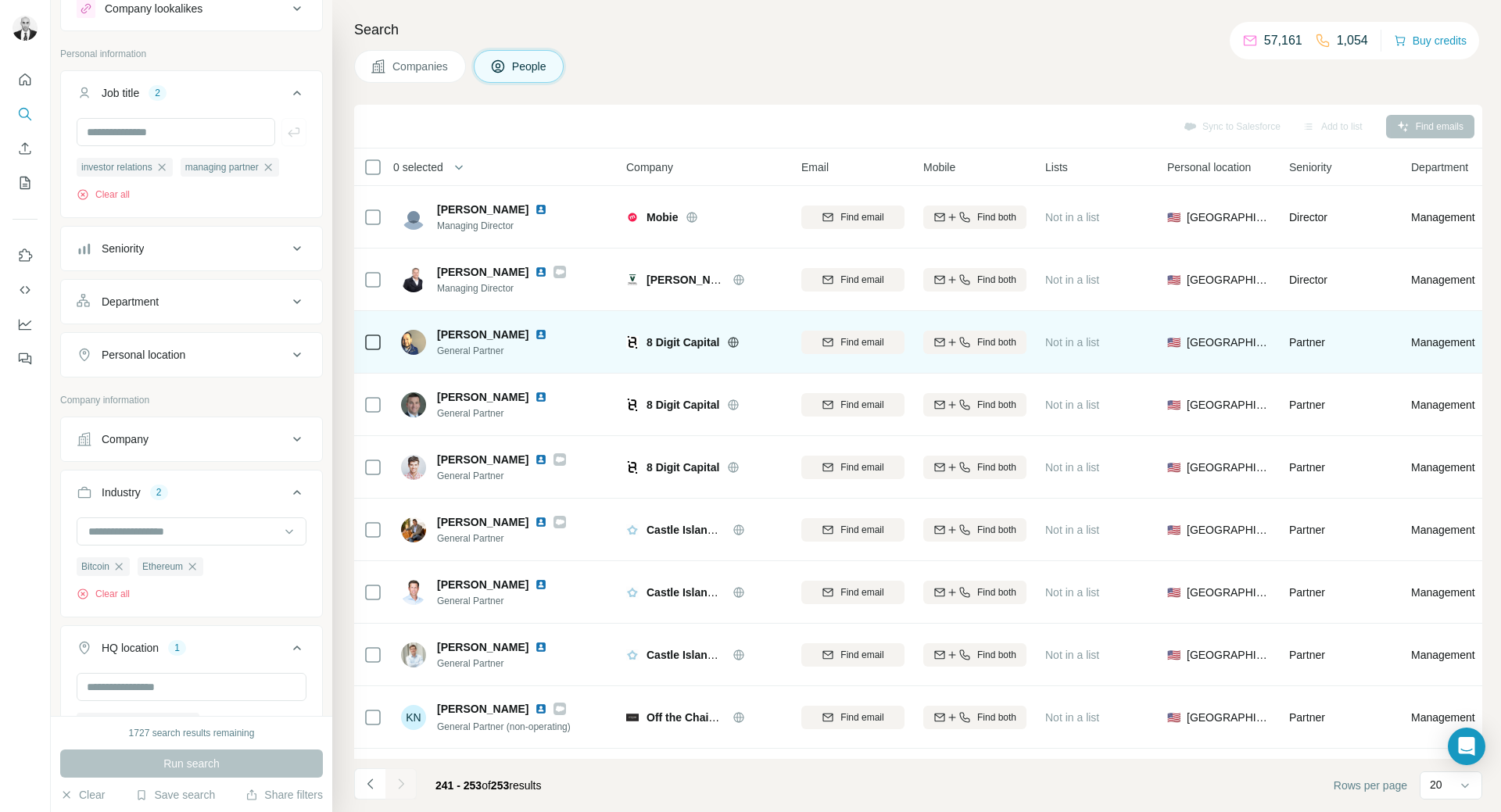
click at [535, 333] on img at bounding box center [541, 335] width 13 height 13
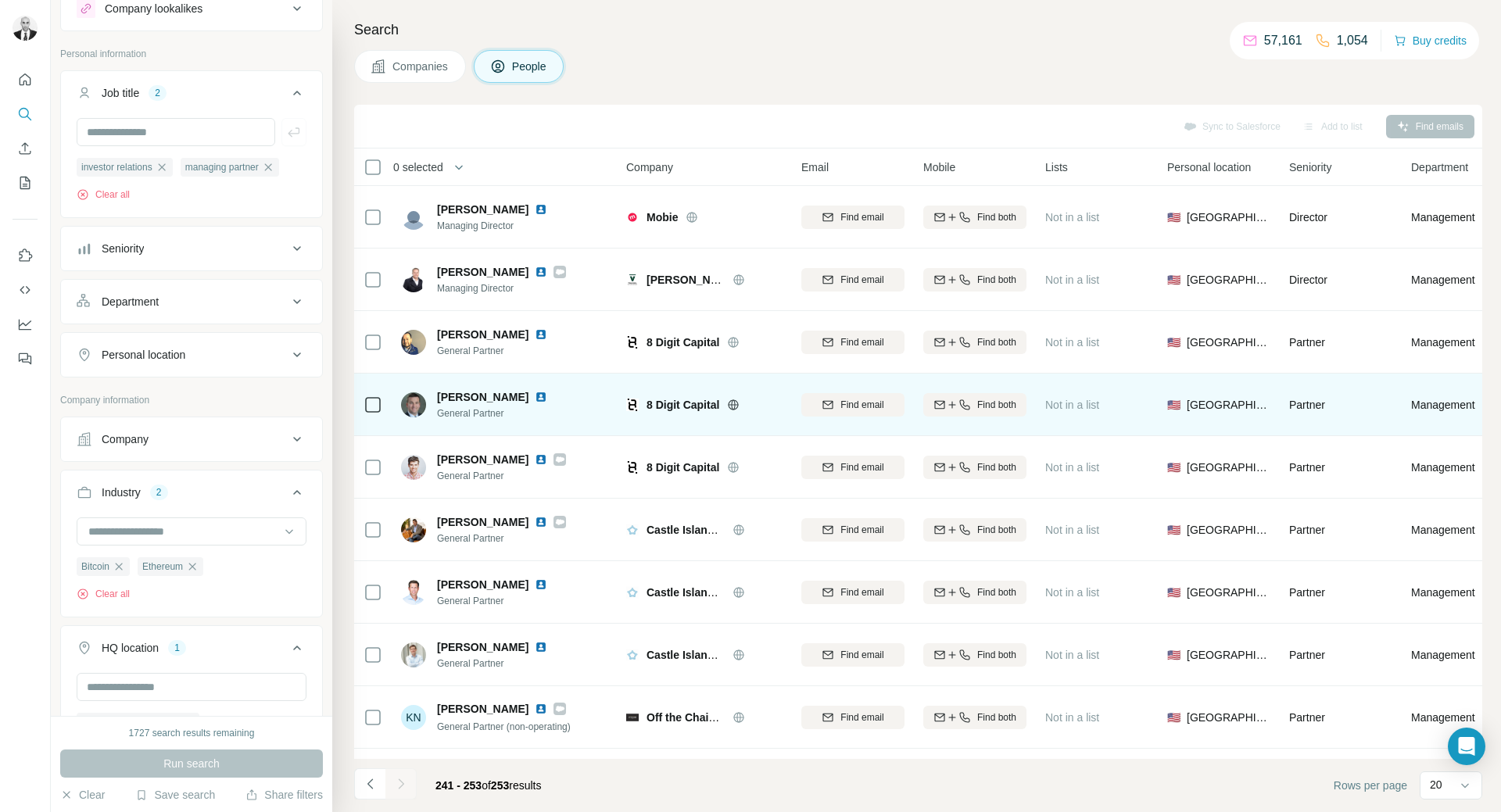
click at [542, 395] on img at bounding box center [541, 397] width 13 height 13
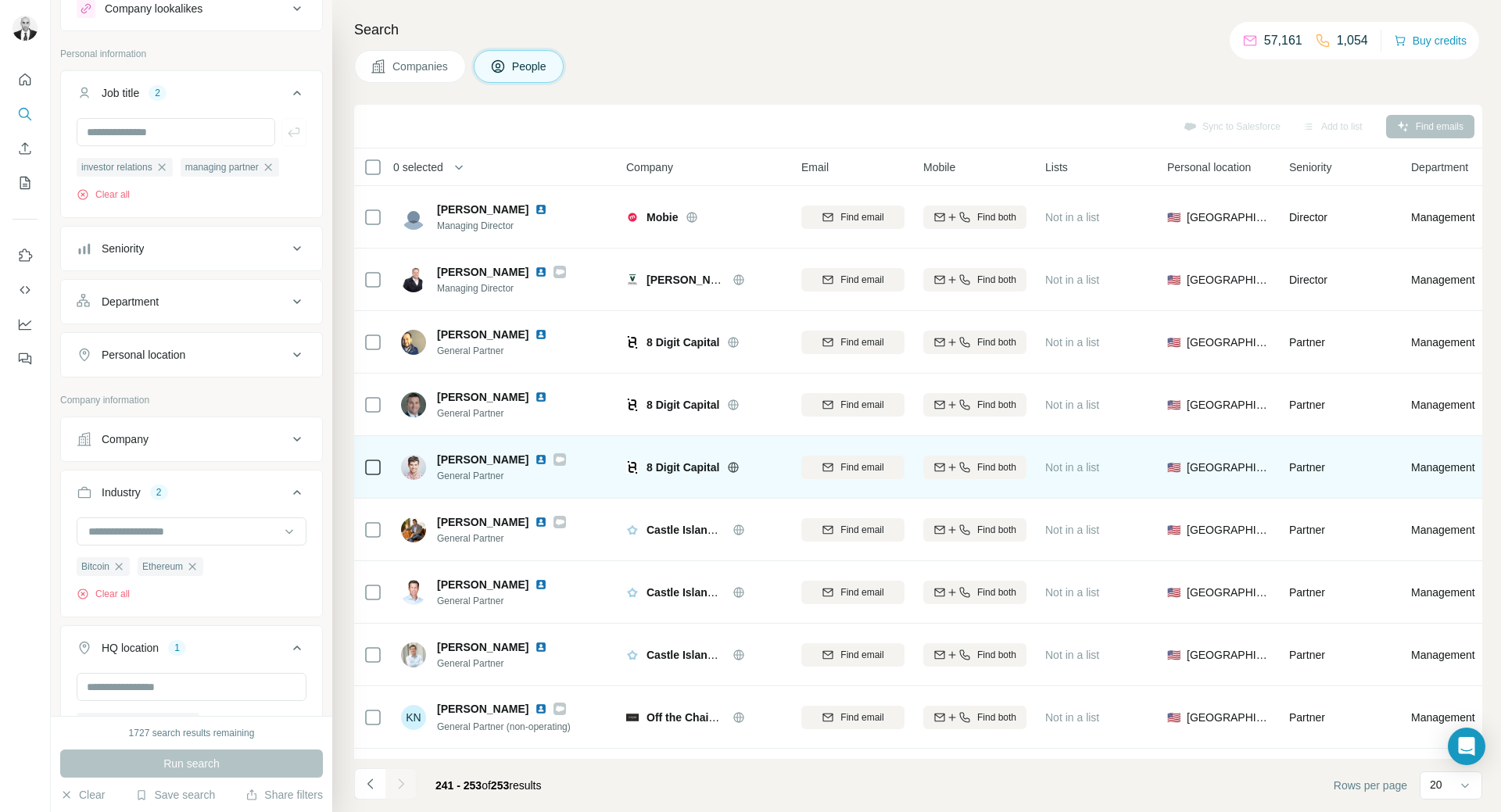
click at [538, 463] on img at bounding box center [541, 460] width 13 height 13
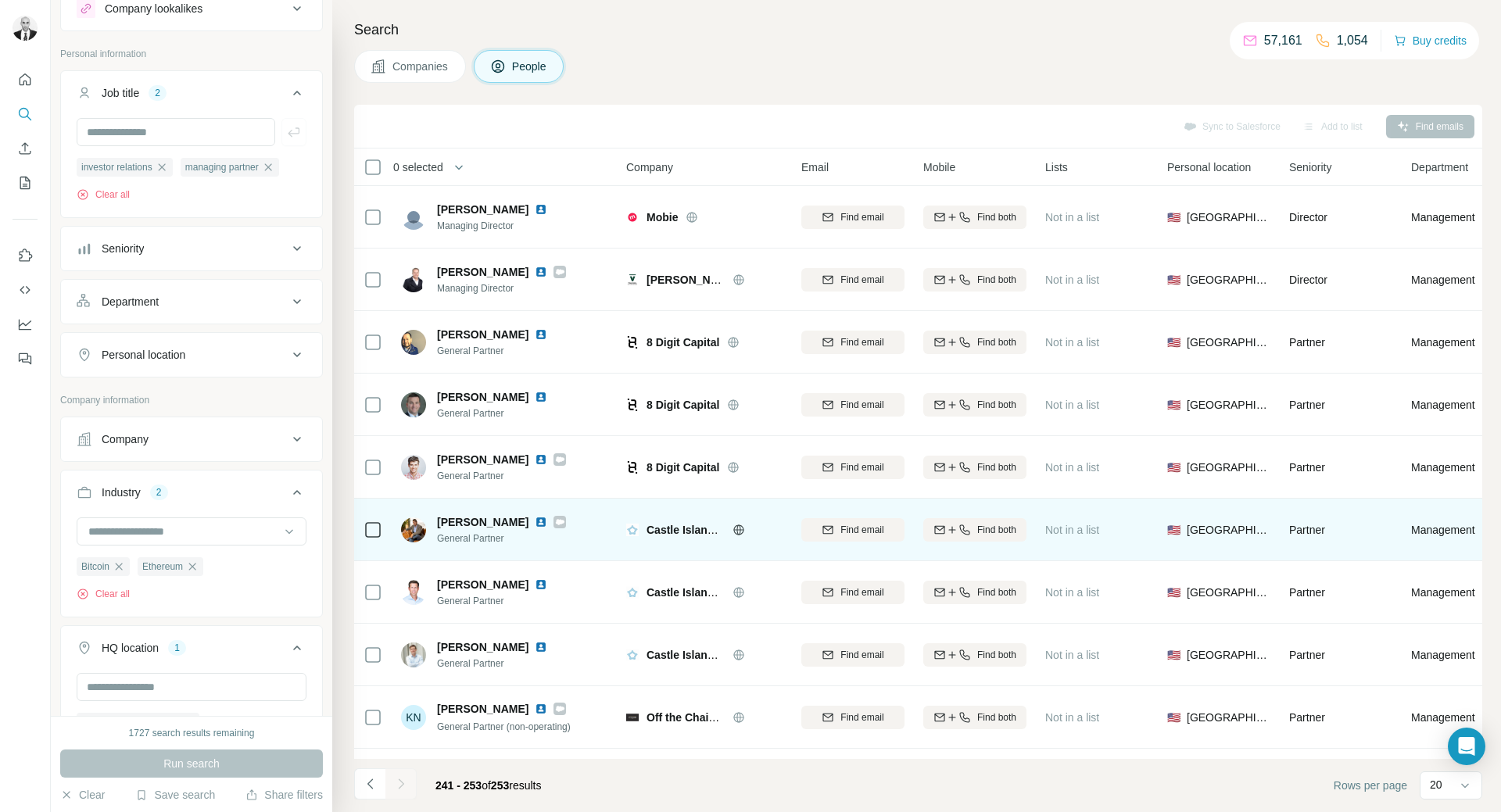
click at [535, 519] on img at bounding box center [541, 522] width 13 height 13
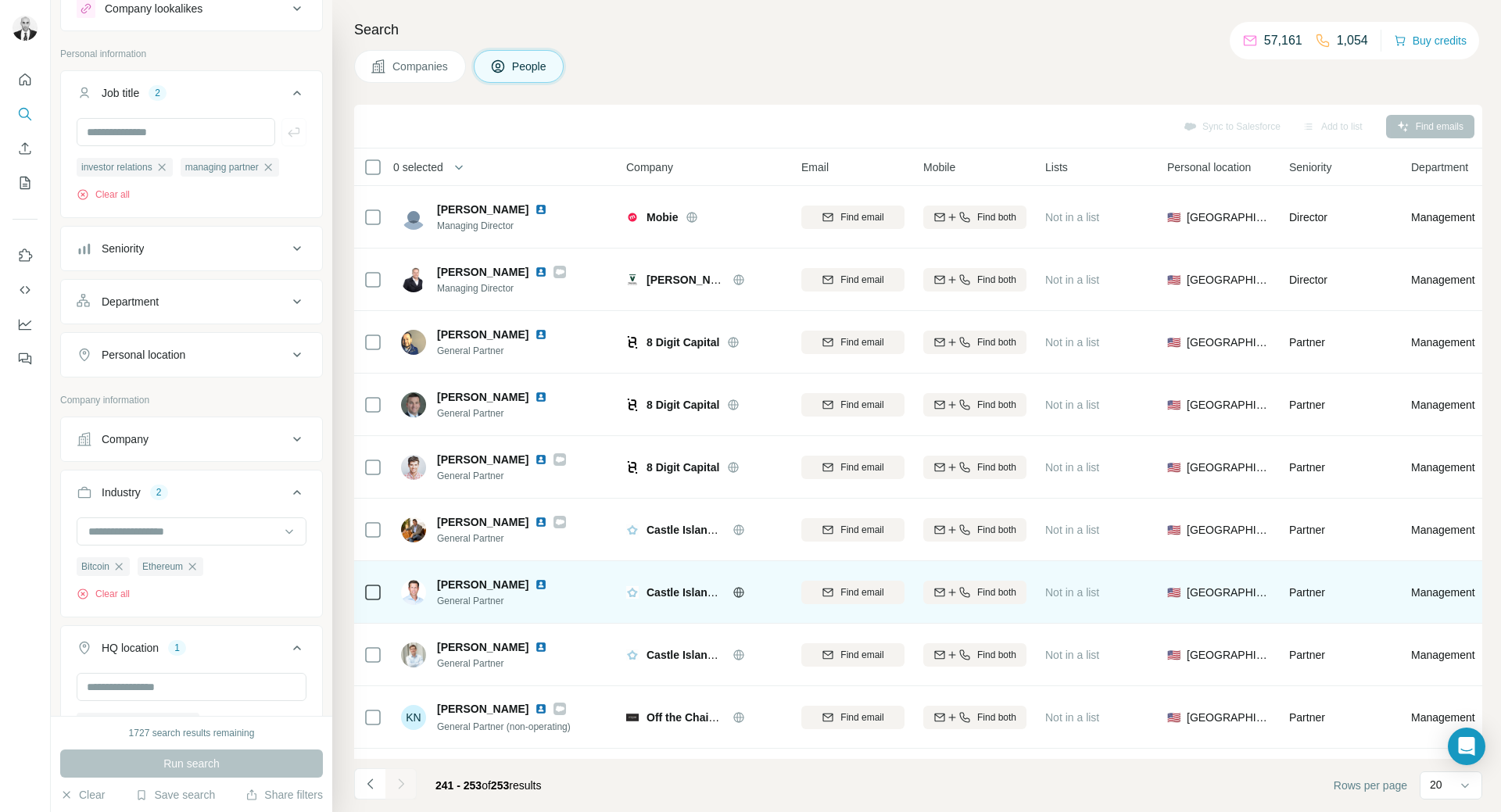
click at [535, 582] on img at bounding box center [541, 585] width 13 height 13
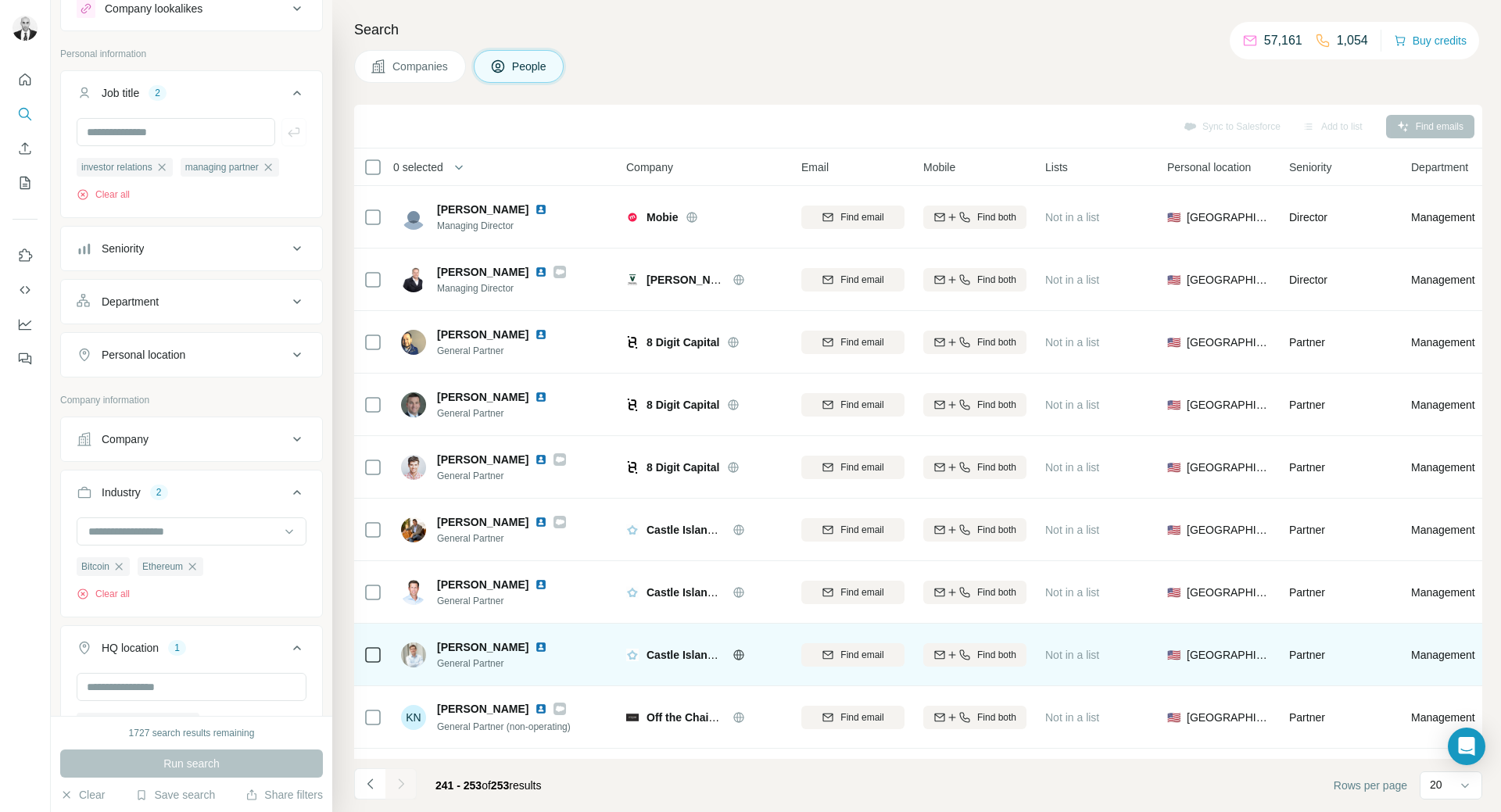
click at [535, 645] on img at bounding box center [541, 647] width 13 height 13
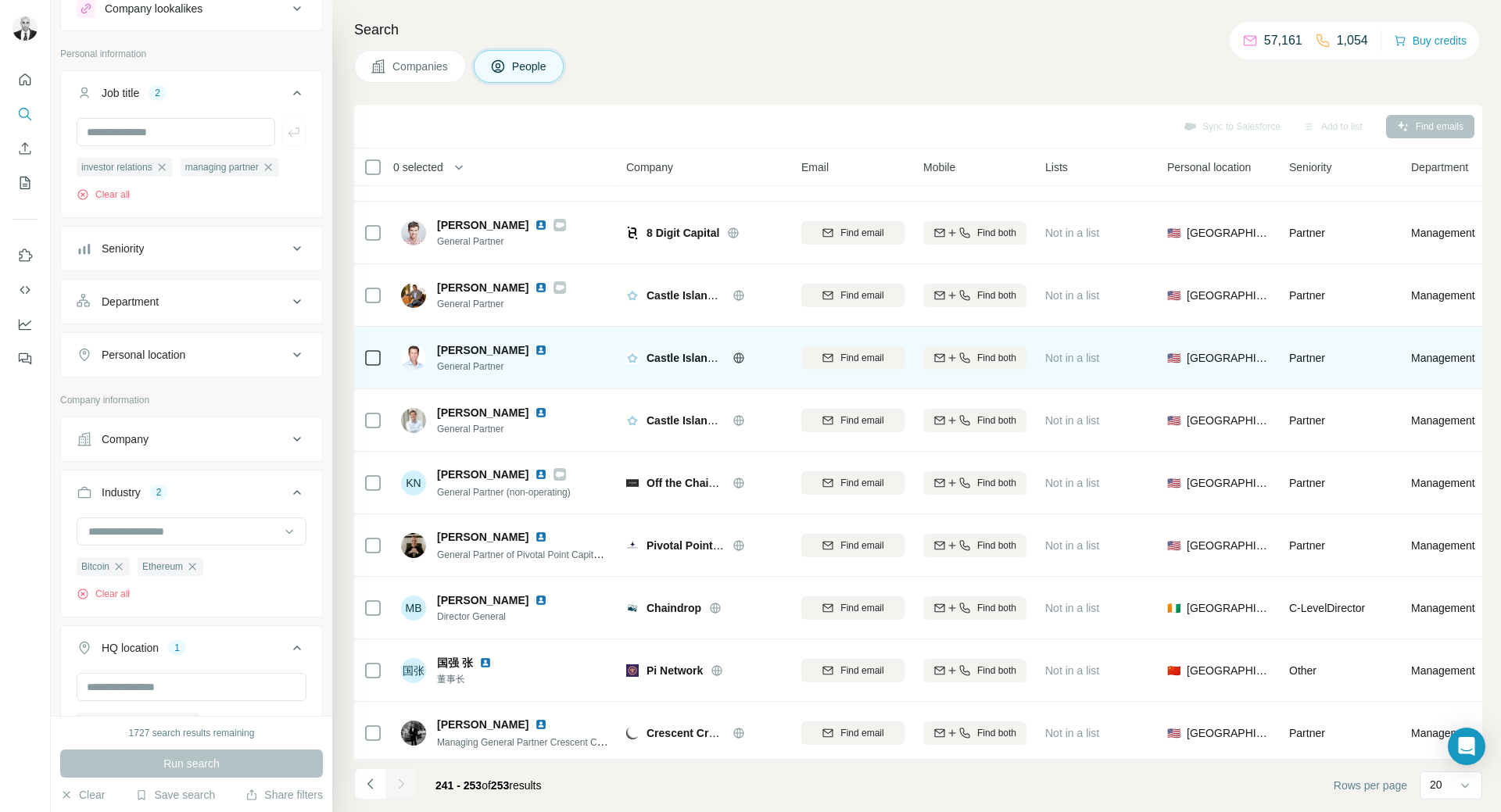
scroll to position [248, 0]
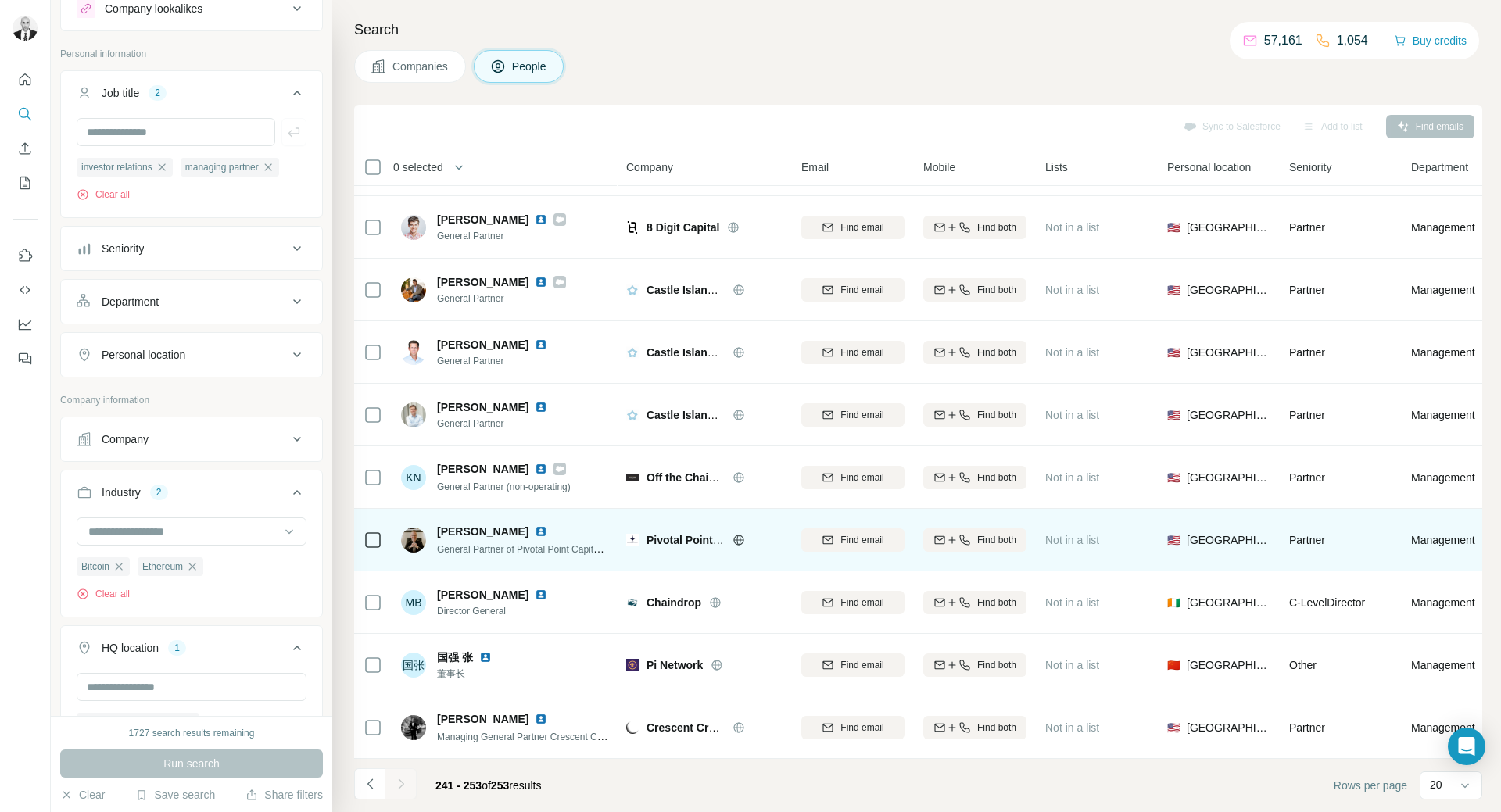
click at [535, 525] on img at bounding box center [541, 531] width 13 height 13
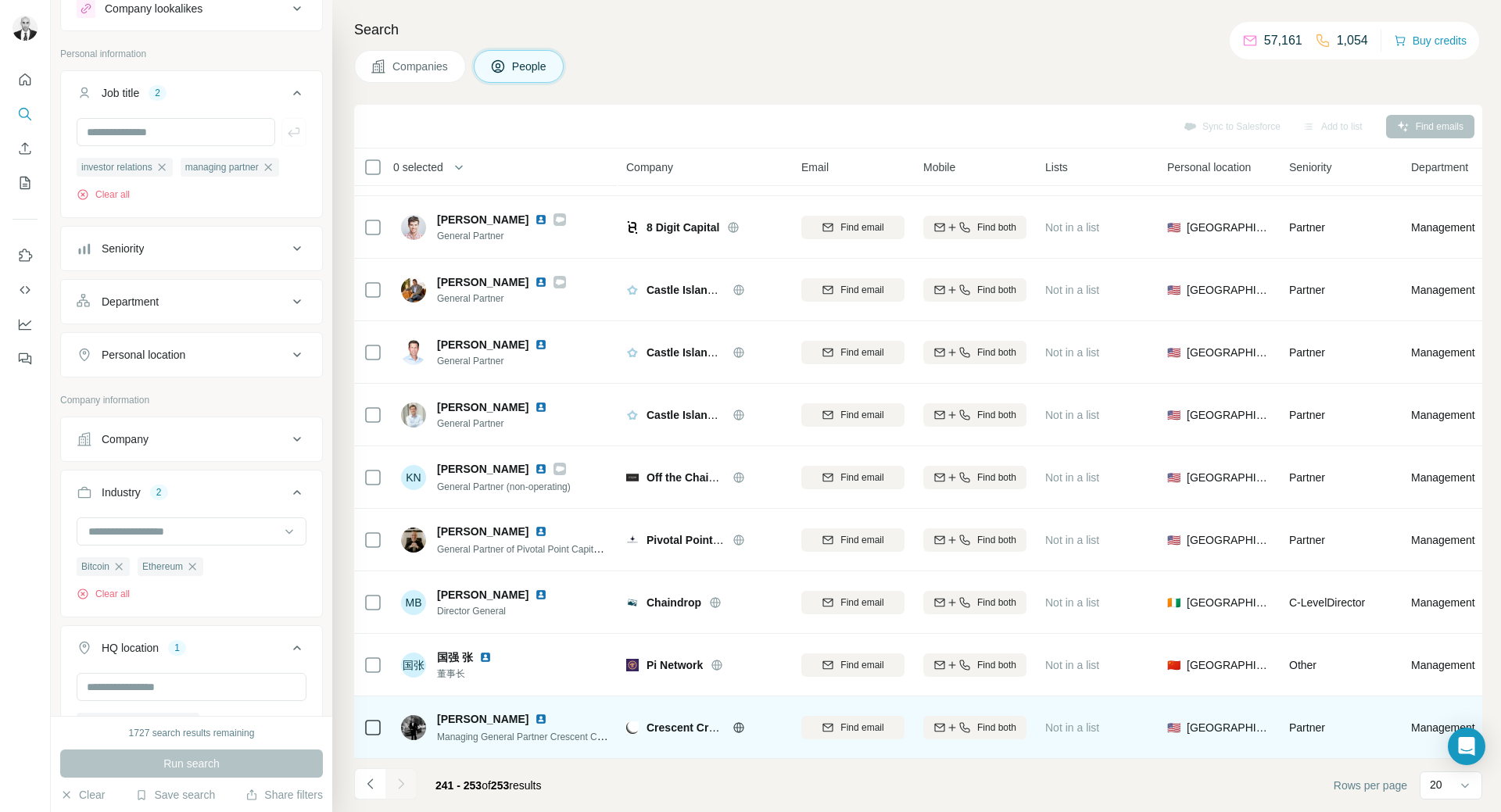
click at [535, 713] on img at bounding box center [541, 719] width 13 height 13
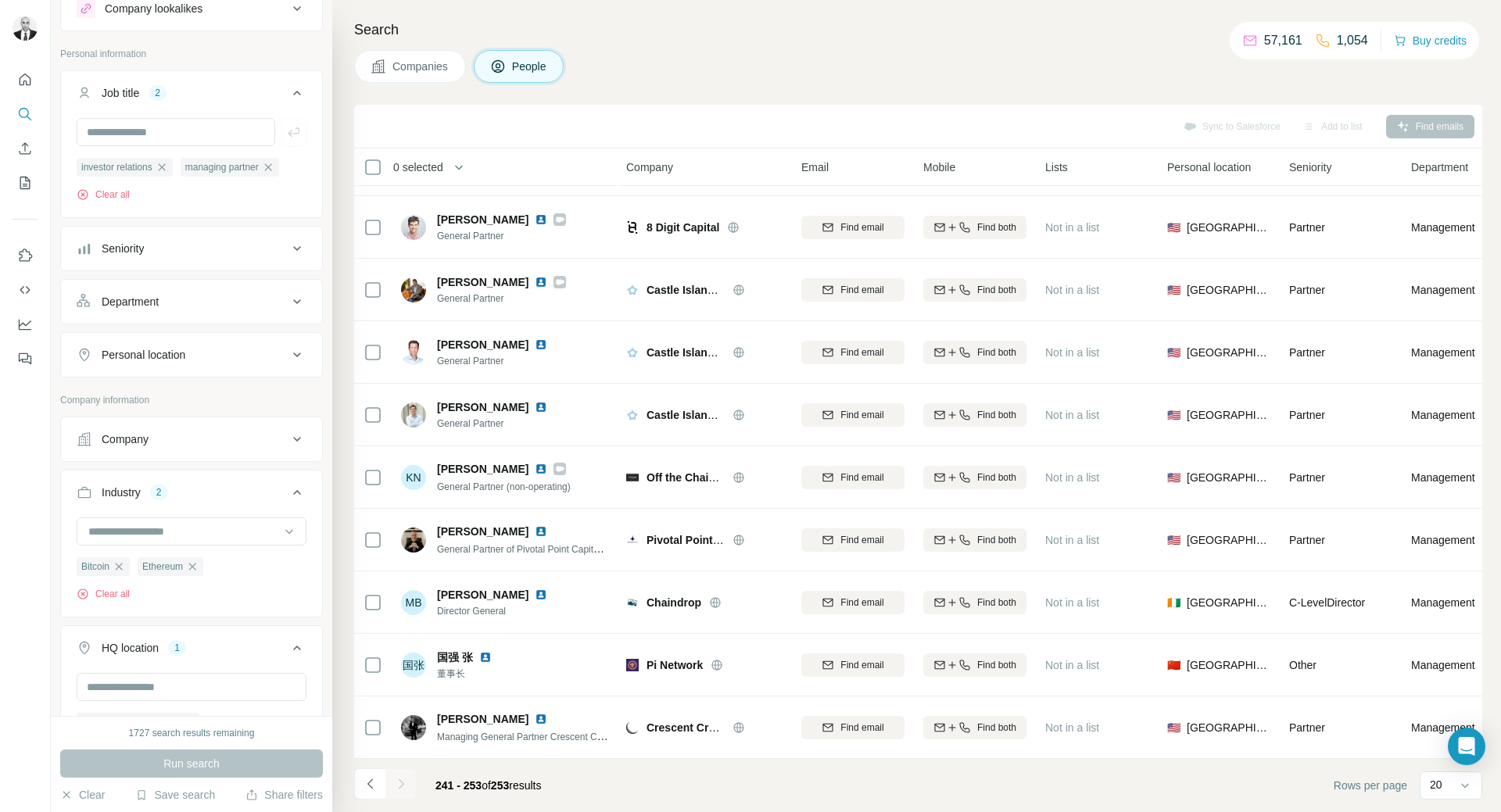
scroll to position [0, 0]
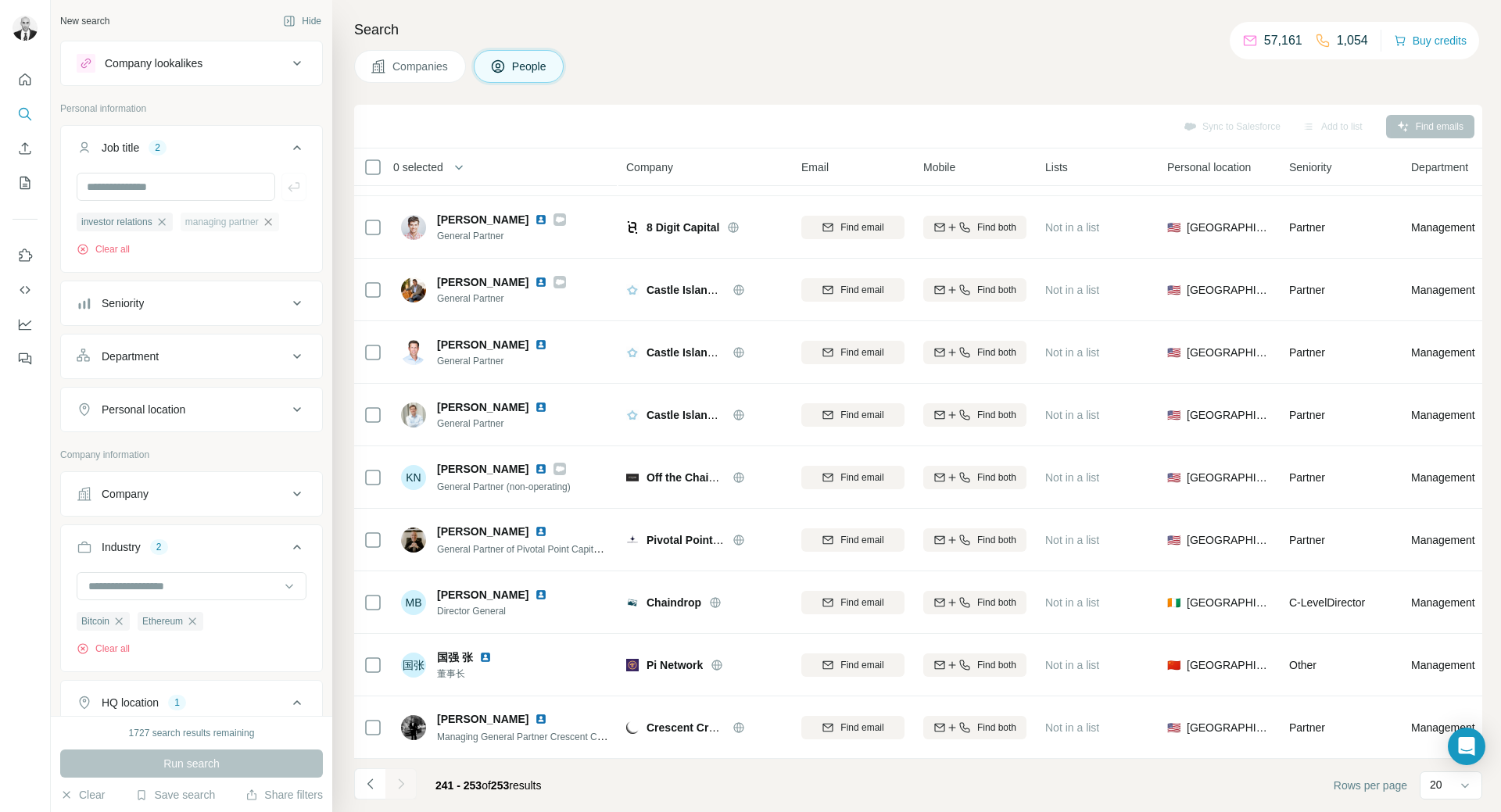
click at [274, 222] on icon "button" at bounding box center [268, 222] width 13 height 13
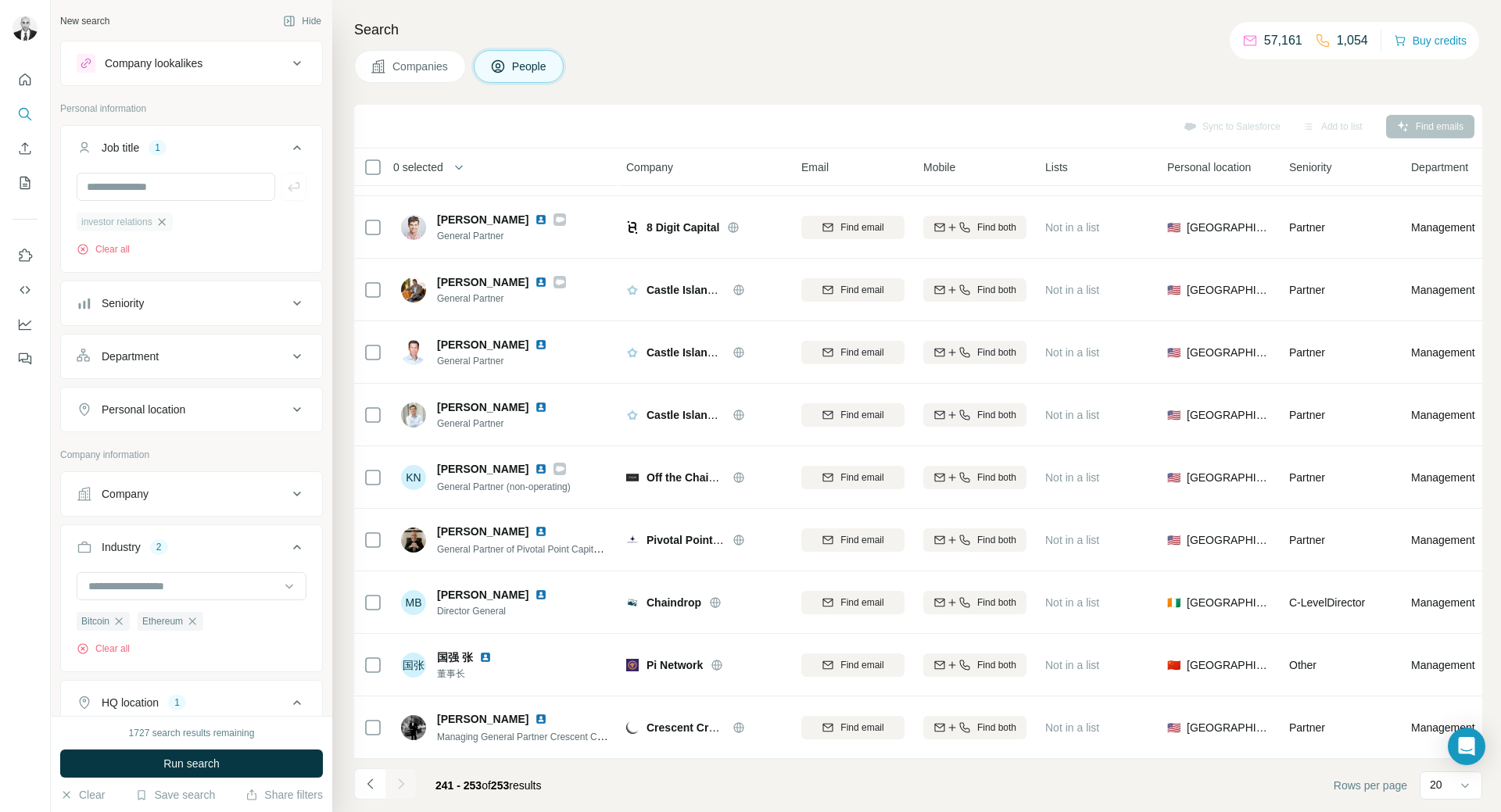
click at [162, 226] on icon "button" at bounding box center [162, 222] width 13 height 13
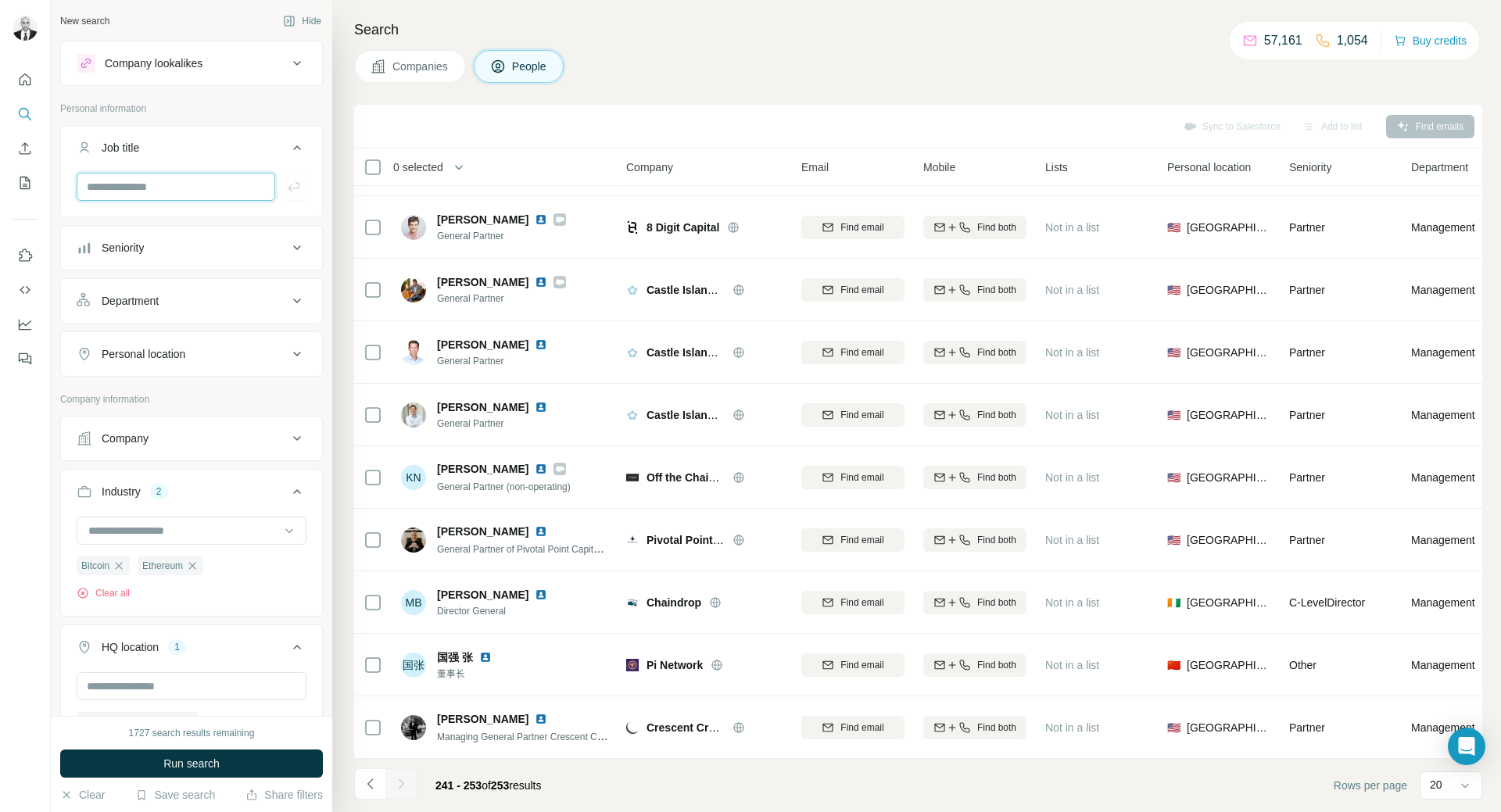
click at [170, 187] on input "text" at bounding box center [175, 187] width 199 height 28
type input "**********"
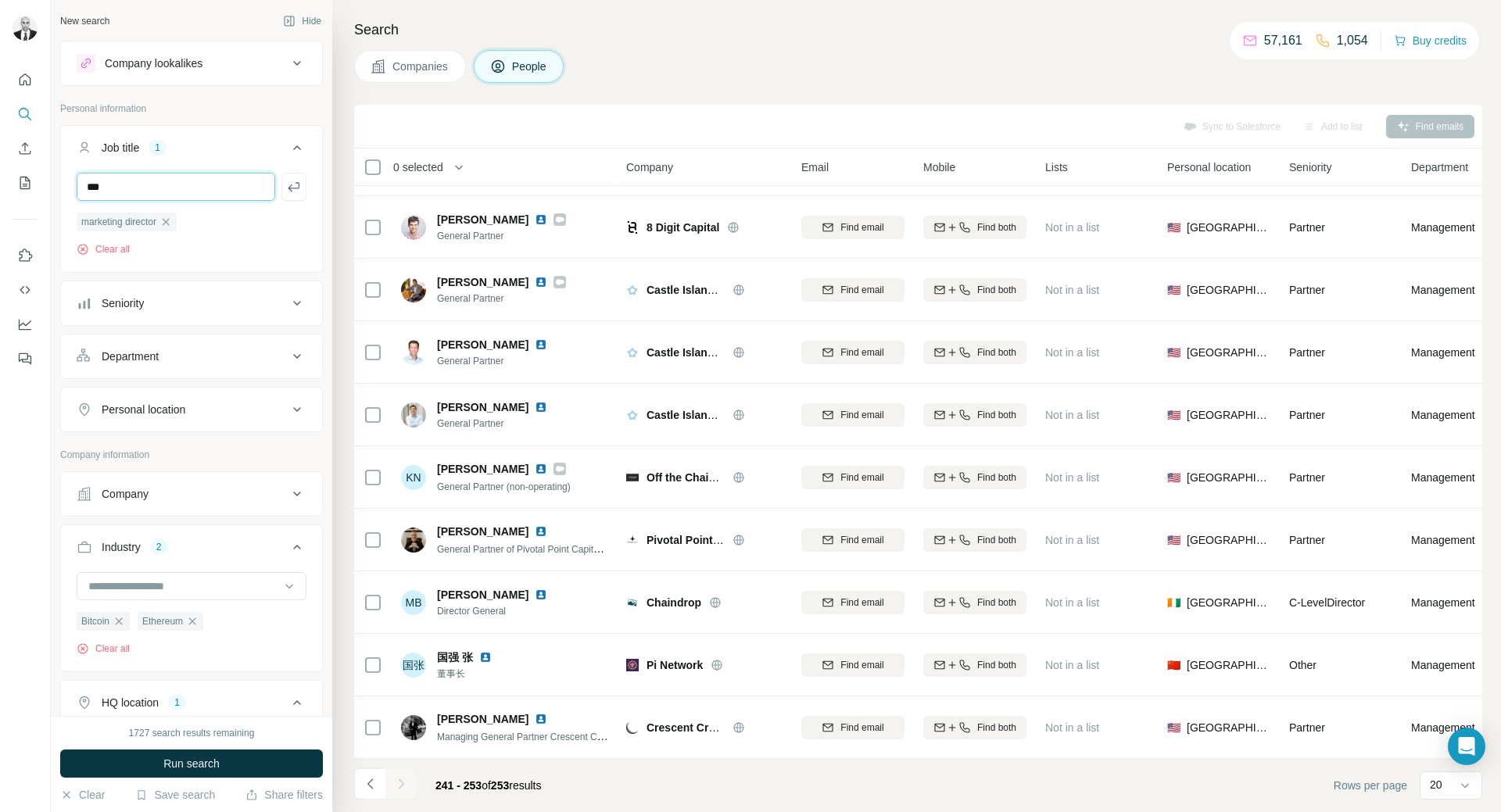
type input "***"
click at [200, 182] on input "text" at bounding box center [175, 187] width 199 height 28
paste input "**********"
type input "**********"
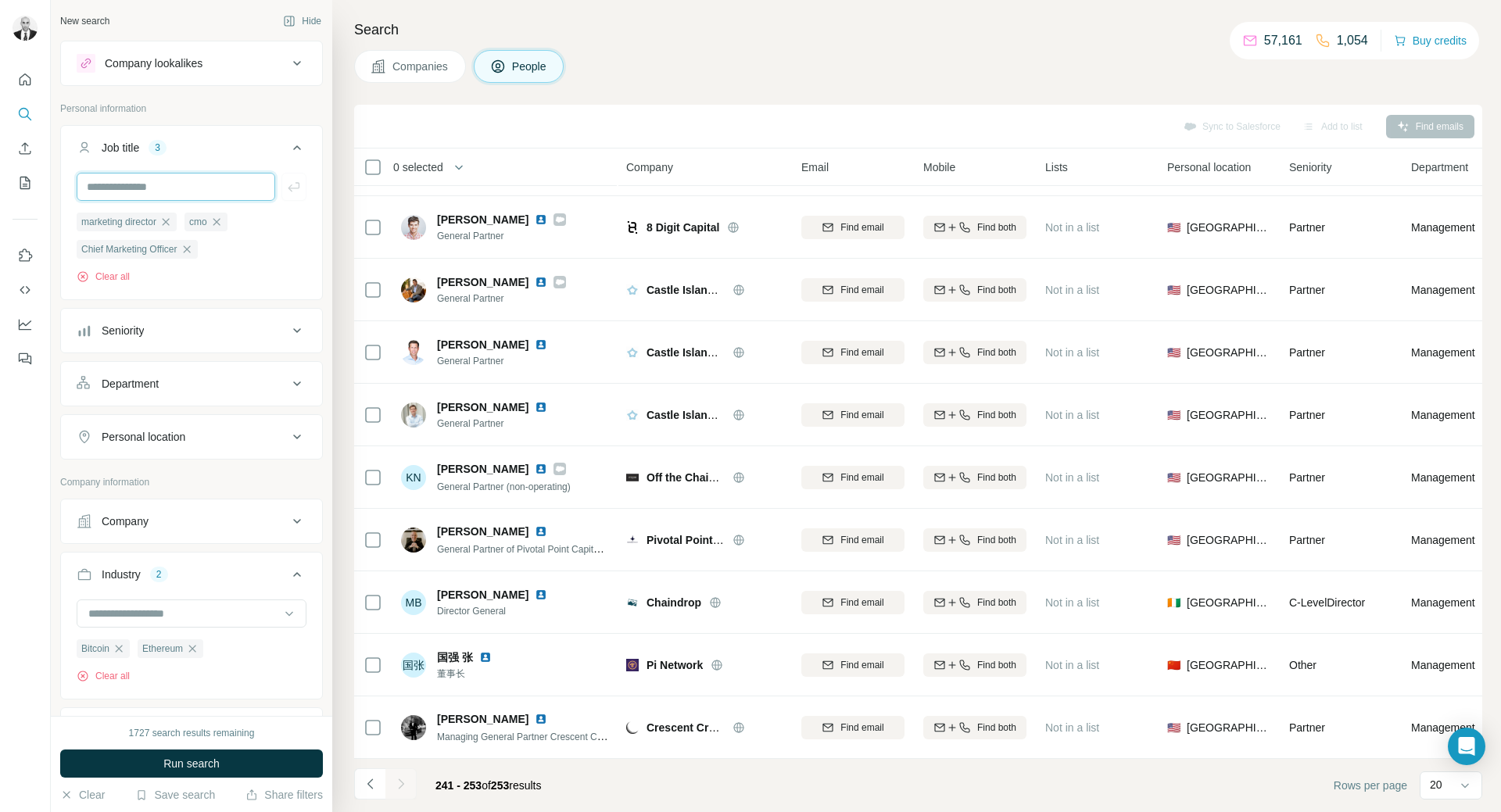
click at [200, 182] on input "text" at bounding box center [175, 187] width 199 height 28
type input "**********"
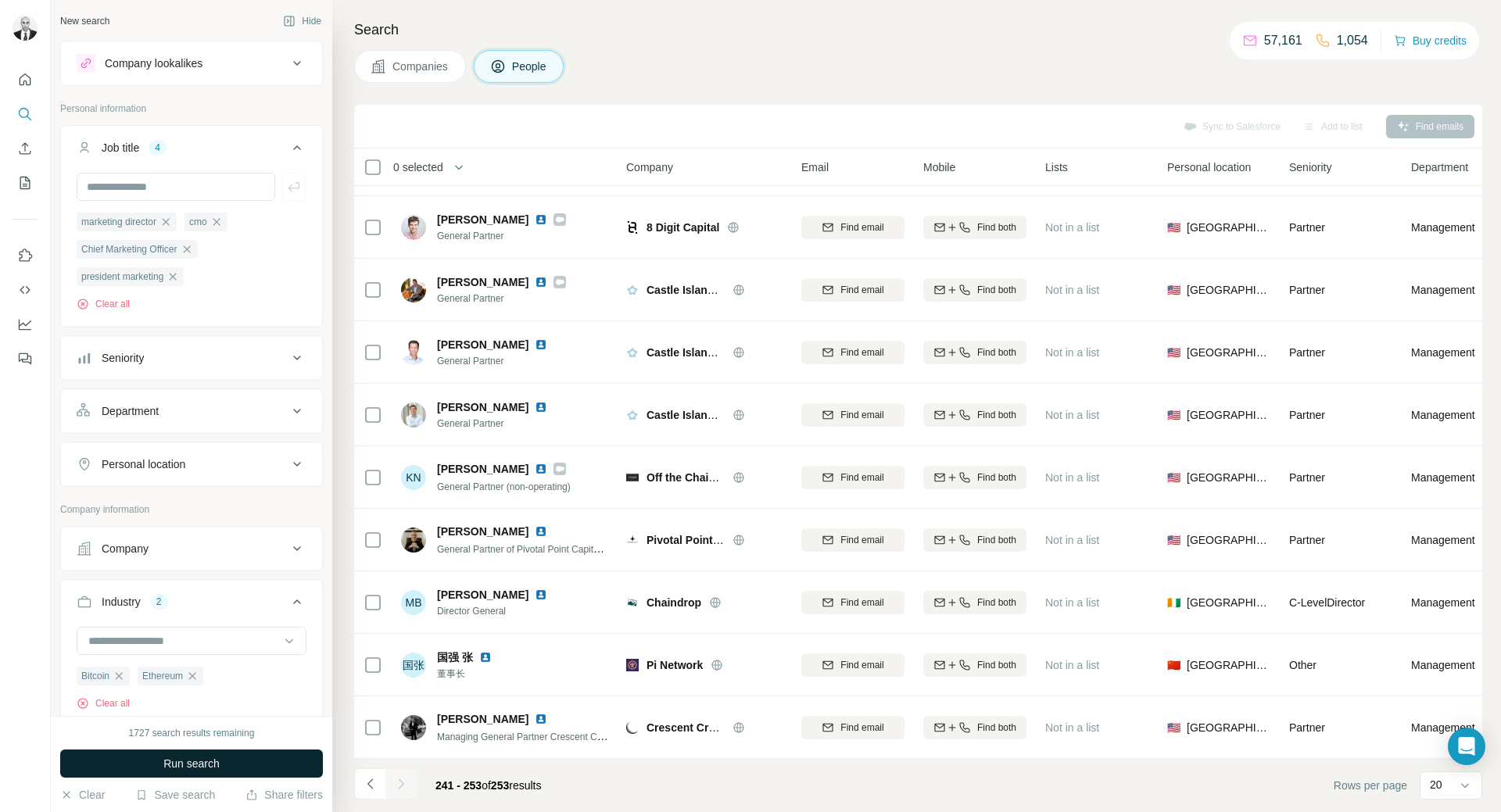
click at [237, 754] on button "Run search" at bounding box center [192, 763] width 263 height 28
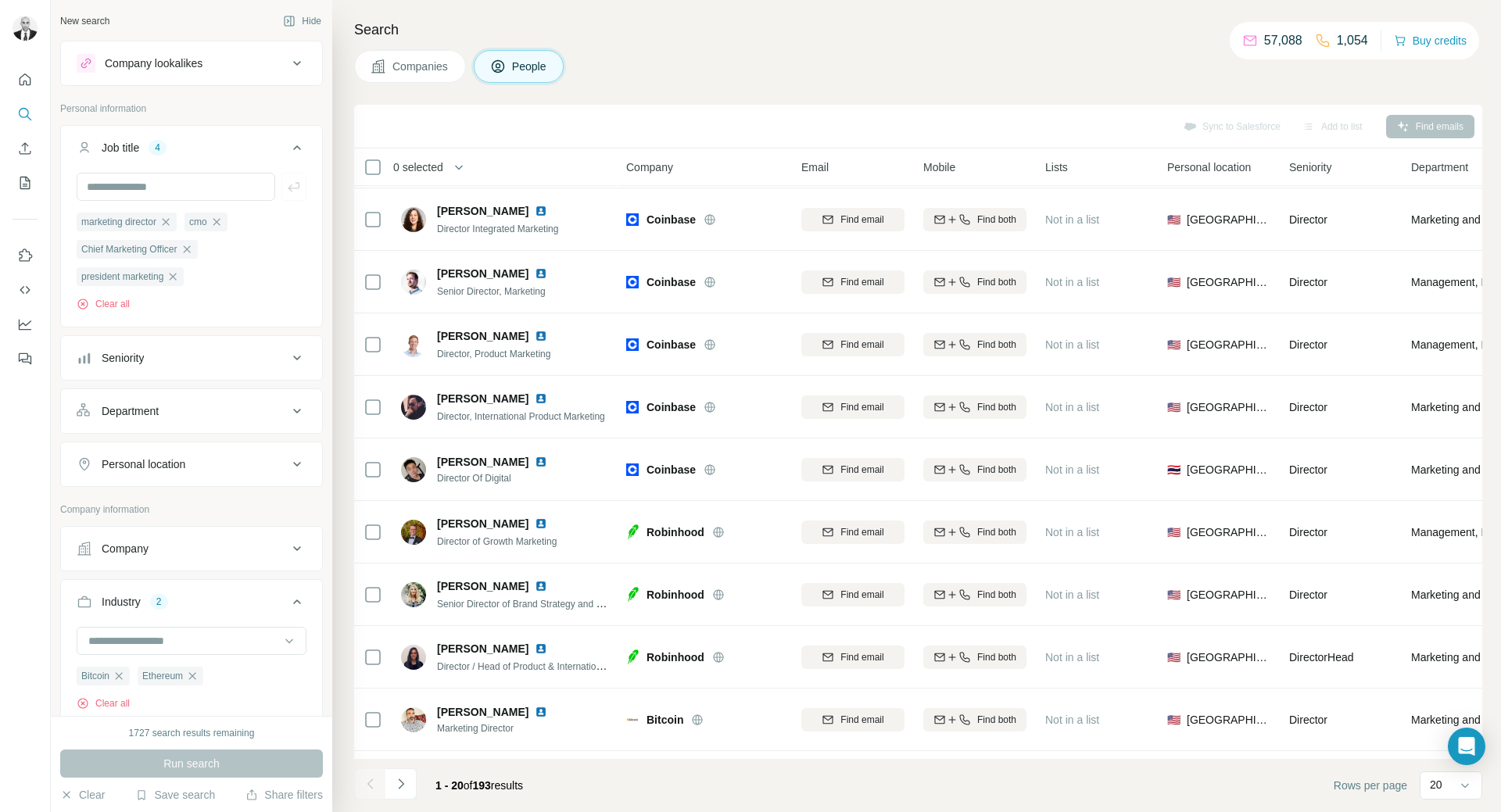
scroll to position [248, 0]
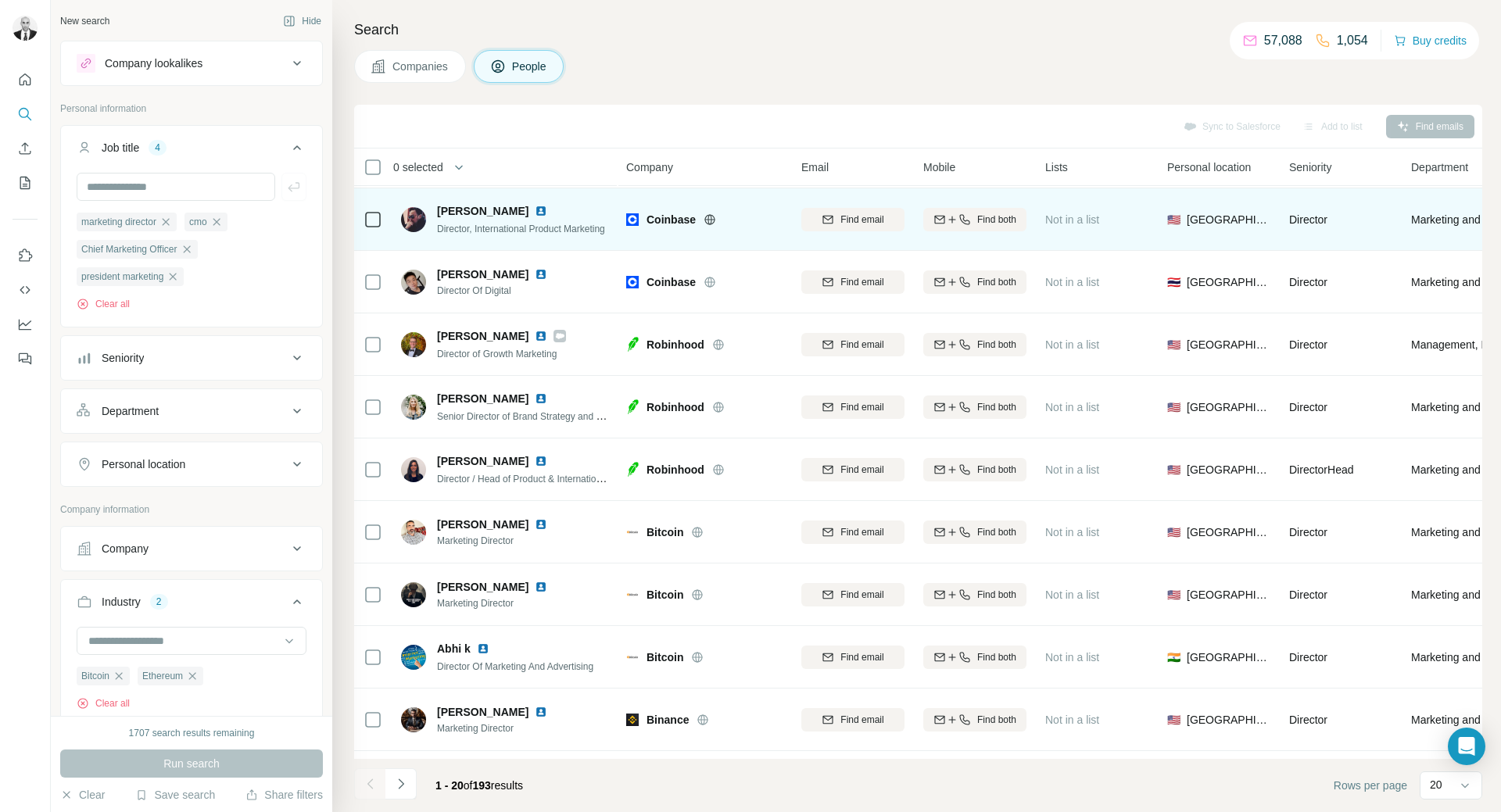
click at [535, 211] on img at bounding box center [541, 211] width 13 height 13
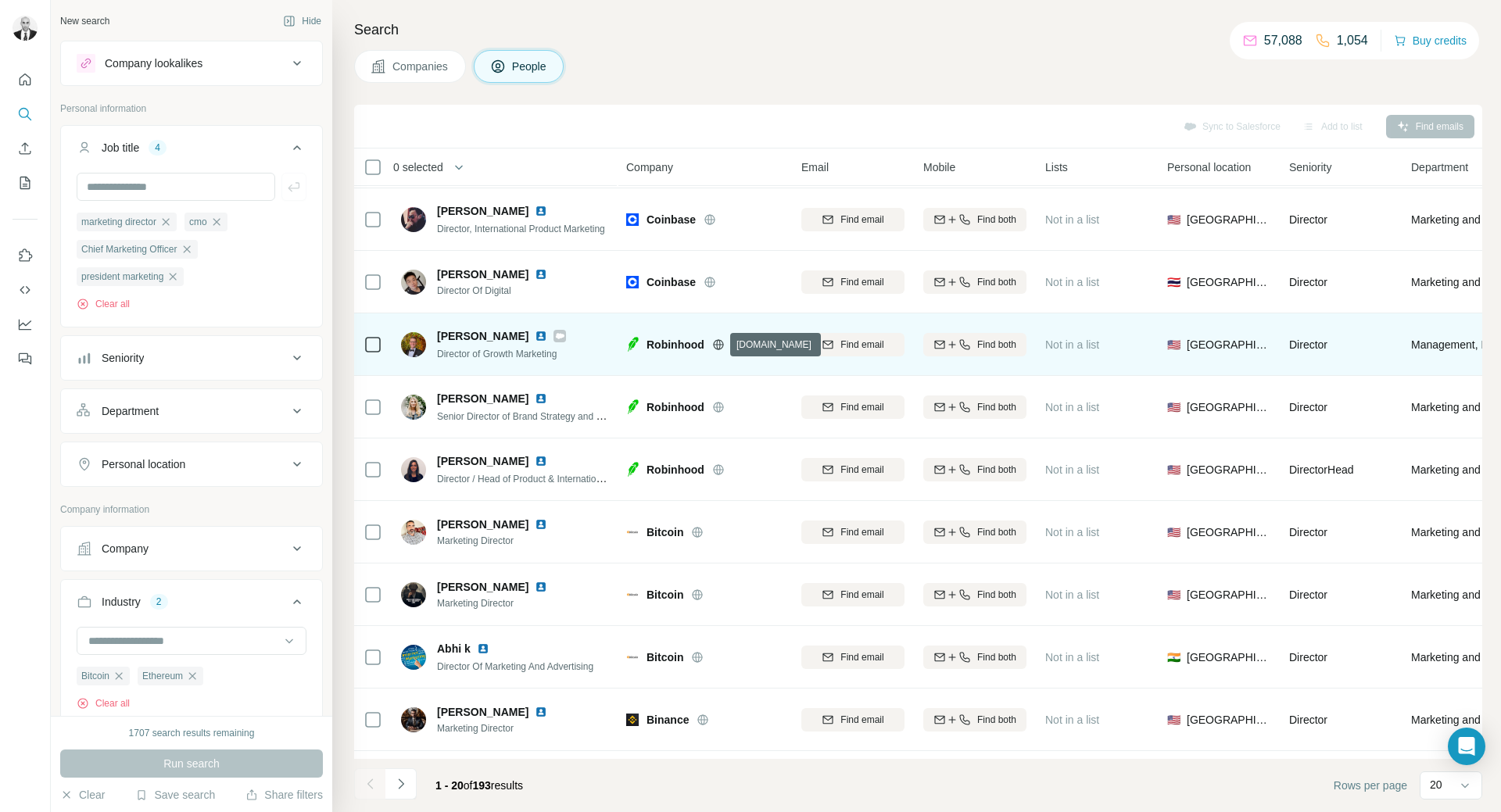
click at [715, 344] on icon at bounding box center [718, 344] width 10 height 1
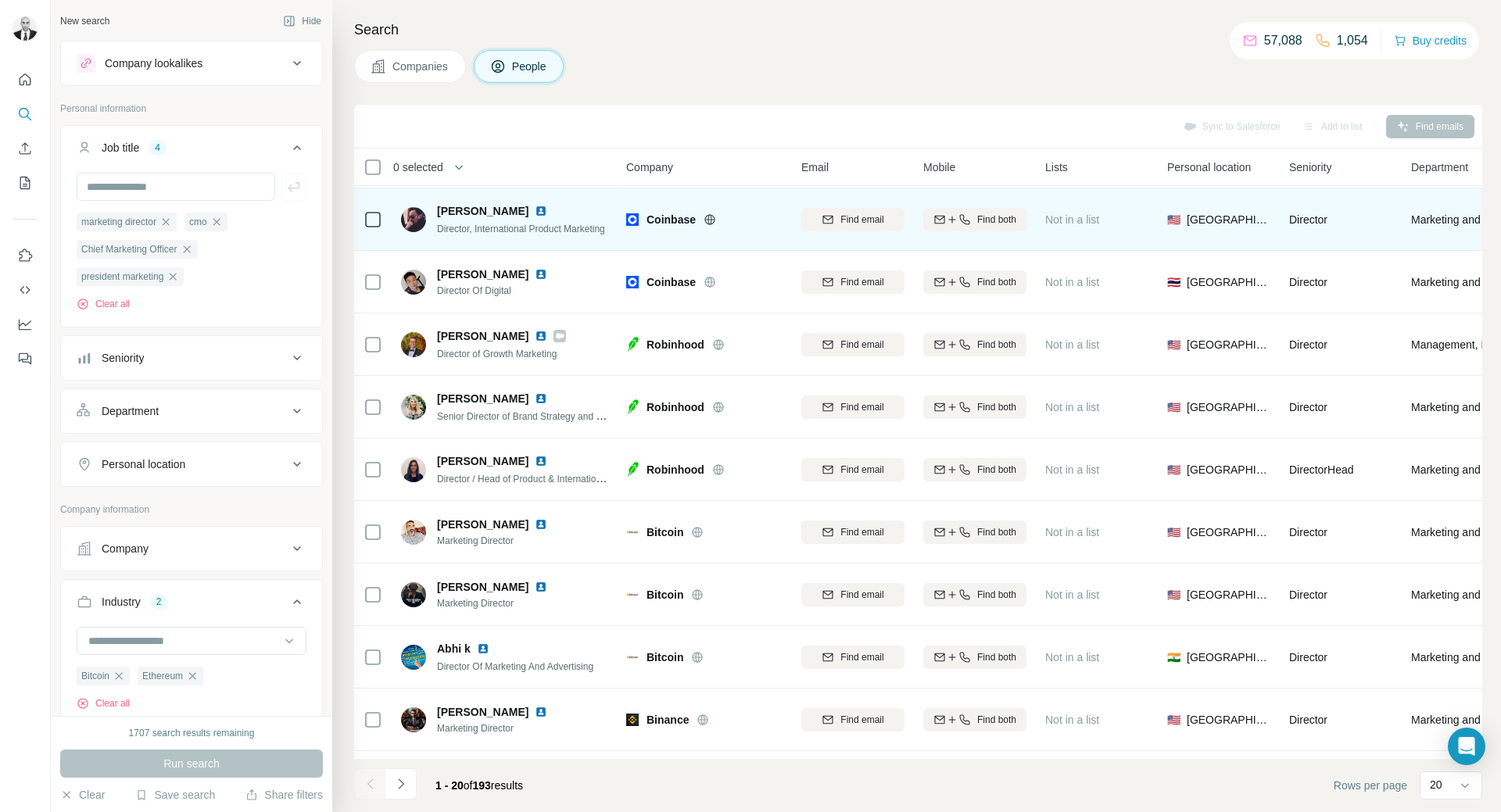
click at [535, 211] on img at bounding box center [541, 211] width 13 height 13
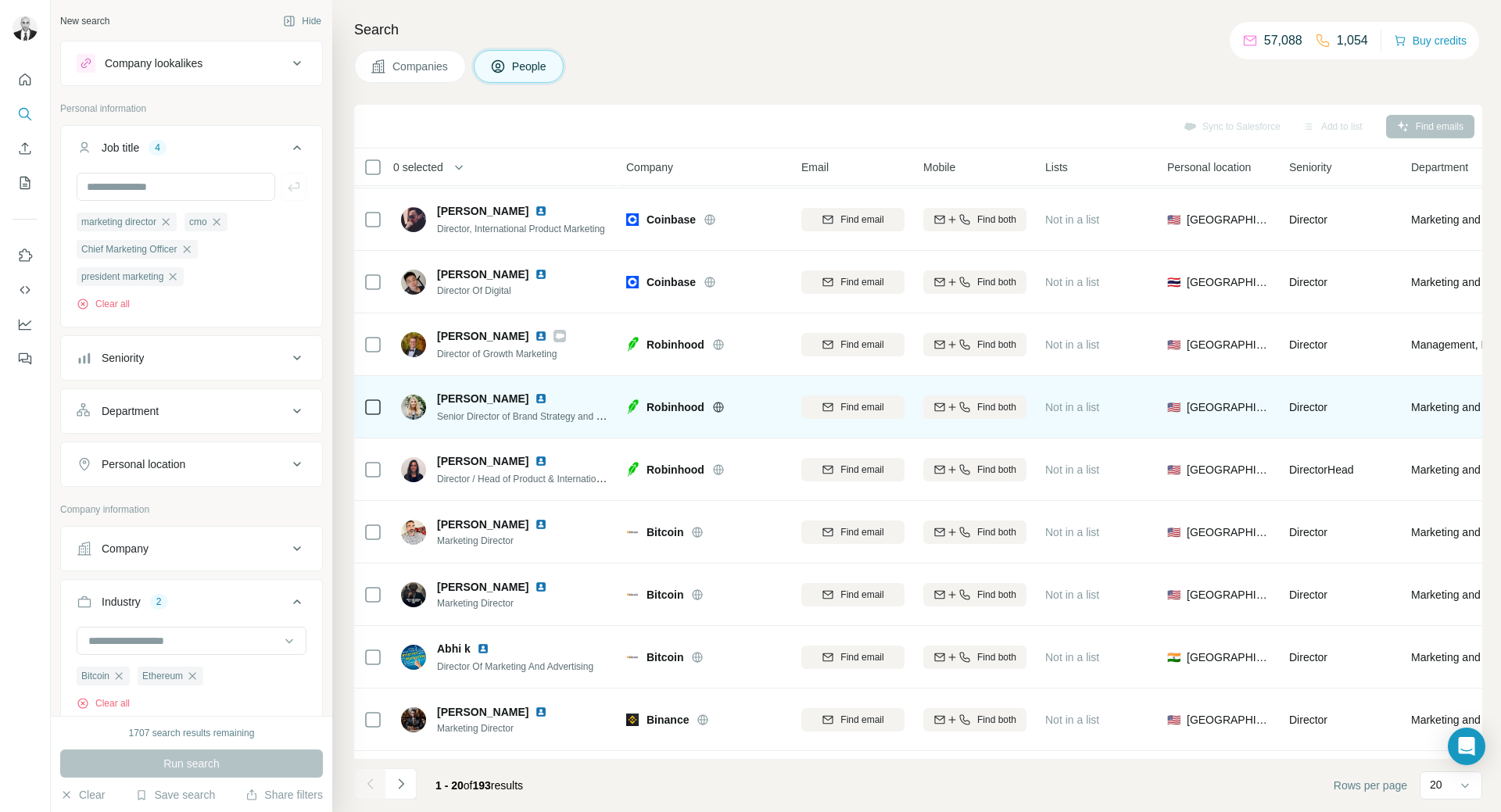
click at [535, 395] on img at bounding box center [541, 399] width 13 height 13
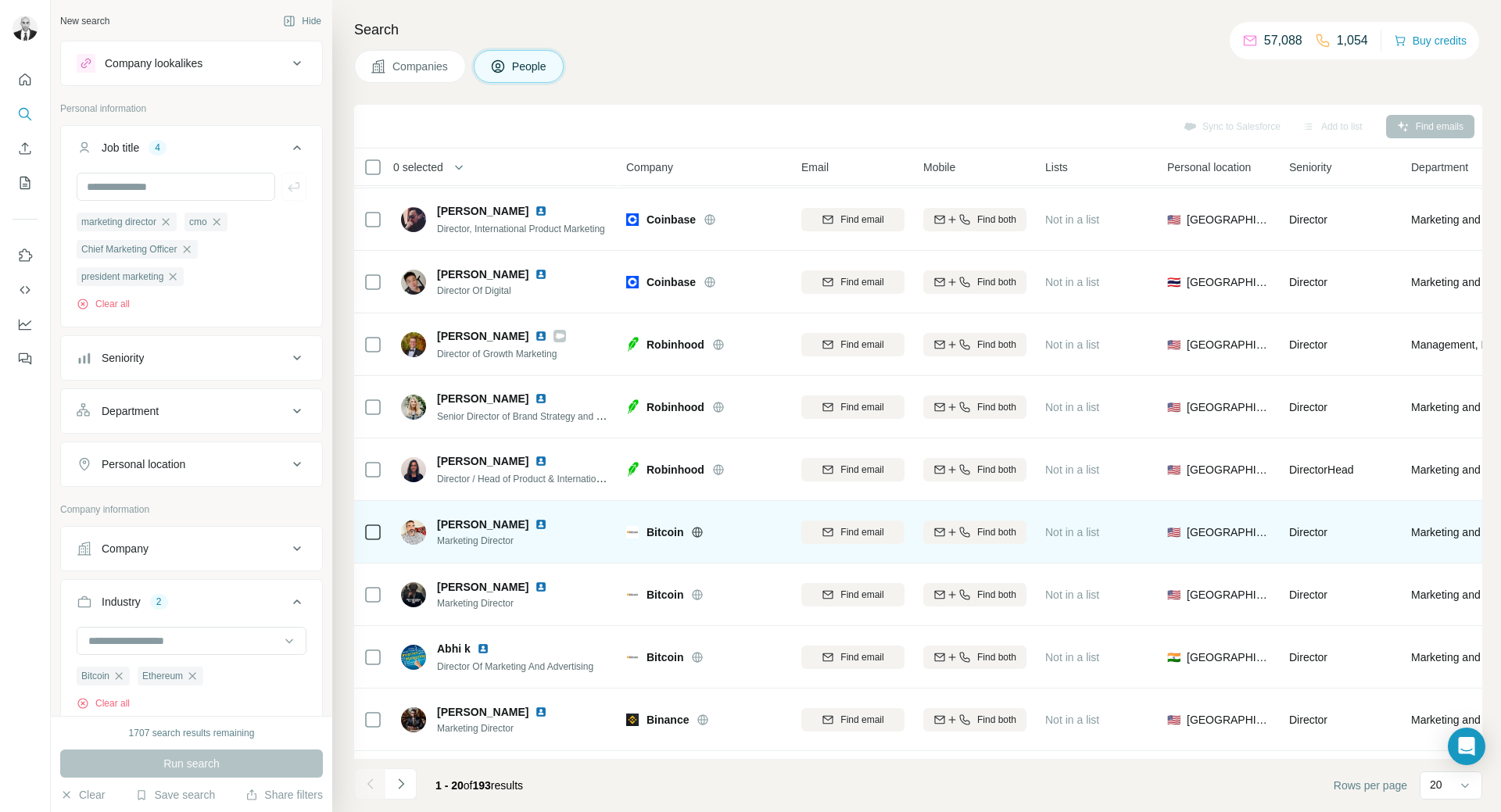
click at [535, 520] on img at bounding box center [541, 524] width 13 height 13
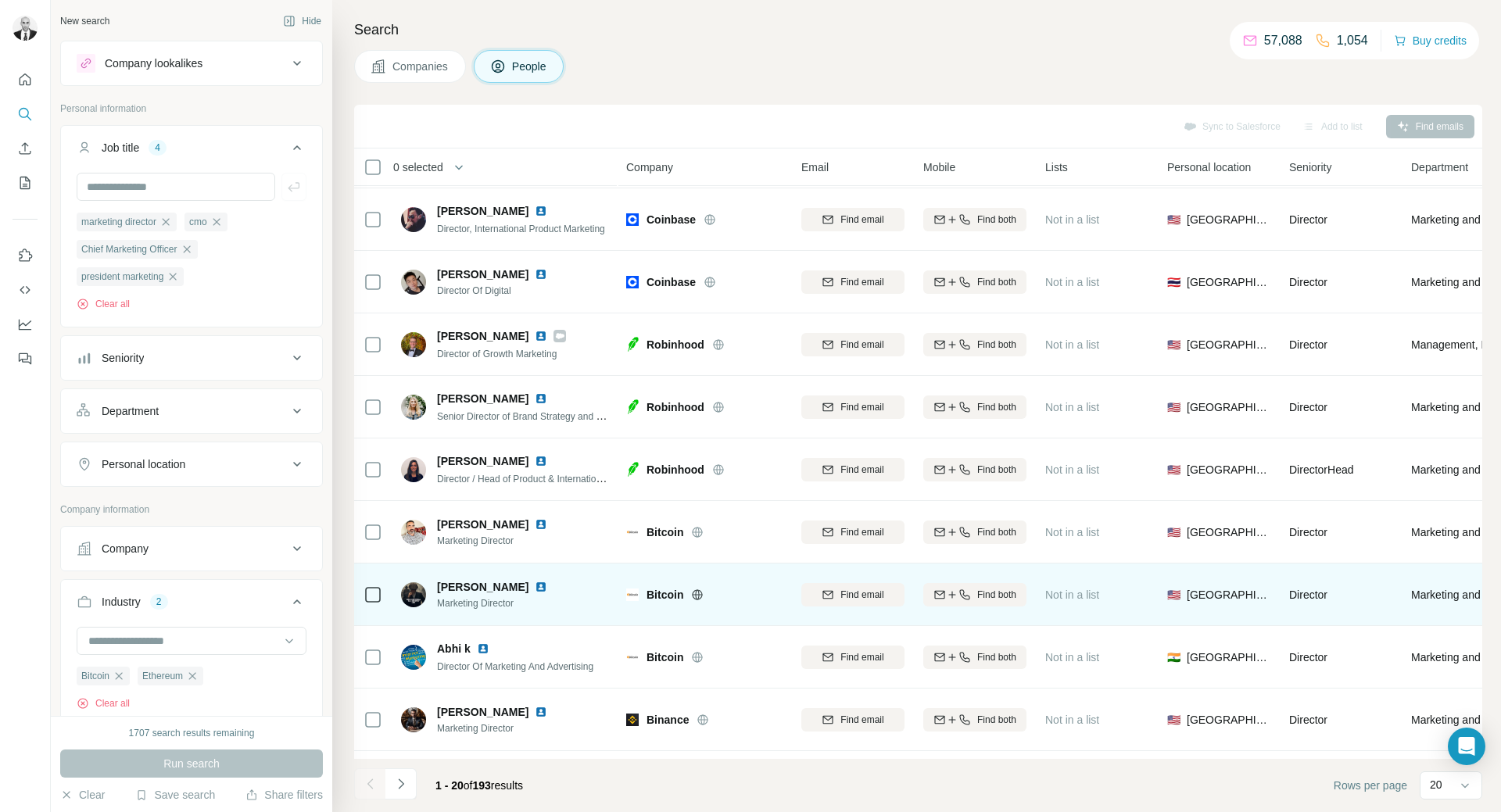
click at [535, 590] on img at bounding box center [541, 587] width 13 height 13
